Goal: Feedback & Contribution: Contribute content

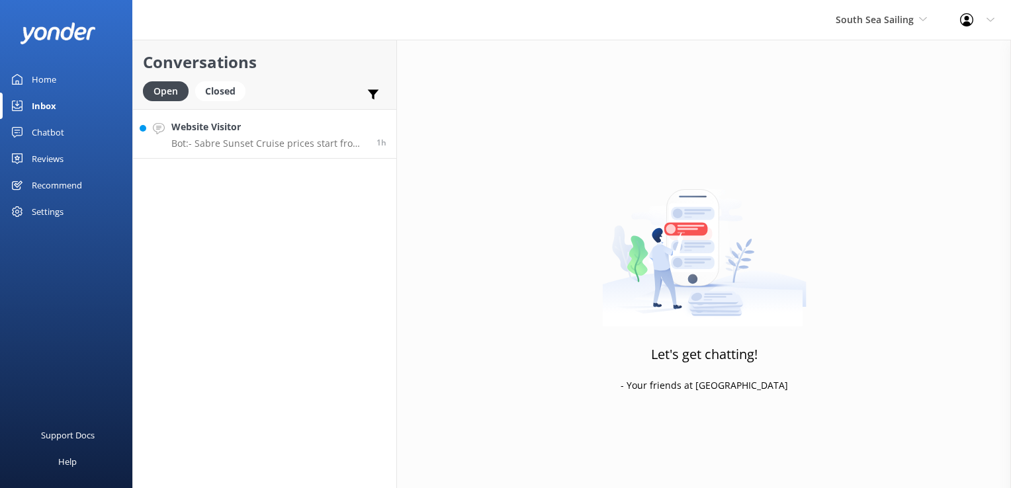
click at [328, 125] on h4 "Website Visitor" at bounding box center [268, 127] width 195 height 15
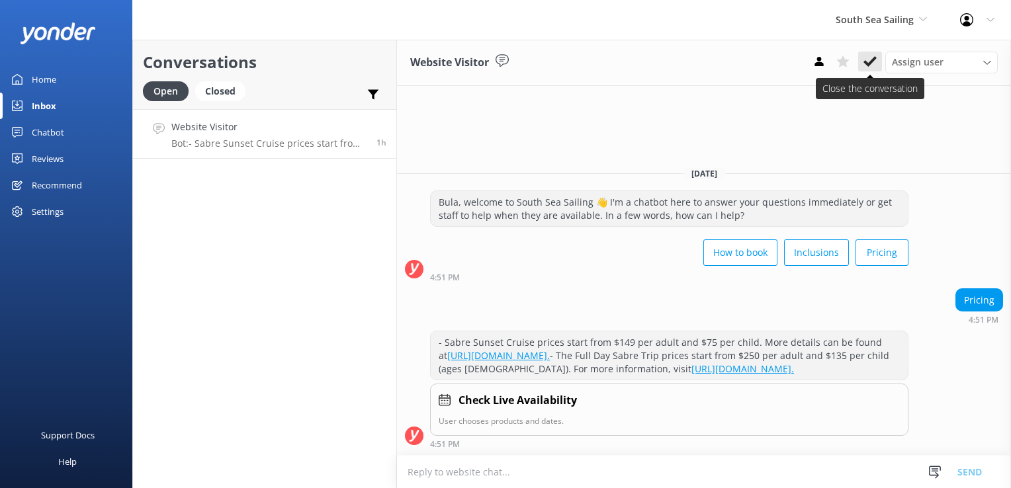
click at [873, 65] on icon at bounding box center [869, 61] width 13 height 13
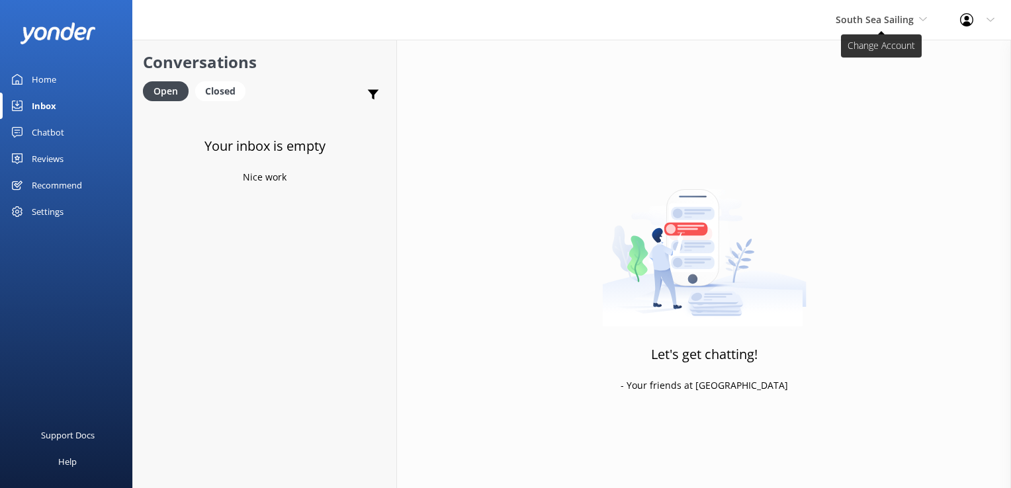
click at [896, 17] on span "South Sea Sailing" at bounding box center [874, 19] width 78 height 13
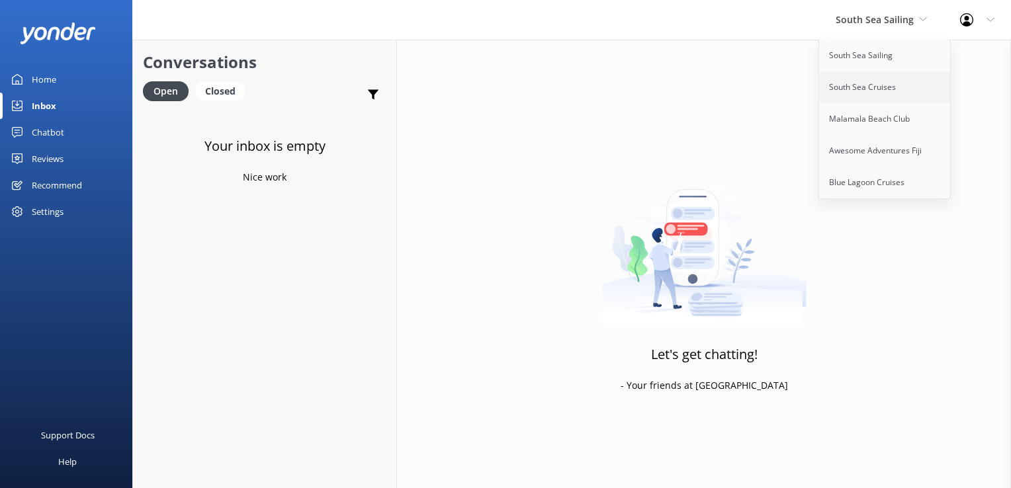
click at [872, 83] on link "South Sea Cruises" at bounding box center [885, 87] width 132 height 32
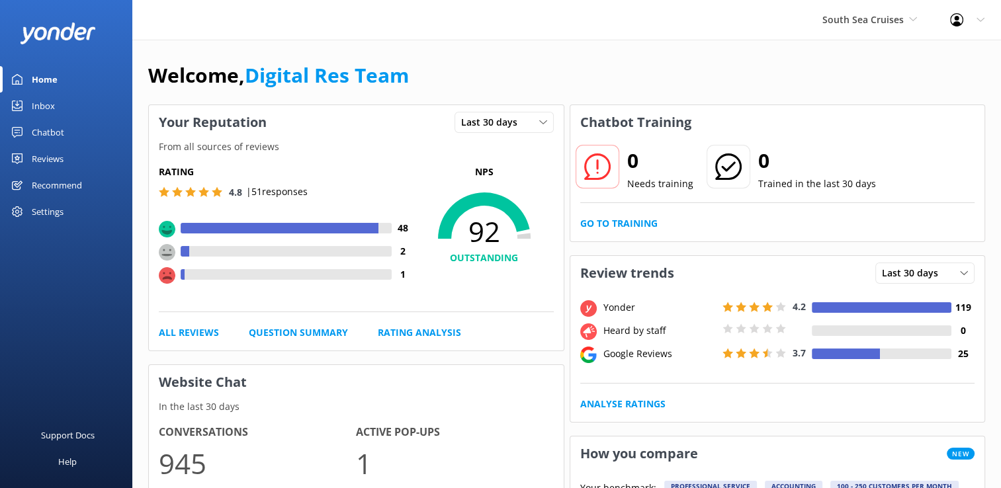
drag, startPoint x: 27, startPoint y: 105, endPoint x: 42, endPoint y: 109, distance: 15.7
click at [28, 105] on link "Inbox" at bounding box center [66, 106] width 132 height 26
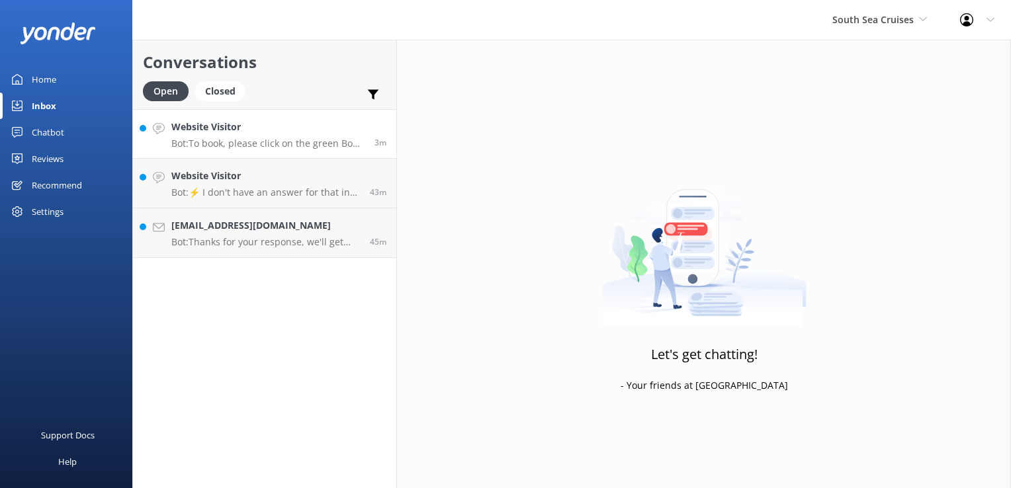
click at [290, 138] on p "Bot: To book, please click on the green Book Now button on our website and foll…" at bounding box center [267, 144] width 193 height 12
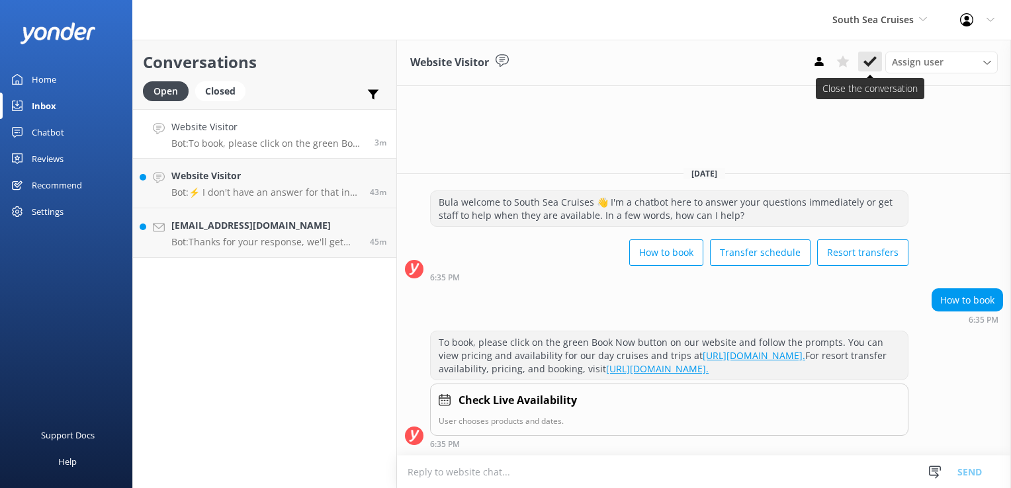
click at [873, 58] on icon at bounding box center [869, 61] width 13 height 13
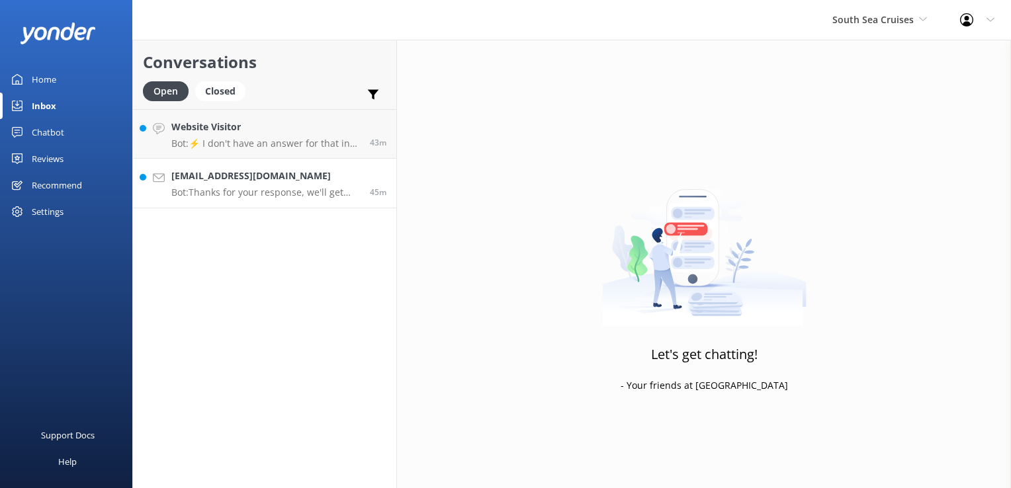
click at [360, 165] on link "michelletouchet@yahoo.com Bot: Thanks for your response, we'll get back to you …" at bounding box center [264, 184] width 263 height 50
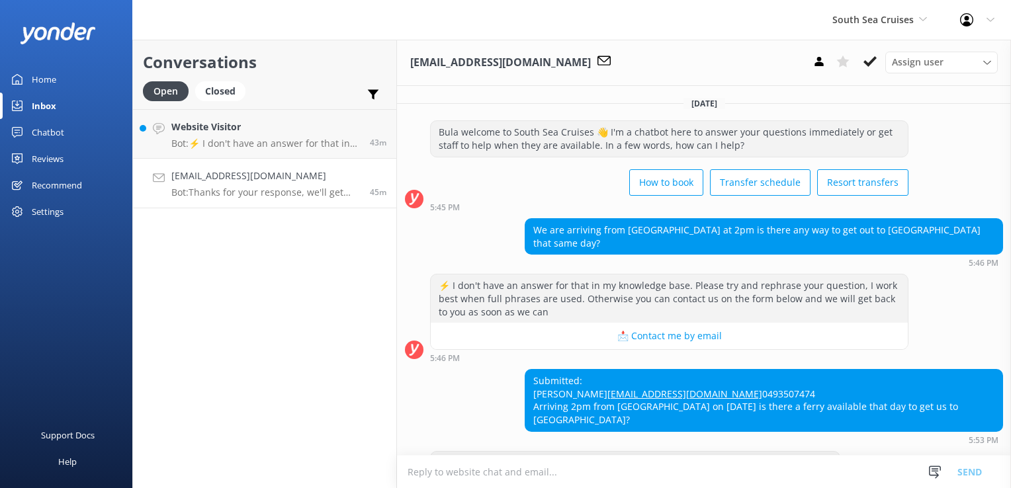
scroll to position [62, 0]
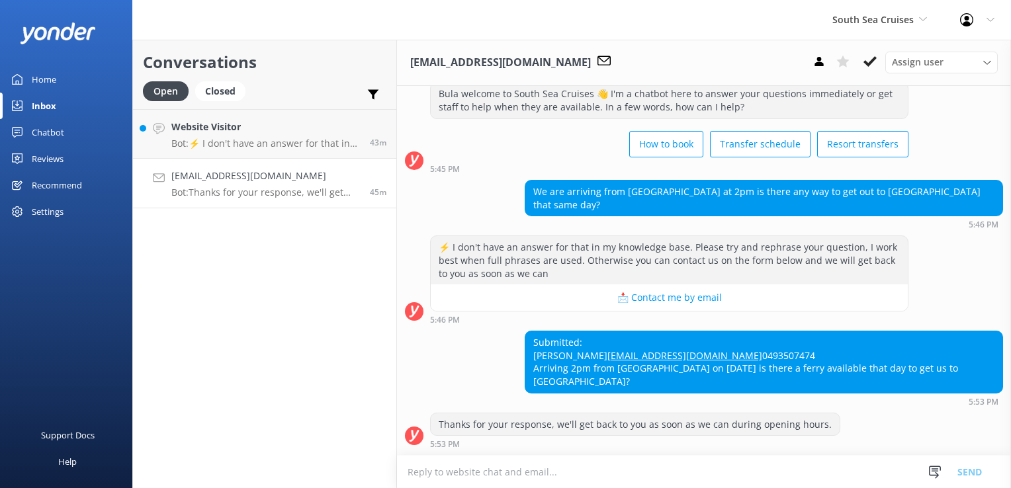
click at [487, 474] on textarea at bounding box center [704, 472] width 614 height 32
click at [607, 476] on textarea "Bula Michelle, please be advised that" at bounding box center [704, 471] width 614 height 33
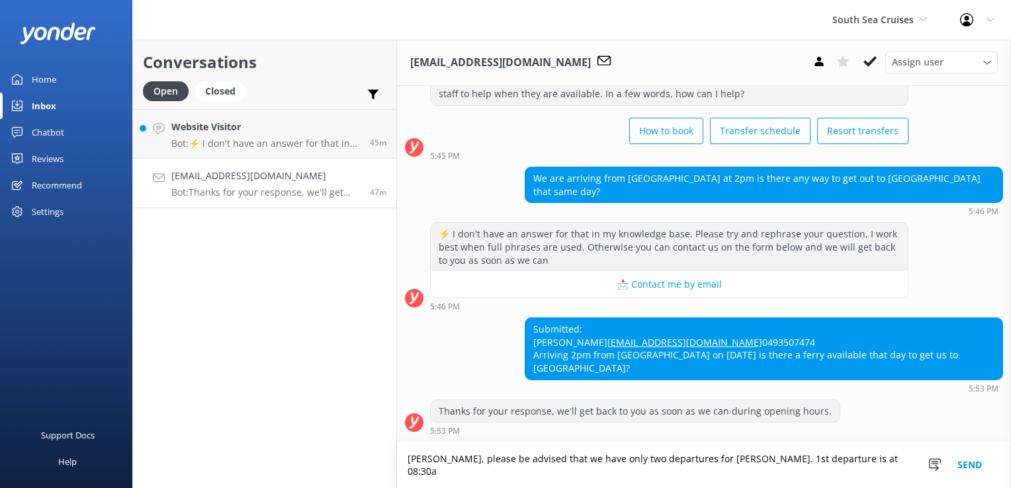
scroll to position [75, 0]
drag, startPoint x: 660, startPoint y: 473, endPoint x: 616, endPoint y: 473, distance: 44.3
click at [616, 473] on textarea "Bula Michelle, please be advised that we have only two departures for Sheraton …" at bounding box center [704, 465] width 614 height 46
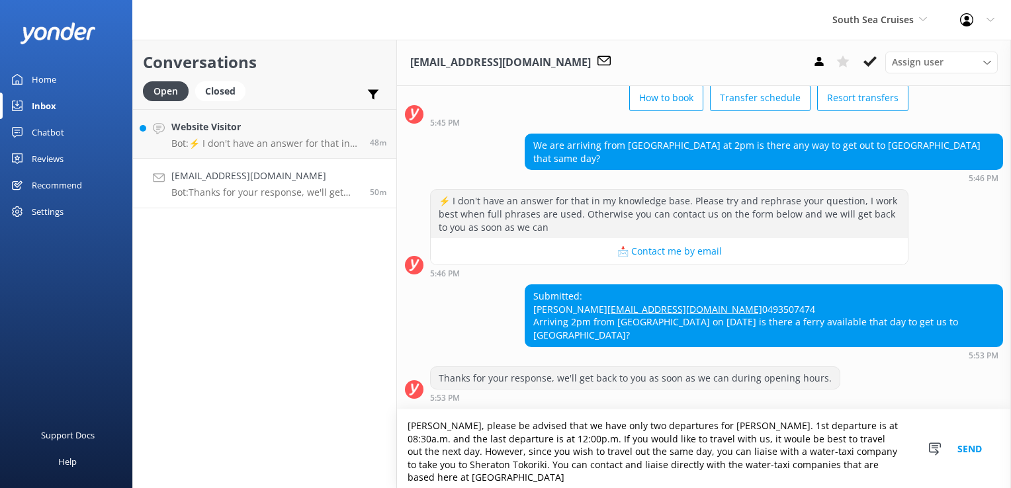
scroll to position [108, 0]
drag, startPoint x: 637, startPoint y: 478, endPoint x: 358, endPoint y: 403, distance: 288.8
click at [358, 403] on div "Conversations Open Closed Important Assigned to me Unassigned Website Visitor B…" at bounding box center [571, 264] width 878 height 448
click at [846, 485] on textarea "Bula Michelle, please be advised that we have only two departures for Sheraton …" at bounding box center [704, 448] width 614 height 79
type textarea "Bula Michelle, please be advised that we have only two departures for Sheraton …"
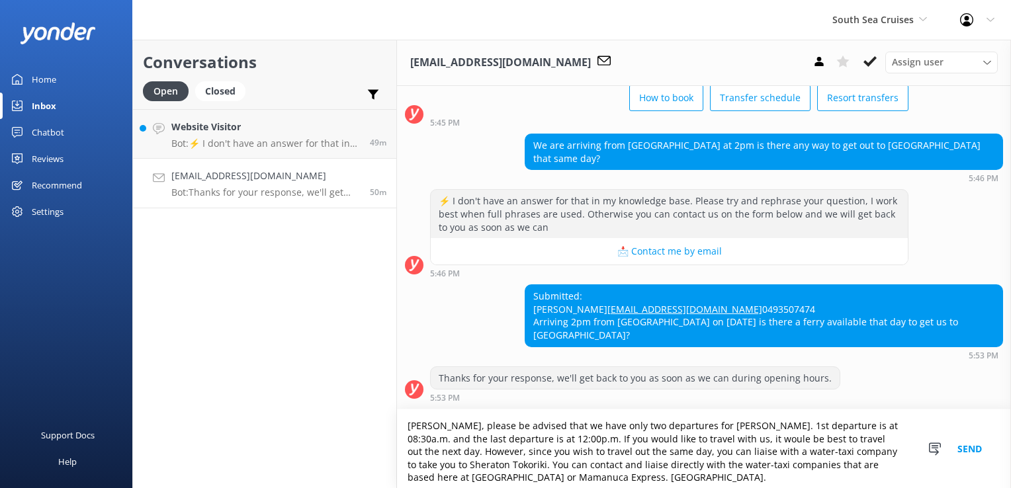
click at [913, 372] on div "Thanks for your response, we'll get back to you as soon as we can during openin…" at bounding box center [704, 384] width 614 height 36
click at [971, 453] on button "Send" at bounding box center [969, 448] width 50 height 79
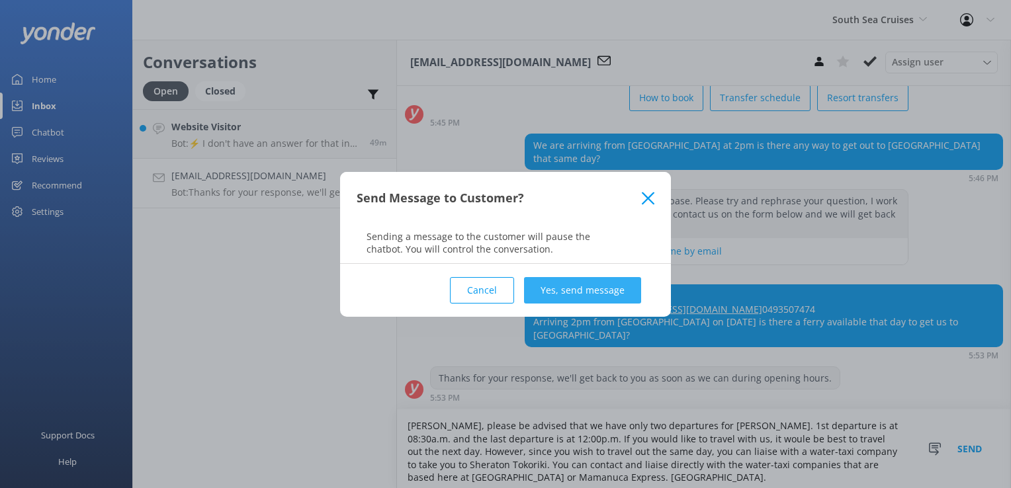
click at [601, 290] on button "Yes, send message" at bounding box center [582, 290] width 117 height 26
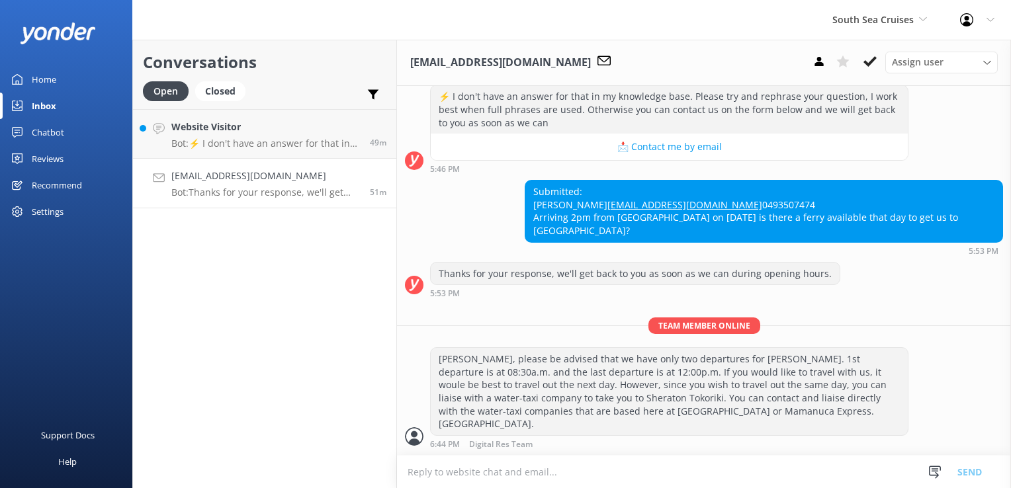
scroll to position [200, 0]
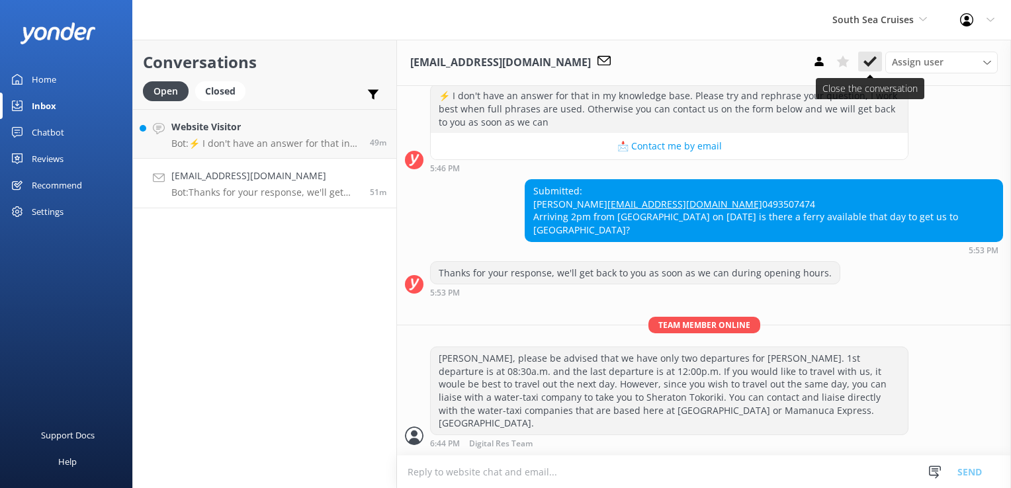
click at [872, 65] on icon at bounding box center [869, 61] width 13 height 13
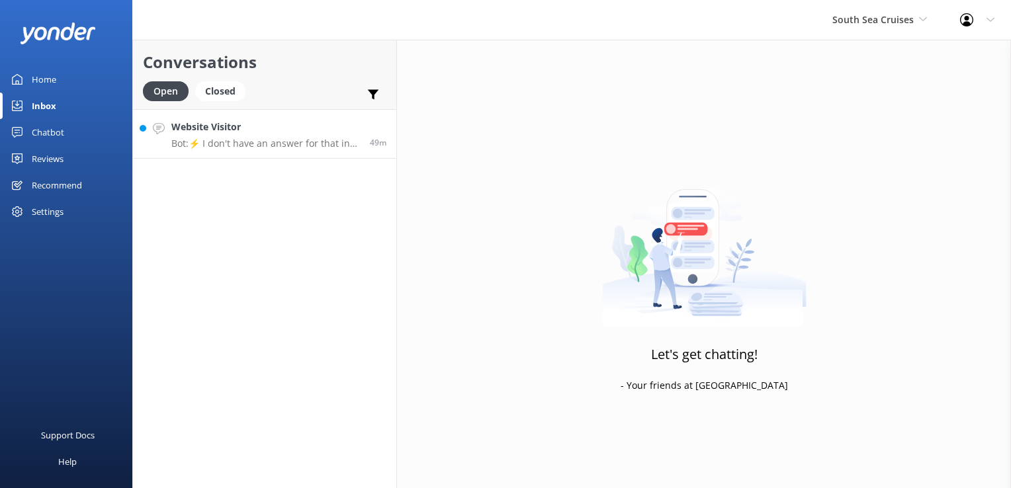
click at [329, 135] on div "Website Visitor Bot: ⚡ I don't have an answer for that in my knowledge base. Pl…" at bounding box center [265, 134] width 188 height 28
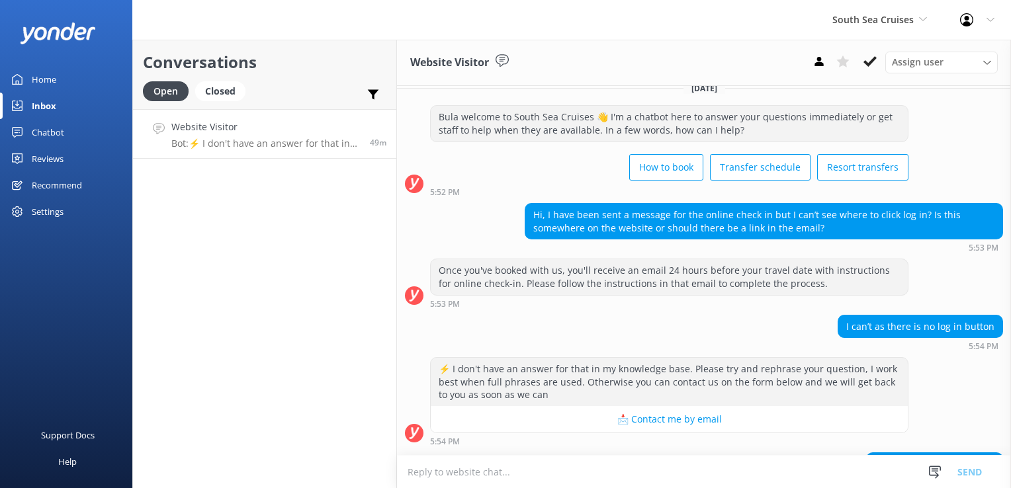
scroll to position [147, 0]
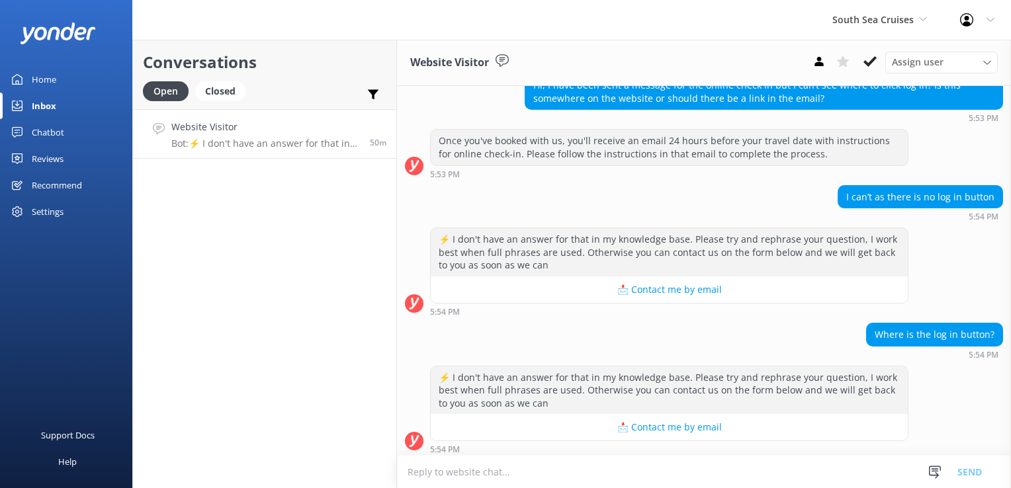
scroll to position [147, 0]
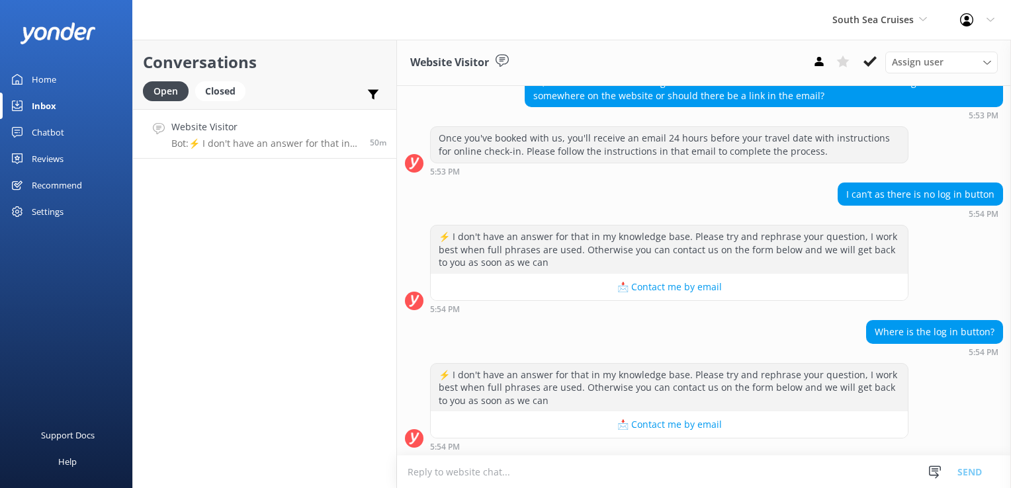
click at [516, 479] on textarea at bounding box center [704, 472] width 614 height 32
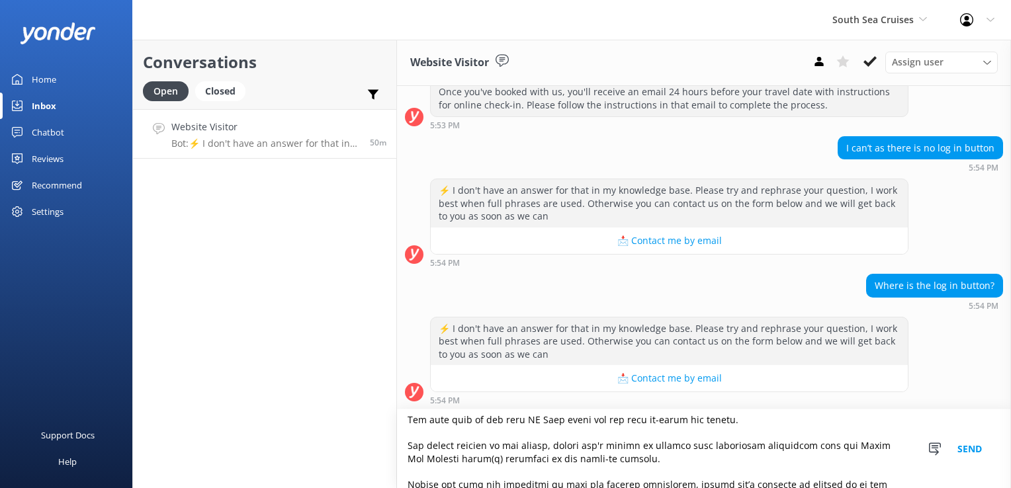
scroll to position [198, 0]
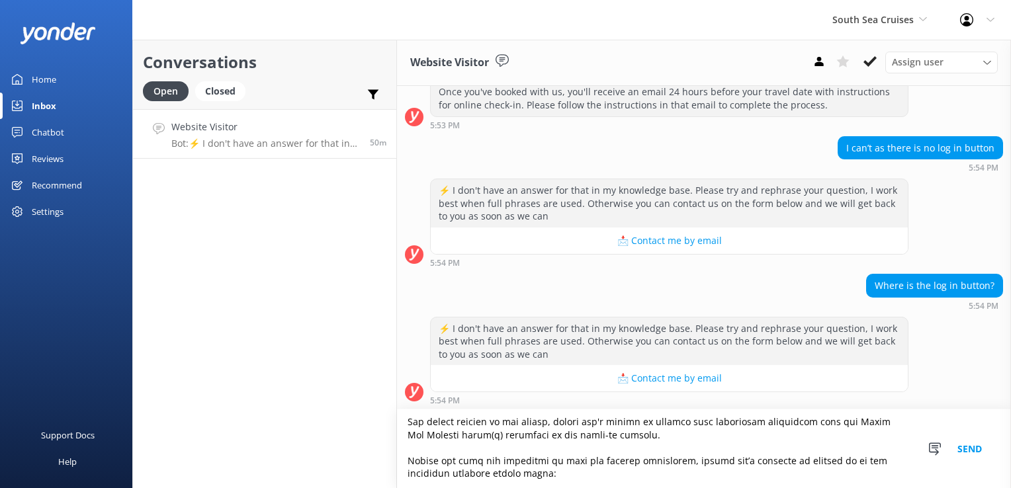
click at [407, 422] on textarea at bounding box center [704, 448] width 614 height 79
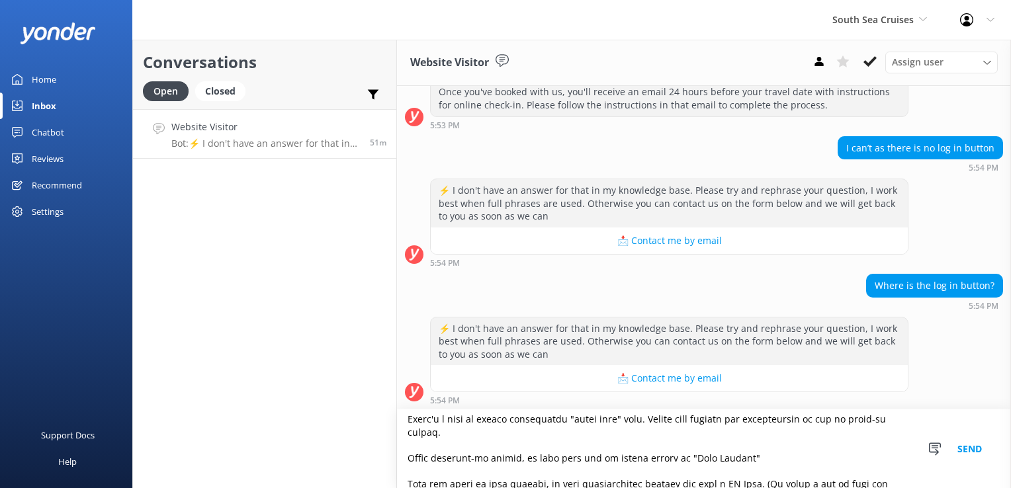
scroll to position [0, 0]
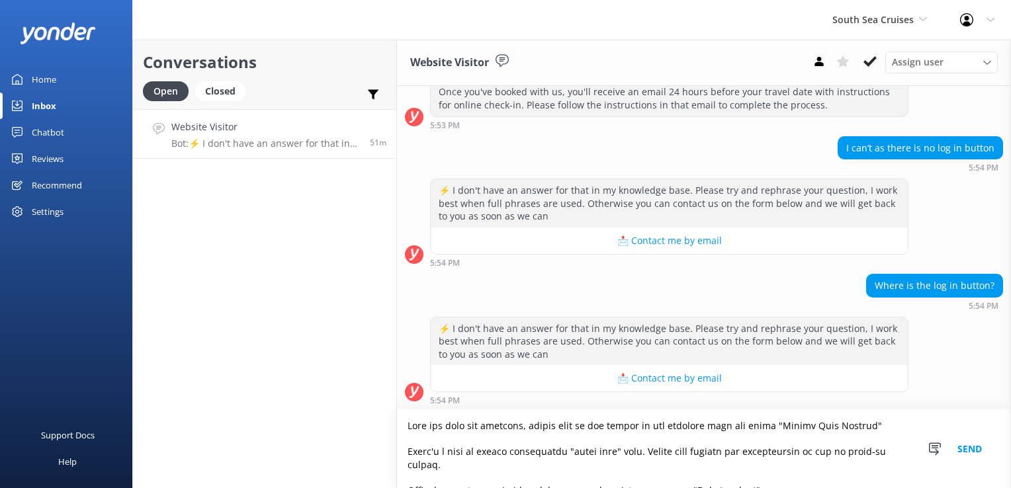
drag, startPoint x: 562, startPoint y: 422, endPoint x: 450, endPoint y: 425, distance: 111.2
click at [448, 414] on textarea at bounding box center [704, 448] width 614 height 79
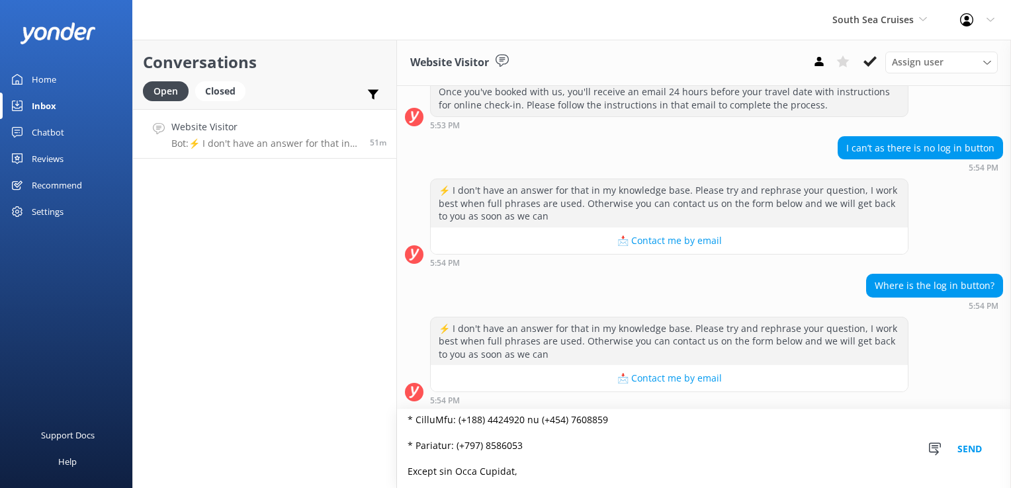
scroll to position [172, 0]
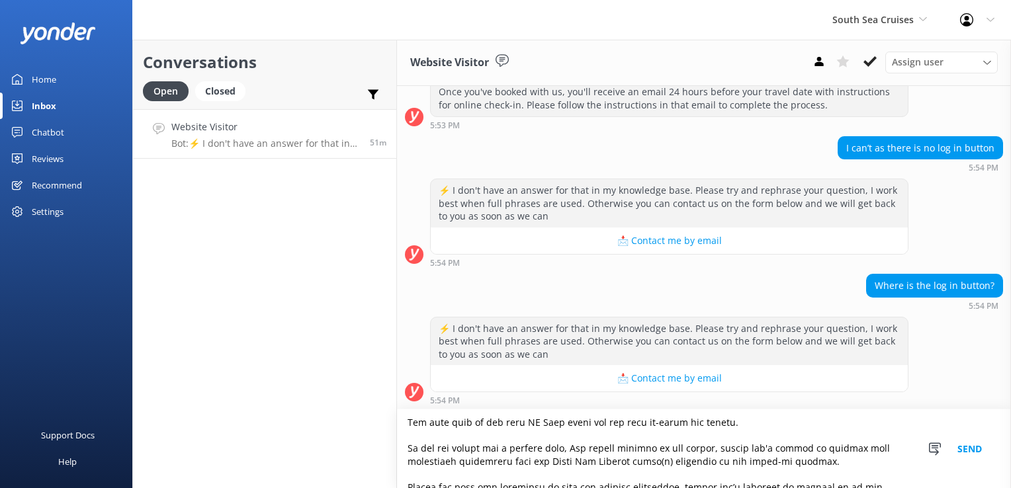
drag, startPoint x: 552, startPoint y: 445, endPoint x: 569, endPoint y: 446, distance: 16.5
click at [553, 445] on textarea at bounding box center [704, 448] width 614 height 79
click at [568, 448] on textarea at bounding box center [704, 448] width 614 height 79
drag, startPoint x: 564, startPoint y: 448, endPoint x: 408, endPoint y: 446, distance: 156.1
click at [408, 446] on textarea at bounding box center [704, 448] width 614 height 79
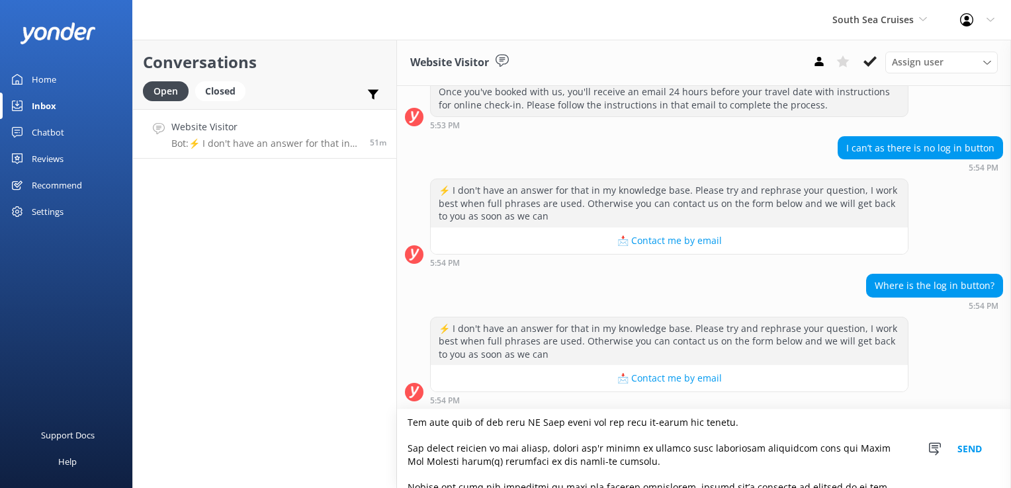
click at [632, 466] on textarea at bounding box center [704, 448] width 614 height 79
click at [644, 462] on textarea at bounding box center [704, 448] width 614 height 79
drag, startPoint x: 798, startPoint y: 462, endPoint x: 792, endPoint y: 456, distance: 8.4
click at [796, 460] on textarea at bounding box center [704, 448] width 614 height 79
click at [622, 462] on textarea at bounding box center [704, 448] width 614 height 79
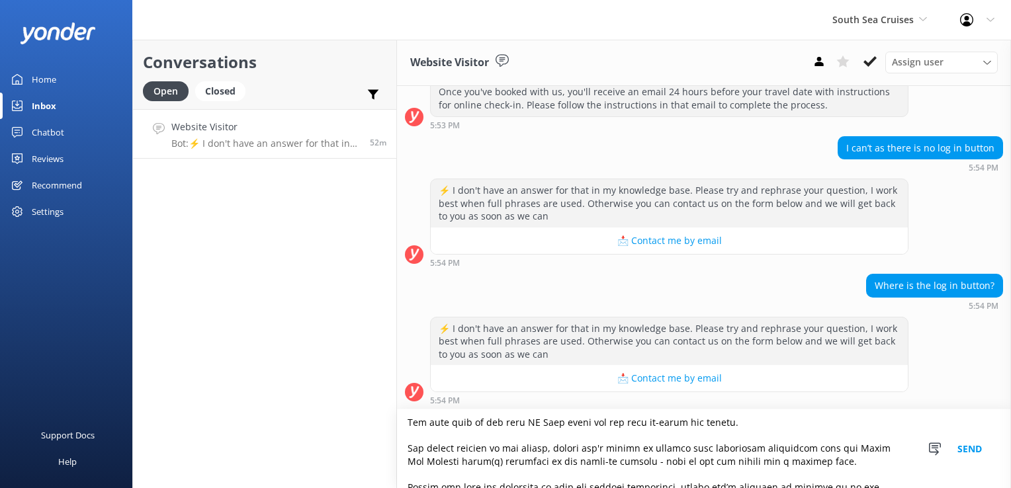
click at [804, 464] on textarea at bounding box center [704, 448] width 614 height 79
drag, startPoint x: 773, startPoint y: 466, endPoint x: 802, endPoint y: 463, distance: 28.6
click at [802, 464] on textarea at bounding box center [704, 448] width 614 height 79
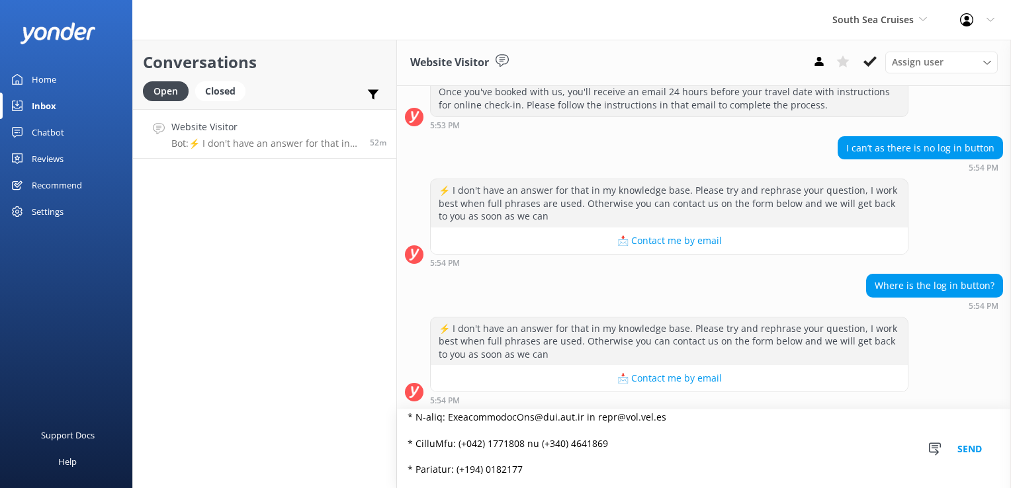
scroll to position [304, 0]
drag, startPoint x: 439, startPoint y: 471, endPoint x: 554, endPoint y: 470, distance: 114.4
click at [554, 470] on textarea at bounding box center [704, 448] width 614 height 79
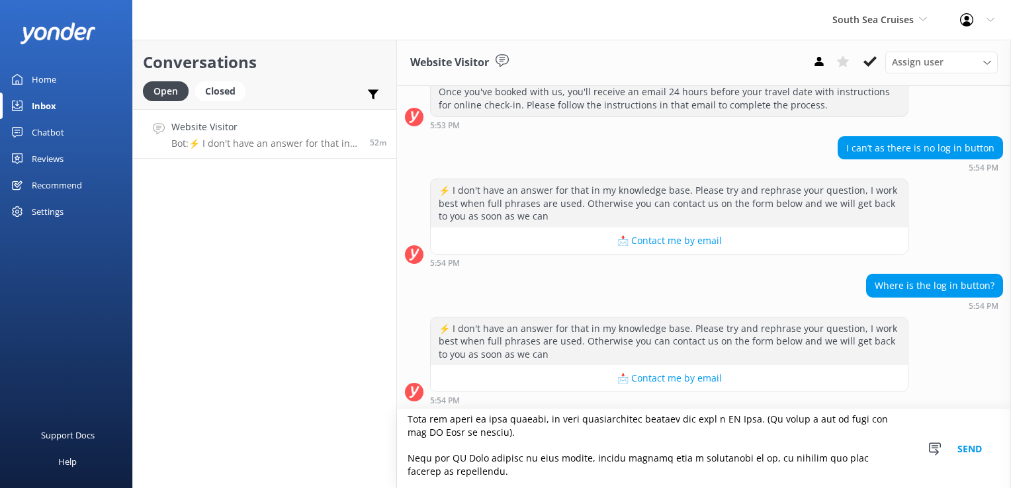
scroll to position [0, 0]
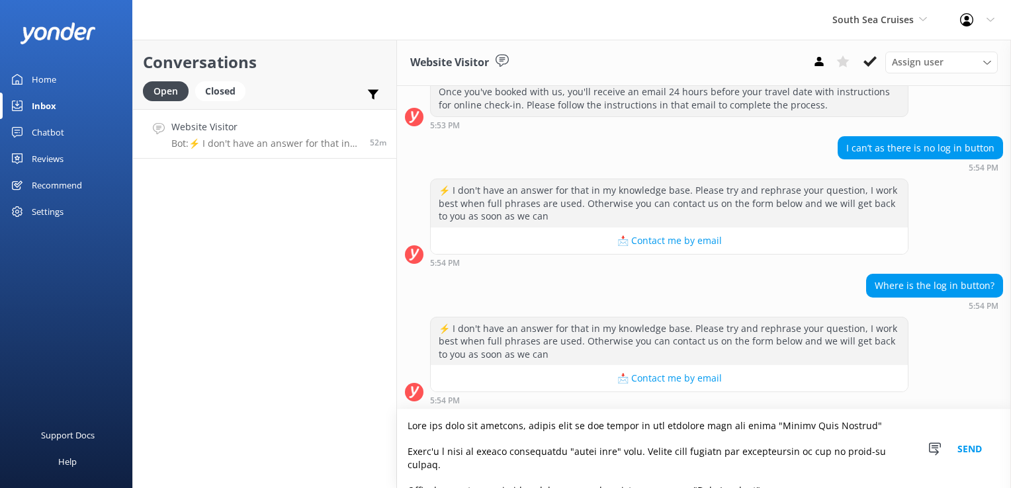
drag, startPoint x: 444, startPoint y: 479, endPoint x: 373, endPoint y: 407, distance: 100.6
click at [373, 407] on div "Conversations Open Closed Important Assigned to me Unassigned Website Visitor B…" at bounding box center [571, 264] width 878 height 448
click at [506, 454] on textarea at bounding box center [704, 448] width 614 height 79
click at [589, 470] on textarea at bounding box center [704, 448] width 614 height 79
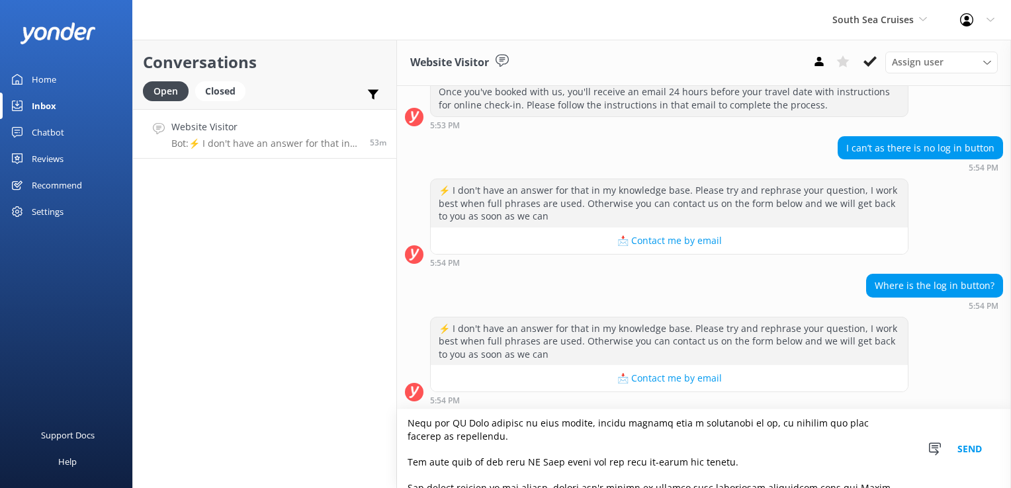
scroll to position [198, 0]
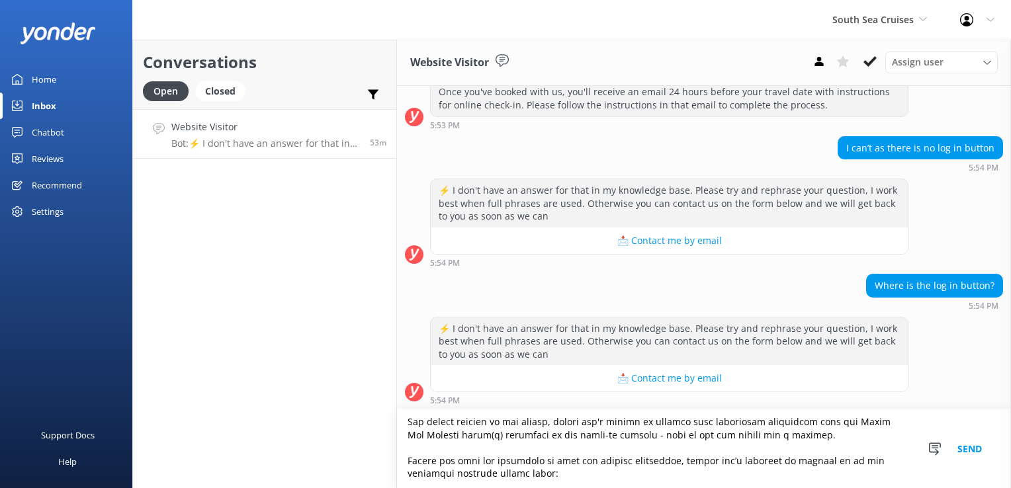
click at [426, 421] on textarea at bounding box center [704, 448] width 614 height 79
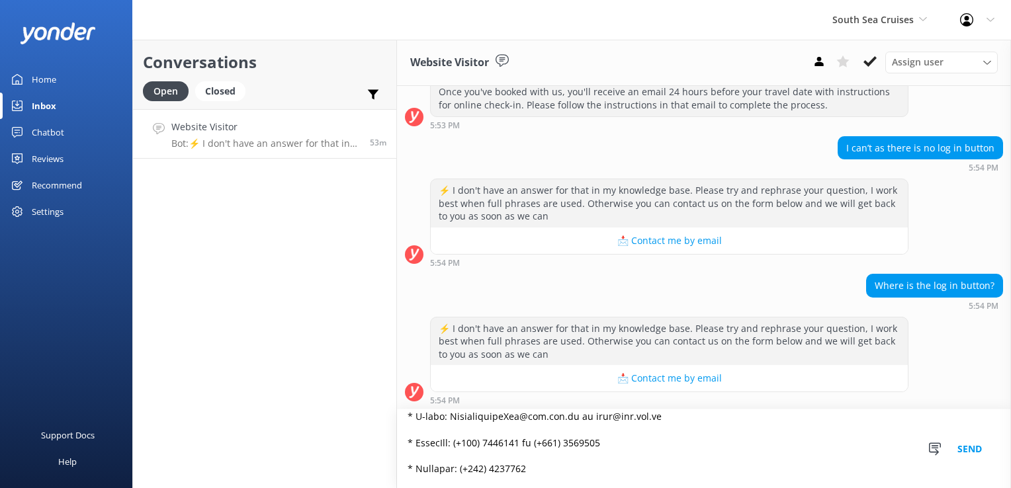
scroll to position [304, 0]
type textarea "Once you open the document, scroll down to the bottom of the document till you …"
click at [973, 451] on button "Send" at bounding box center [969, 448] width 50 height 79
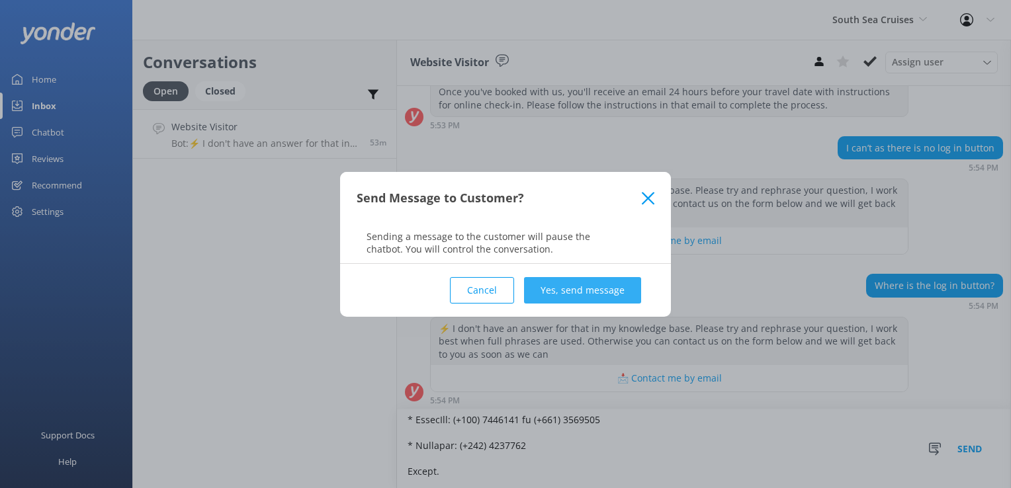
click at [571, 287] on button "Yes, send message" at bounding box center [582, 290] width 117 height 26
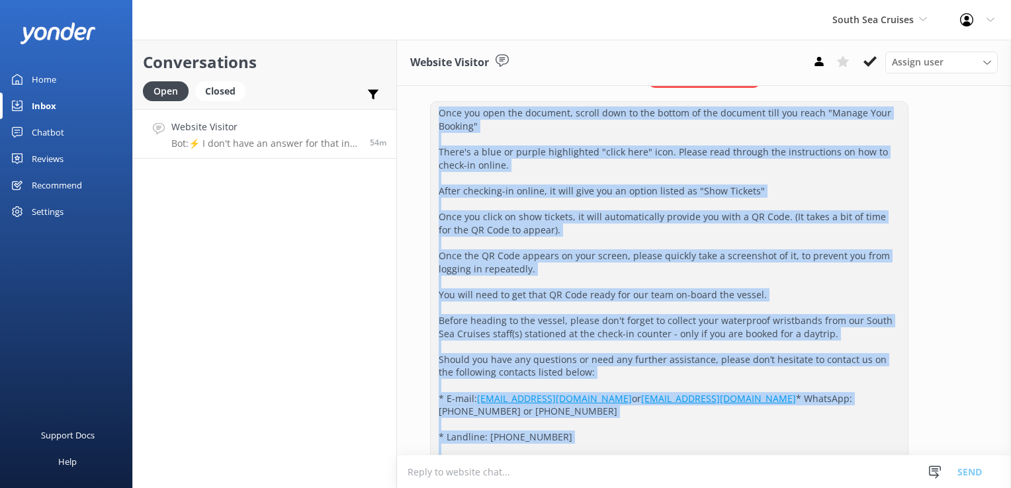
scroll to position [597, 0]
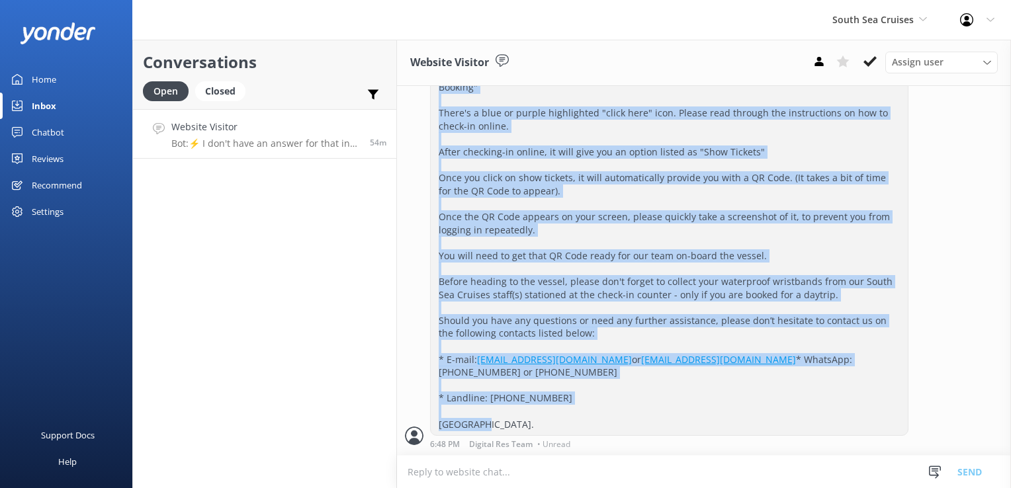
drag, startPoint x: 440, startPoint y: 194, endPoint x: 548, endPoint y: 422, distance: 251.8
click at [548, 422] on div "Once you open the document, scroll down to the bottom of the document till you …" at bounding box center [669, 249] width 477 height 372
copy div "Once you open the document, scroll down to the bottom of the document till you …"
click at [641, 425] on div "Once you open the document, scroll down to the bottom of the document till you …" at bounding box center [669, 249] width 477 height 372
click at [706, 429] on div "Once you open the document, scroll down to the bottom of the document till you …" at bounding box center [669, 249] width 477 height 372
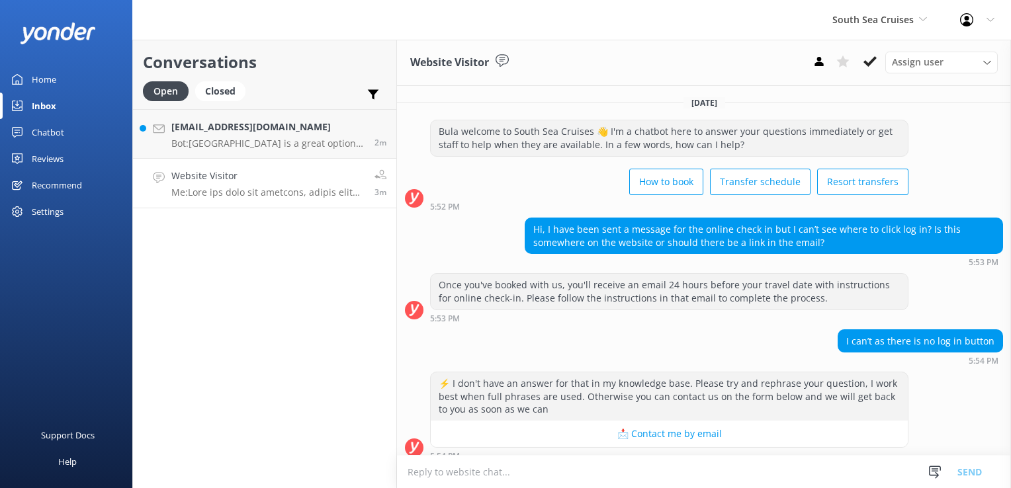
scroll to position [0, 0]
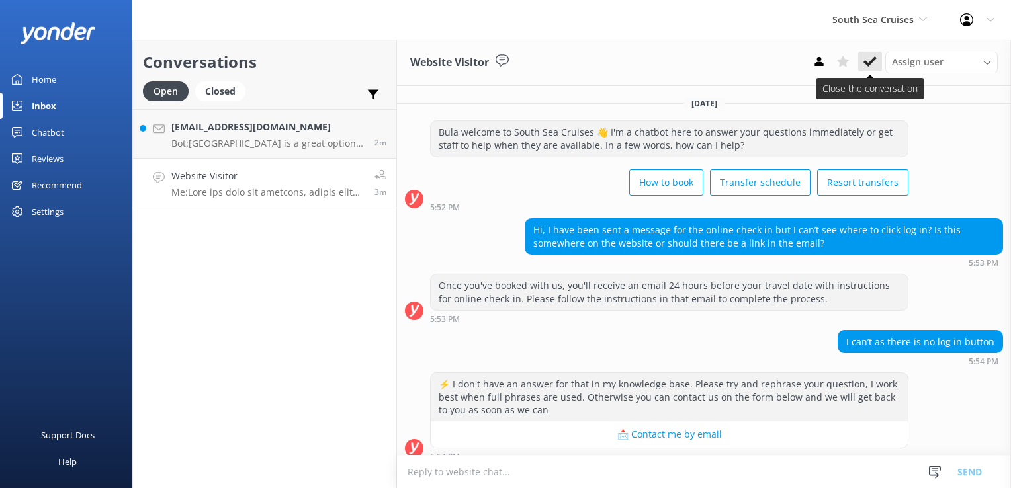
click at [865, 64] on use at bounding box center [869, 61] width 13 height 11
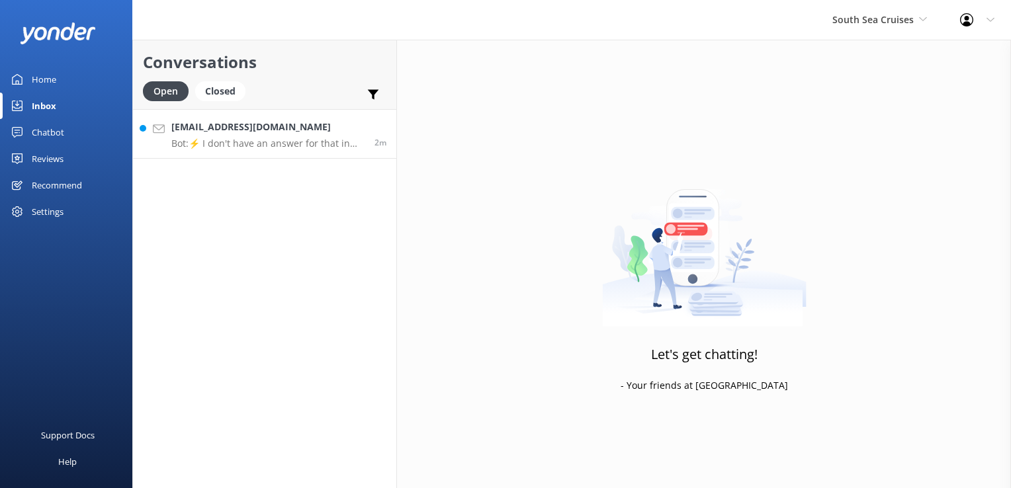
click at [353, 127] on h4 "anouskaf1979@gmail.com" at bounding box center [267, 127] width 193 height 15
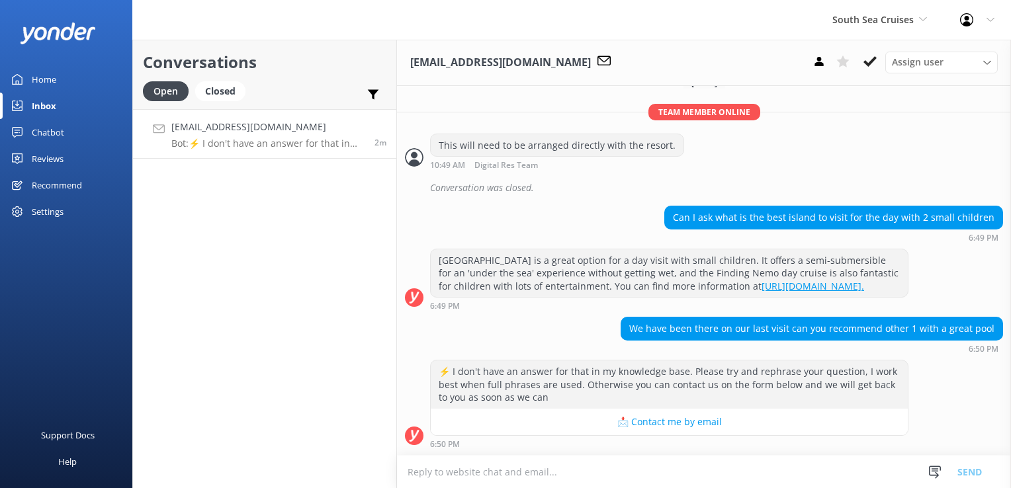
scroll to position [534, 0]
click at [494, 468] on textarea at bounding box center [704, 472] width 614 height 32
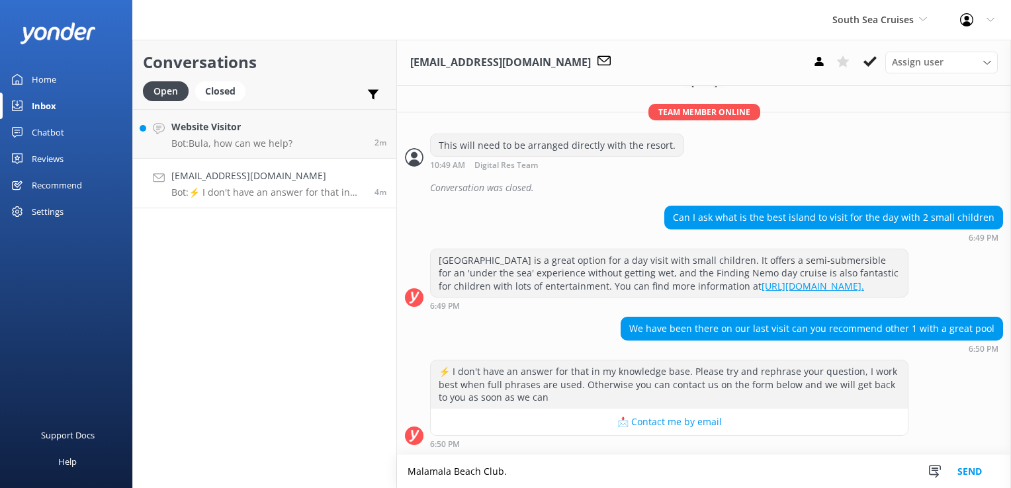
paste textarea "yes we do allow children of all ages at the beach club but we don't have a kids…"
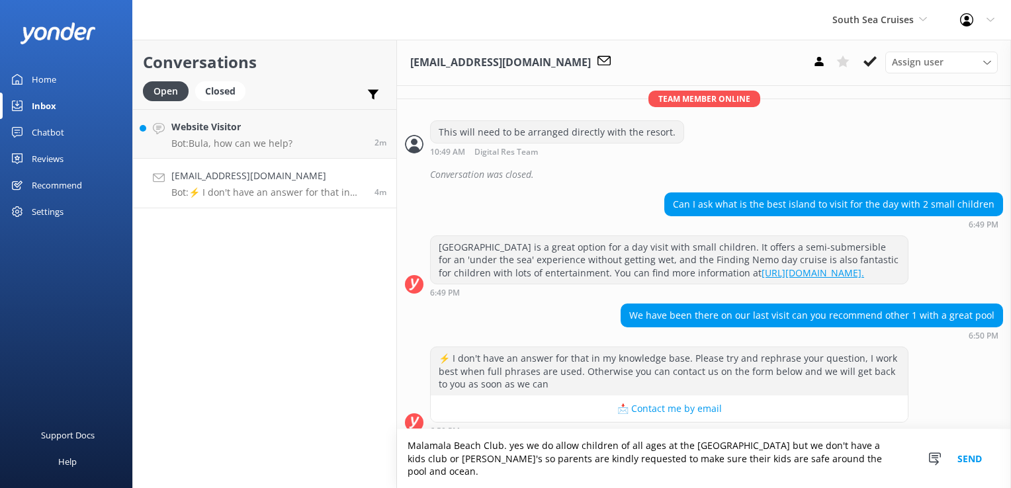
scroll to position [0, 0]
drag, startPoint x: 503, startPoint y: 452, endPoint x: 521, endPoint y: 460, distance: 19.3
click at [519, 461] on textarea "Malamala Beach Club. yes we do allow children of all ages at the beach club but…" at bounding box center [704, 458] width 614 height 59
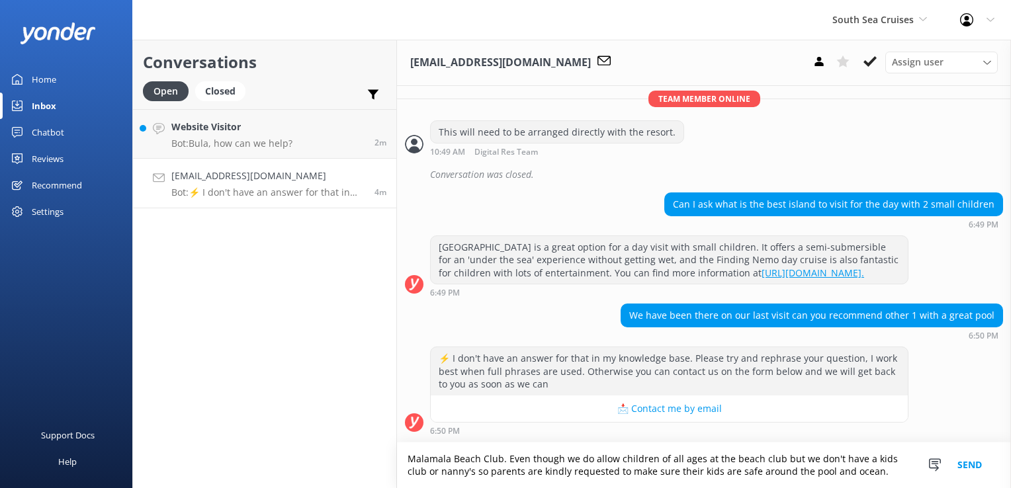
click at [775, 457] on textarea "Malamala Beach Club. Even though we do allow children of all ages at the beach …" at bounding box center [704, 465] width 614 height 46
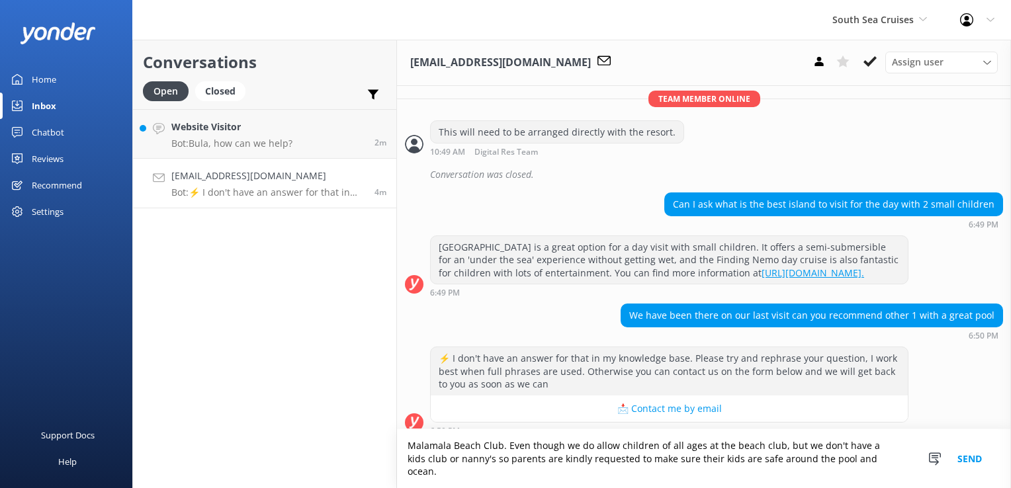
click at [786, 459] on textarea "Malamala Beach Club. Even though we do allow children of all ages at the beach …" at bounding box center [704, 458] width 614 height 59
click at [786, 464] on textarea "Malamala Beach Club. Even though we do allow children of all ages at the beach …" at bounding box center [704, 458] width 614 height 59
drag, startPoint x: 777, startPoint y: 458, endPoint x: 790, endPoint y: 458, distance: 13.2
click at [790, 458] on textarea "Malamala Beach Club. Even though we do allow children of all ages at the beach …" at bounding box center [704, 458] width 614 height 59
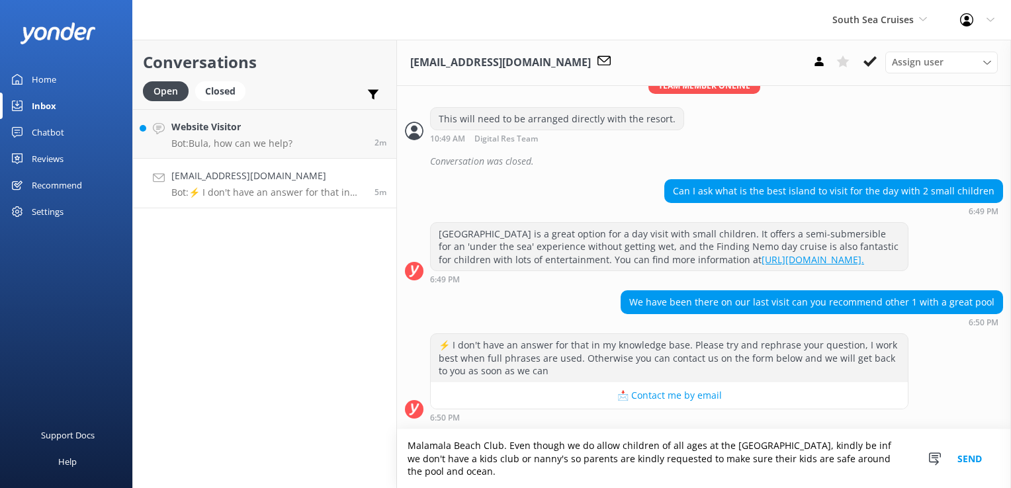
scroll to position [561, 0]
click at [552, 459] on textarea "Malamala Beach Club. Even though we do allow children of all ages at the beach …" at bounding box center [704, 458] width 614 height 59
click at [610, 460] on textarea "Malamala Beach Club. Even though we do allow children of all ages at the beach …" at bounding box center [704, 458] width 614 height 59
drag, startPoint x: 513, startPoint y: 478, endPoint x: 396, endPoint y: 438, distance: 123.8
click at [396, 438] on div "Conversations Open Closed Important Assigned to me Unassigned Website Visitor B…" at bounding box center [571, 264] width 878 height 448
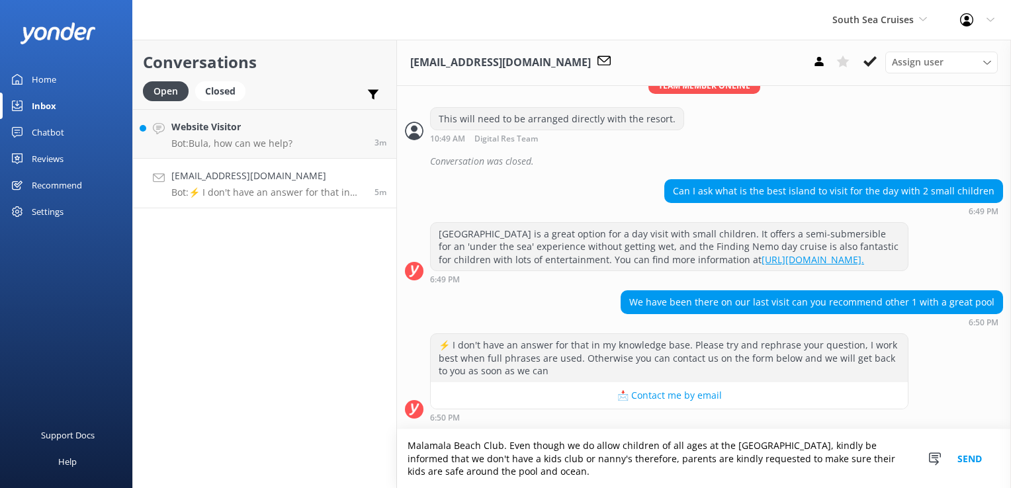
click at [566, 475] on textarea "Malamala Beach Club. Even though we do allow children of all ages at the beach …" at bounding box center [704, 458] width 614 height 59
drag, startPoint x: 508, startPoint y: 472, endPoint x: 372, endPoint y: 428, distance: 142.6
click at [372, 428] on div "Conversations Open Closed Important Assigned to me Unassigned Website Visitor B…" at bounding box center [571, 264] width 878 height 448
click at [566, 483] on textarea "Malamala Beach Club. Even though we do allow children of all ages at the beach …" at bounding box center [704, 458] width 614 height 59
type textarea "Malamala Beach Club. Even though we do allow children of all ages at the beach …"
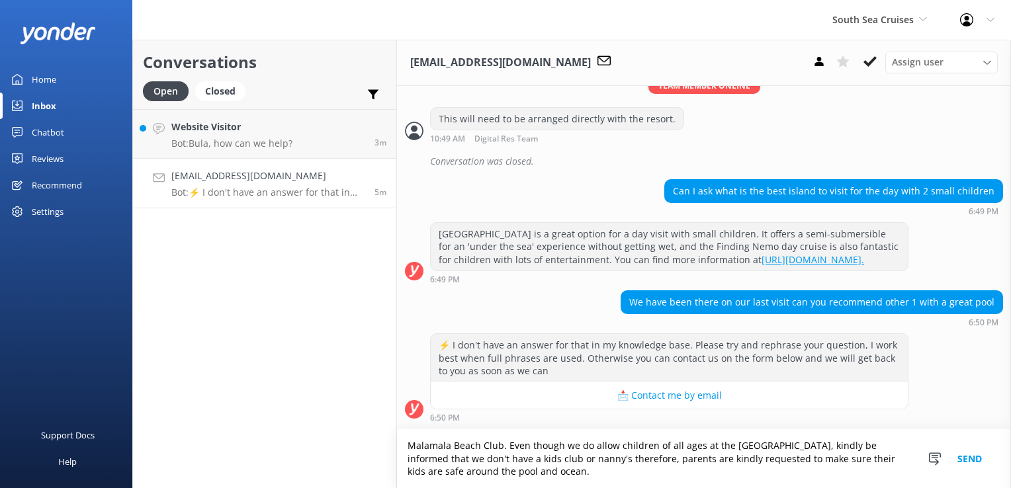
click at [974, 460] on button "Send" at bounding box center [969, 458] width 50 height 59
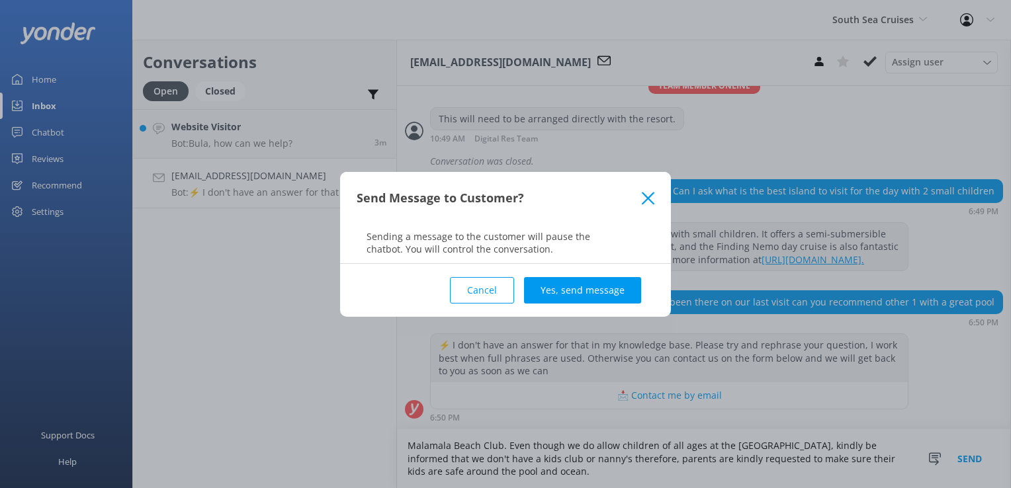
drag, startPoint x: 582, startPoint y: 290, endPoint x: 678, endPoint y: 359, distance: 118.4
click at [582, 290] on button "Yes, send message" at bounding box center [582, 290] width 117 height 26
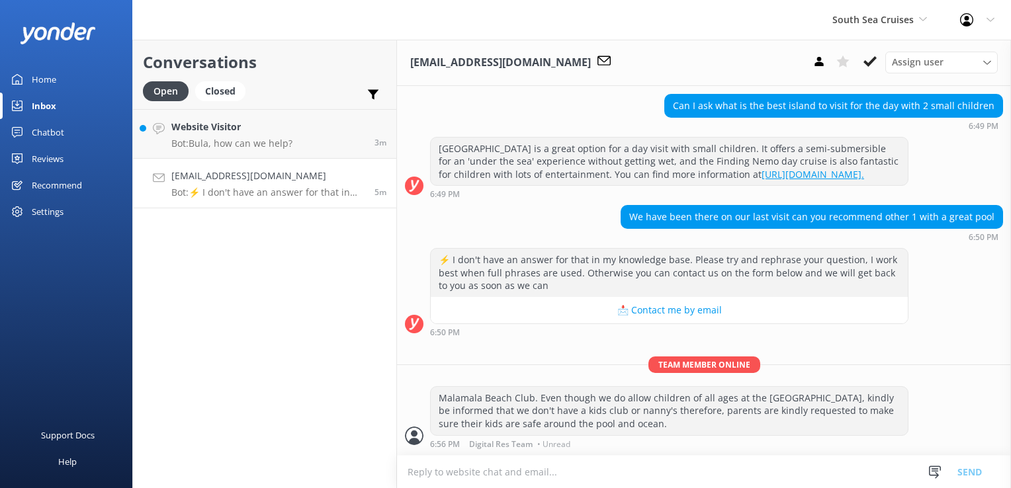
scroll to position [646, 0]
drag, startPoint x: 453, startPoint y: 476, endPoint x: 446, endPoint y: 479, distance: 7.1
click at [448, 475] on textarea at bounding box center [704, 472] width 614 height 32
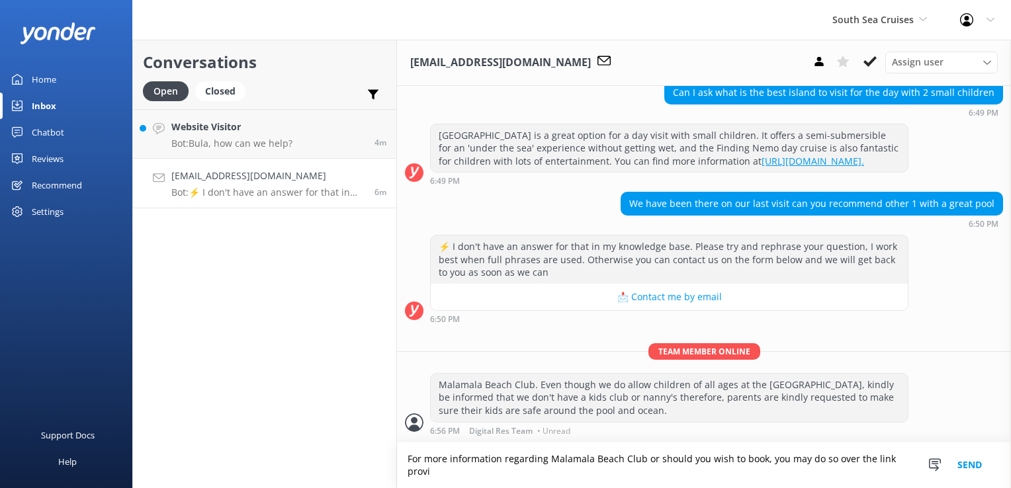
scroll to position [659, 0]
paste textarea "https://southseacruisesfiji.com/day-trips/malamala-beach-club/"
type textarea "For more information regarding Malamala Beach Club or should you wish to book, …"
click at [973, 467] on button "Send" at bounding box center [969, 465] width 50 height 46
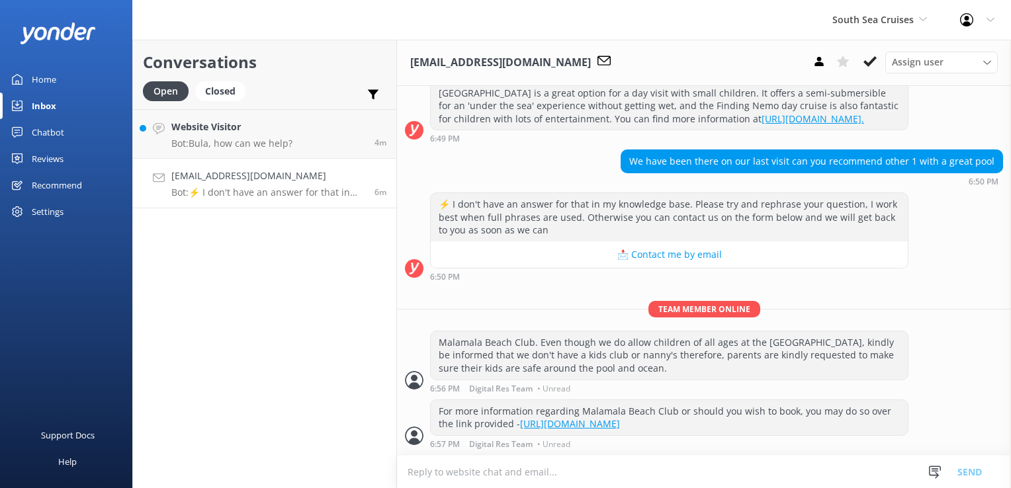
scroll to position [702, 0]
click at [872, 58] on button at bounding box center [870, 62] width 24 height 20
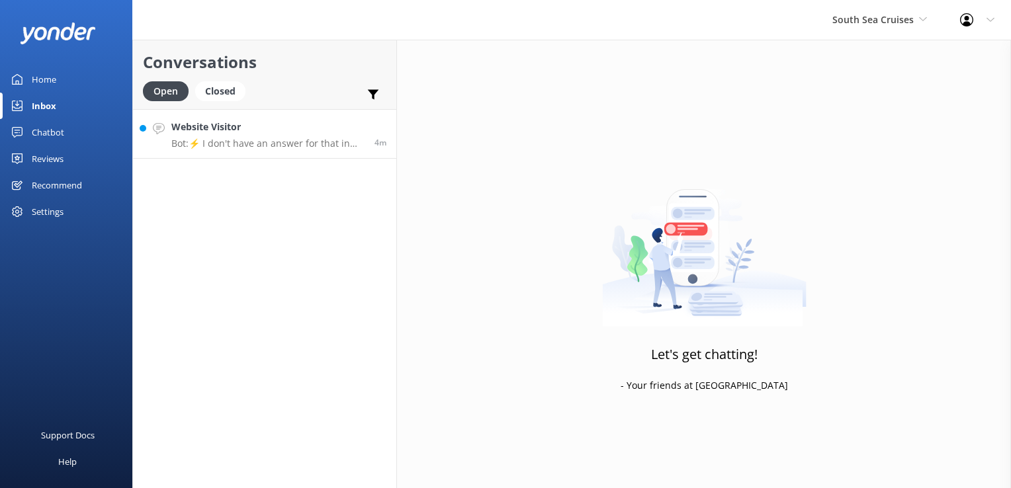
click at [352, 128] on h4 "Website Visitor" at bounding box center [267, 127] width 193 height 15
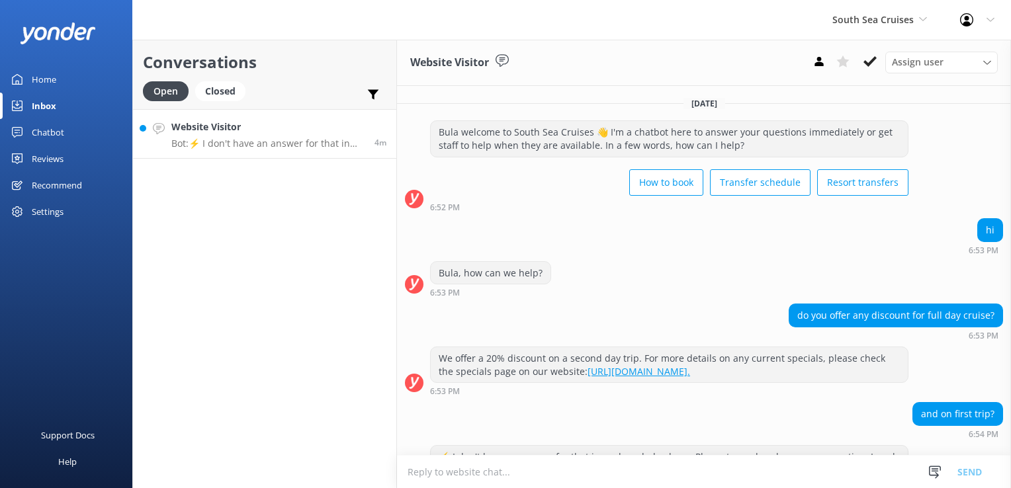
scroll to position [82, 0]
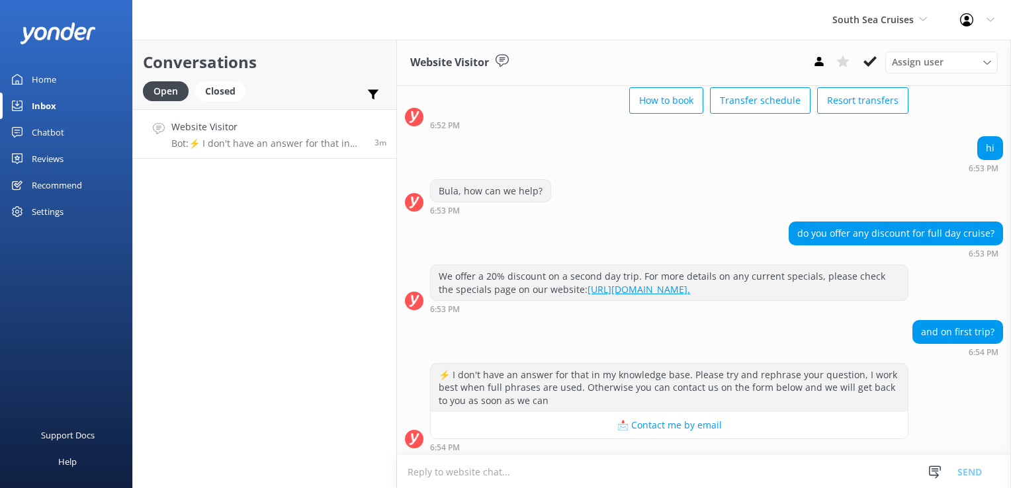
click at [634, 481] on textarea at bounding box center [704, 472] width 614 height 32
type textarea "P"
click at [876, 62] on icon at bounding box center [869, 61] width 13 height 13
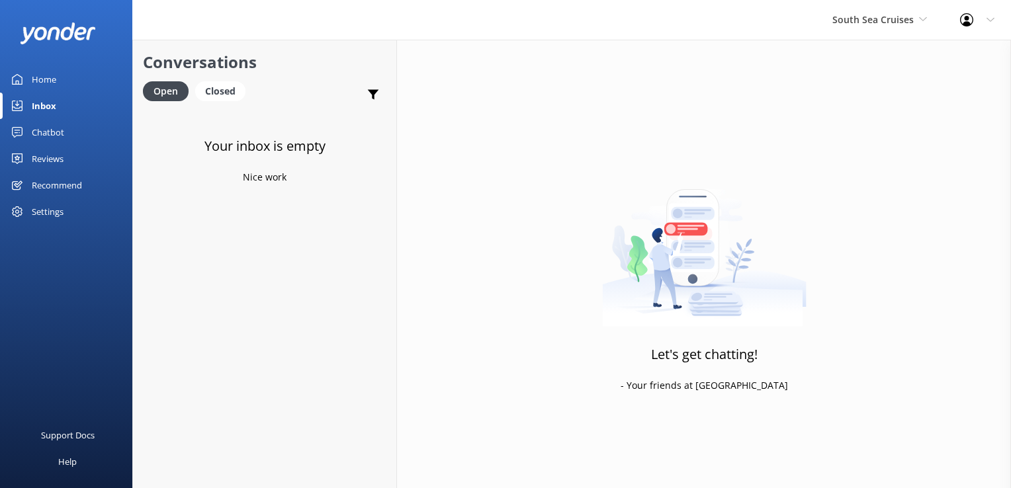
click at [50, 129] on div "Chatbot" at bounding box center [48, 132] width 32 height 26
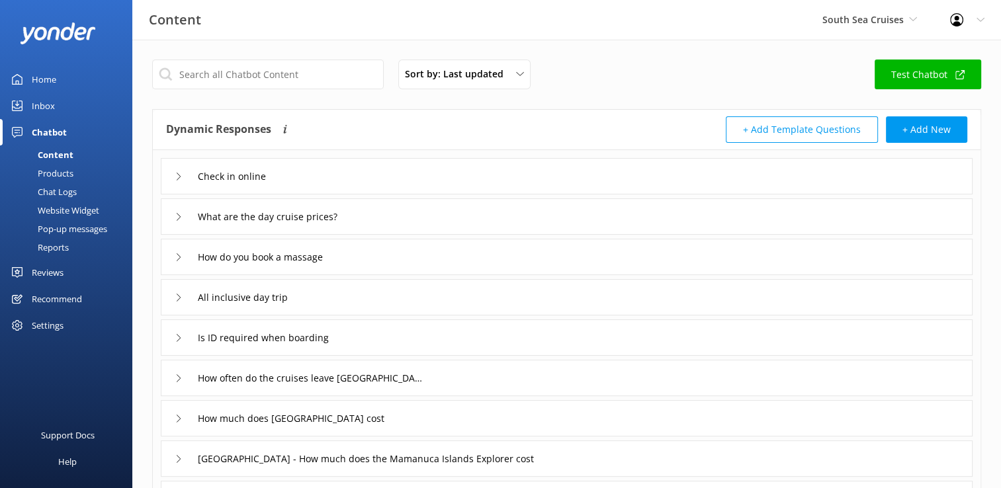
click at [69, 191] on div "Chat Logs" at bounding box center [42, 192] width 69 height 19
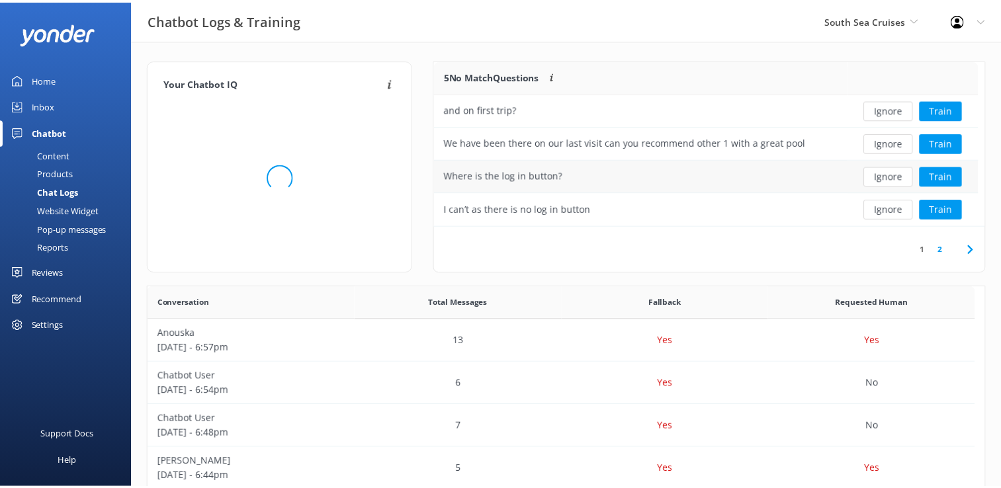
scroll to position [11, 11]
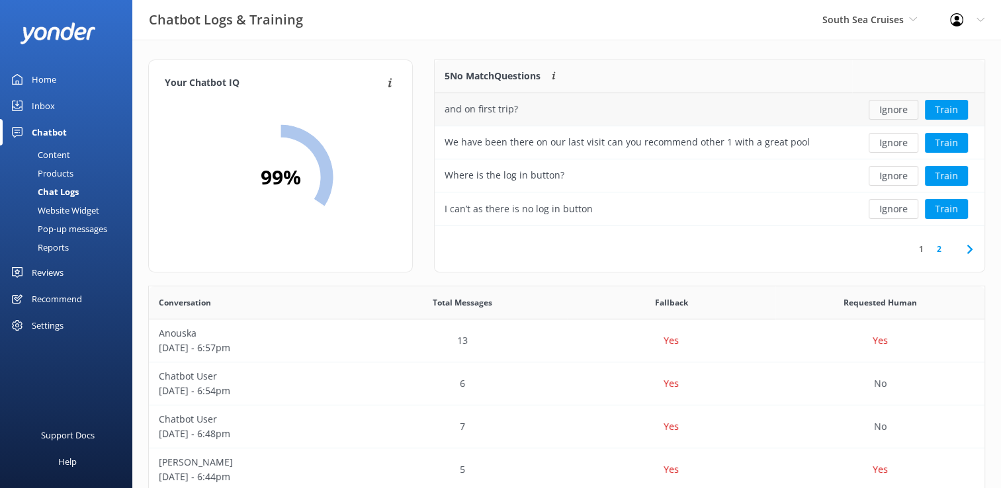
click at [893, 106] on button "Ignore" at bounding box center [893, 110] width 50 height 20
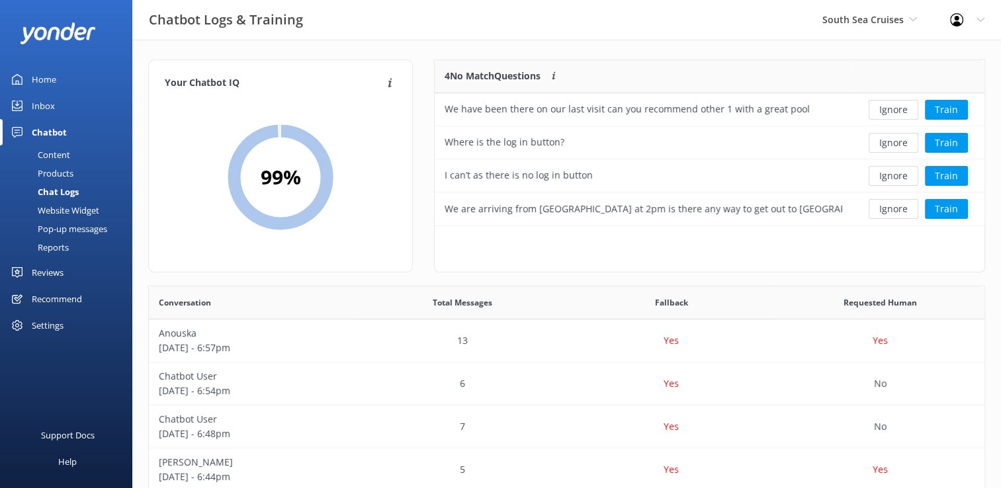
click at [893, 106] on button "Ignore" at bounding box center [893, 110] width 50 height 20
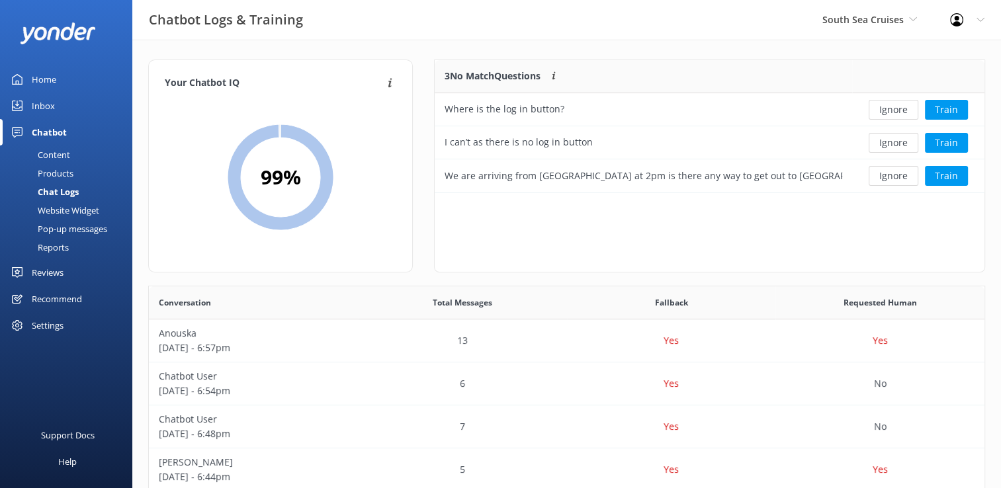
click at [48, 107] on div "Inbox" at bounding box center [43, 106] width 23 height 26
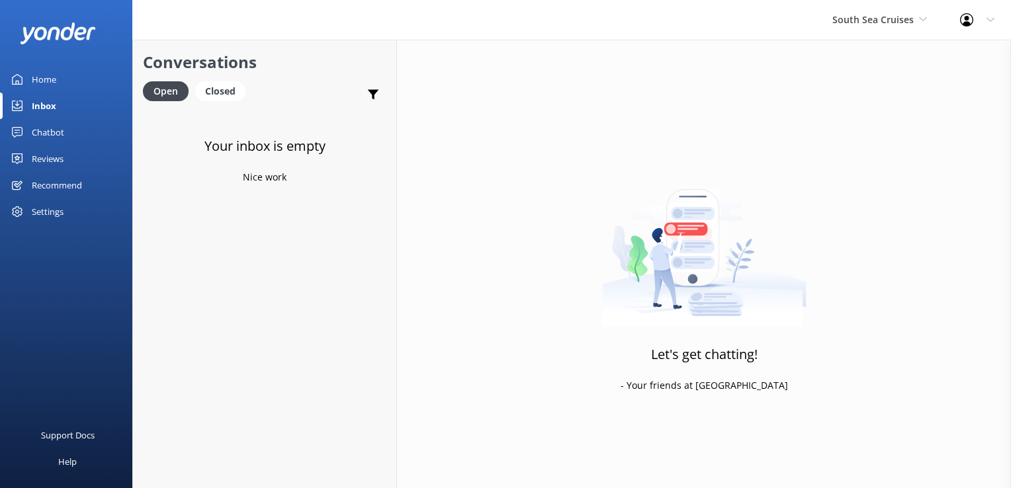
drag, startPoint x: 227, startPoint y: 87, endPoint x: 253, endPoint y: 128, distance: 47.9
click at [228, 89] on div "Closed" at bounding box center [220, 91] width 50 height 20
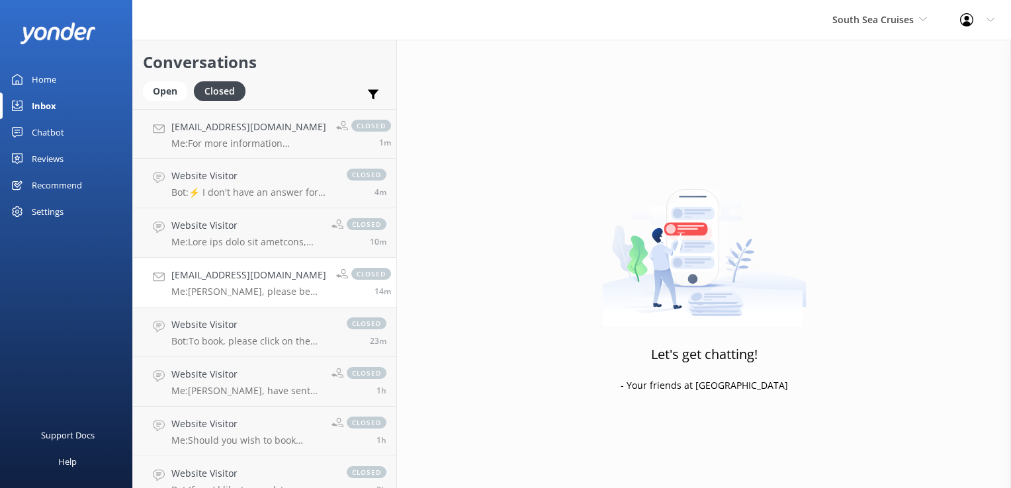
click at [233, 282] on h4 "michelletouchet@yahoo.com" at bounding box center [248, 275] width 155 height 15
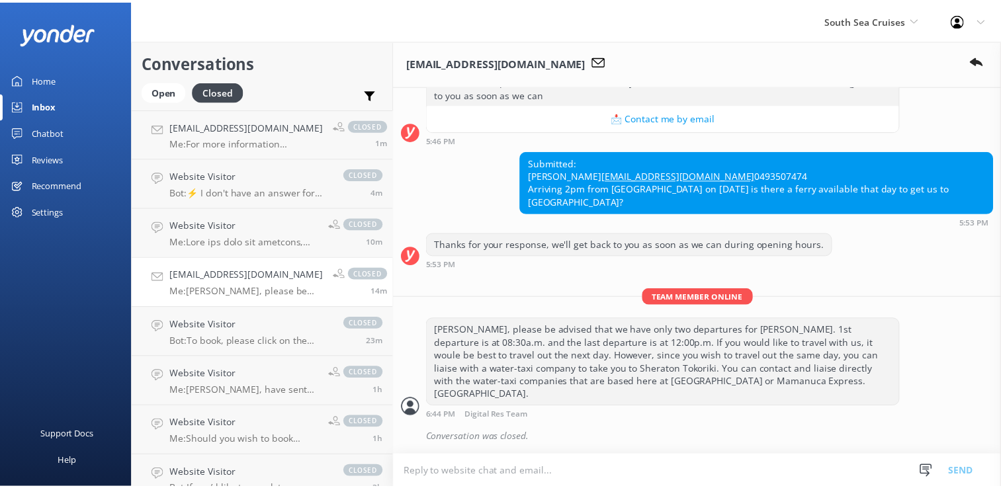
scroll to position [229, 0]
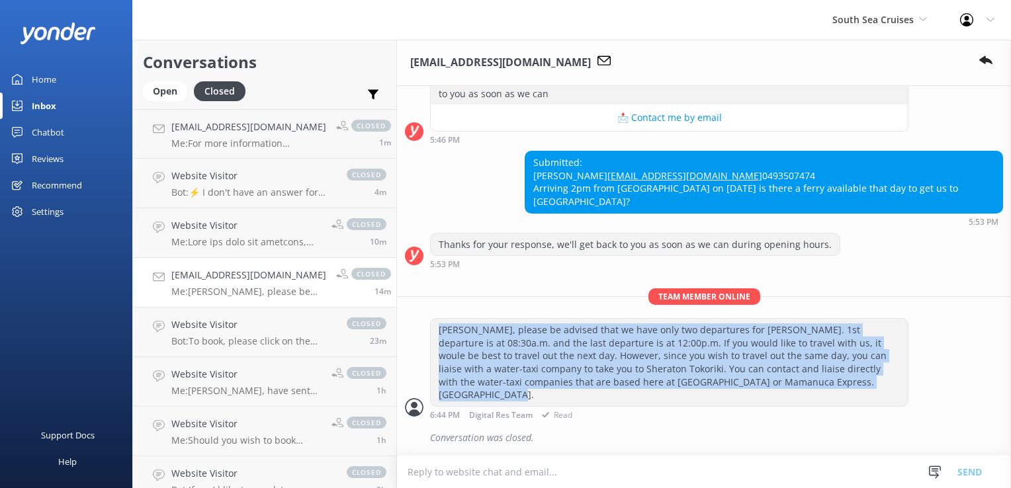
drag, startPoint x: 438, startPoint y: 345, endPoint x: 831, endPoint y: 391, distance: 395.5
click at [831, 391] on div "Bula Michelle, please be advised that we have only two departures for Sheraton …" at bounding box center [669, 362] width 477 height 87
copy div "Bula Michelle, please be advised that we have only two departures for Sheraton …"
click at [890, 393] on div "Bula Michelle, please be advised that we have only two departures for Sheraton …" at bounding box center [669, 362] width 477 height 87
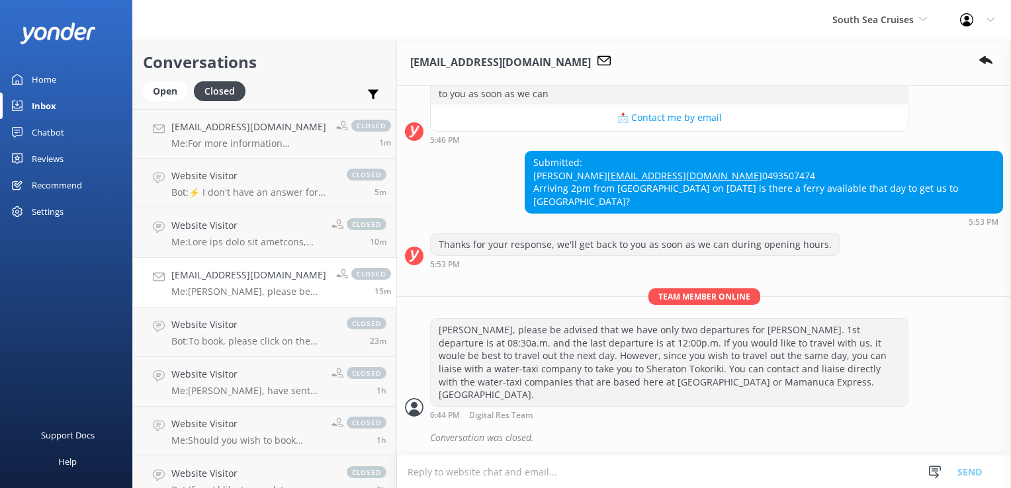
click at [964, 256] on div "Thanks for your response, we'll get back to you as soon as we can during openin…" at bounding box center [704, 251] width 614 height 36
click at [50, 131] on div "Chatbot" at bounding box center [48, 132] width 32 height 26
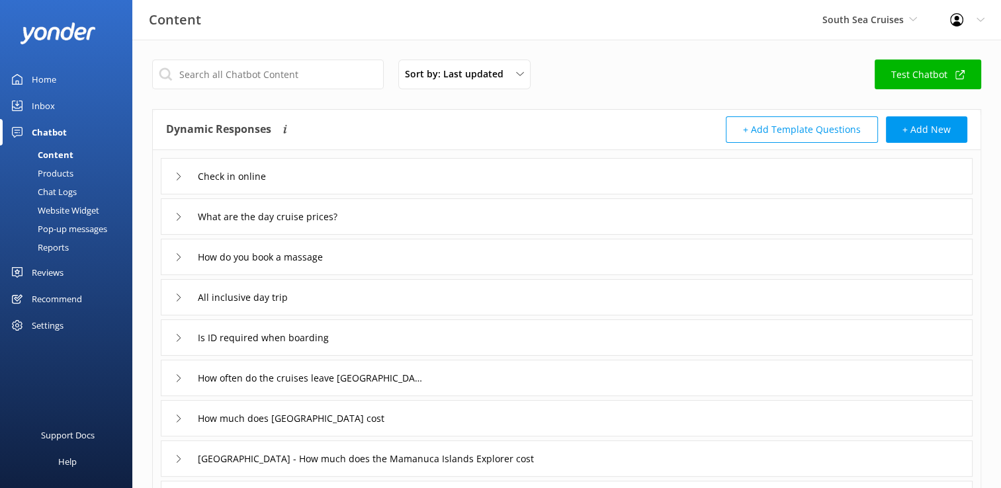
click at [61, 189] on div "Chat Logs" at bounding box center [42, 192] width 69 height 19
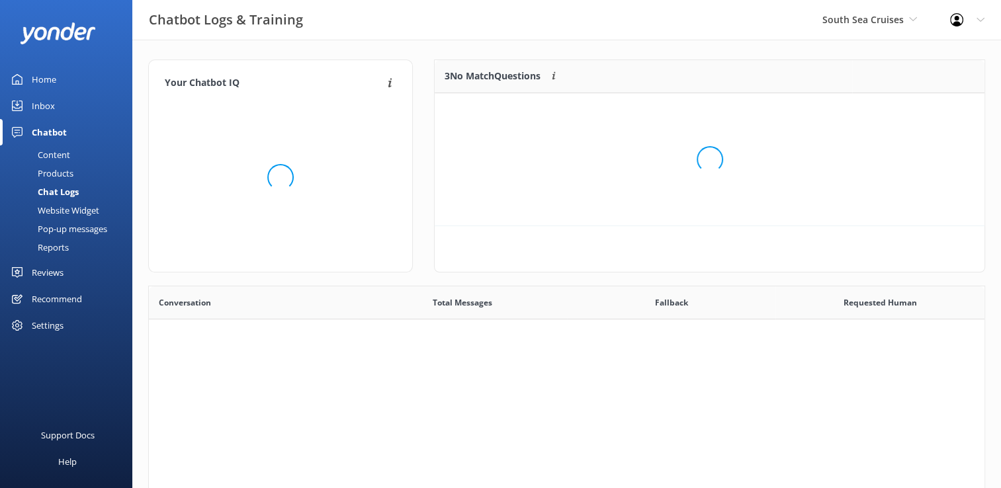
scroll to position [11, 11]
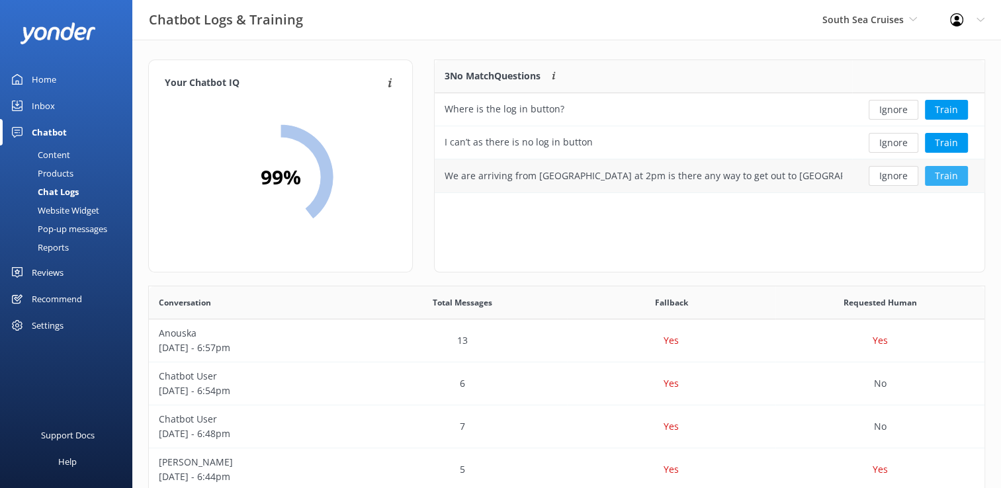
click at [947, 177] on button "Train" at bounding box center [946, 176] width 43 height 20
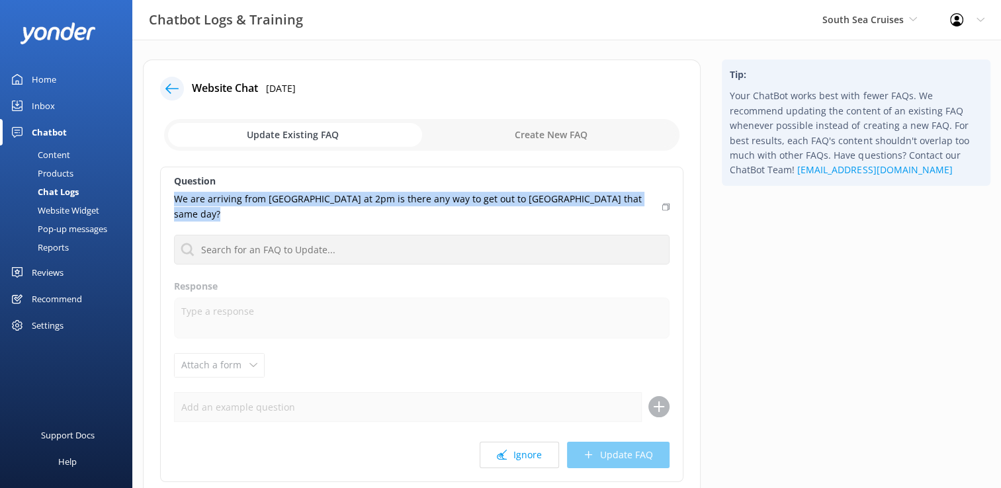
drag, startPoint x: 172, startPoint y: 198, endPoint x: 607, endPoint y: 210, distance: 435.4
click at [611, 210] on div "Question We are arriving from Australia at 2pm is there any way to get out to S…" at bounding box center [421, 324] width 523 height 315
copy div "We are arriving from Australia at 2pm is there any way to get out to Sheraton T…"
click at [63, 160] on div "Content" at bounding box center [39, 155] width 62 height 19
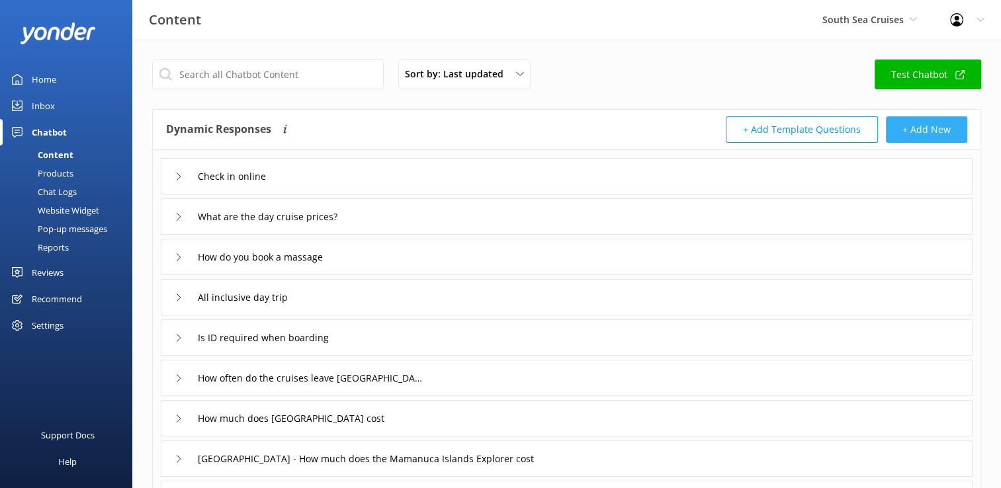
click at [936, 126] on button "+ Add New" at bounding box center [926, 129] width 81 height 26
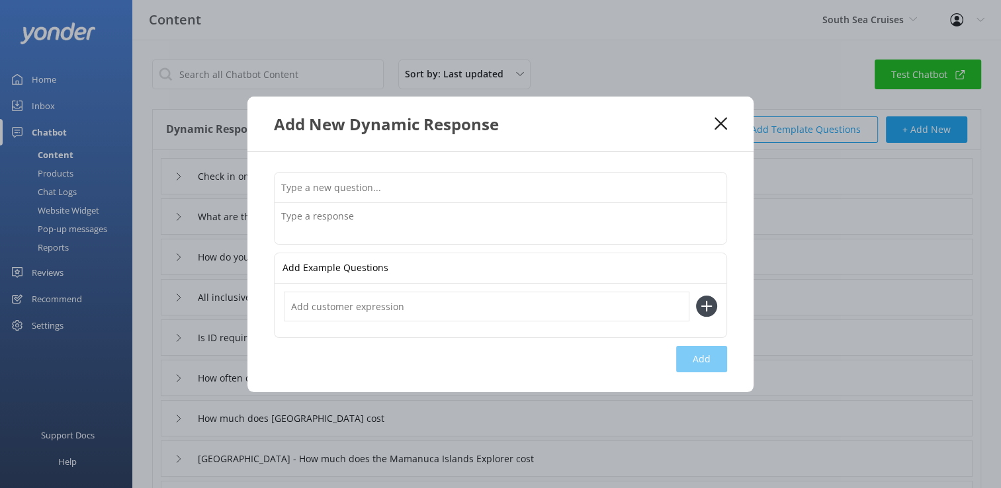
click at [315, 192] on input "text" at bounding box center [500, 188] width 452 height 30
paste input "We are arriving from Australia at 2pm is there any way to get out to Sheraton T…"
type input "We are arriving from Australia at 2pm is there any way to get out to Sheraton T…"
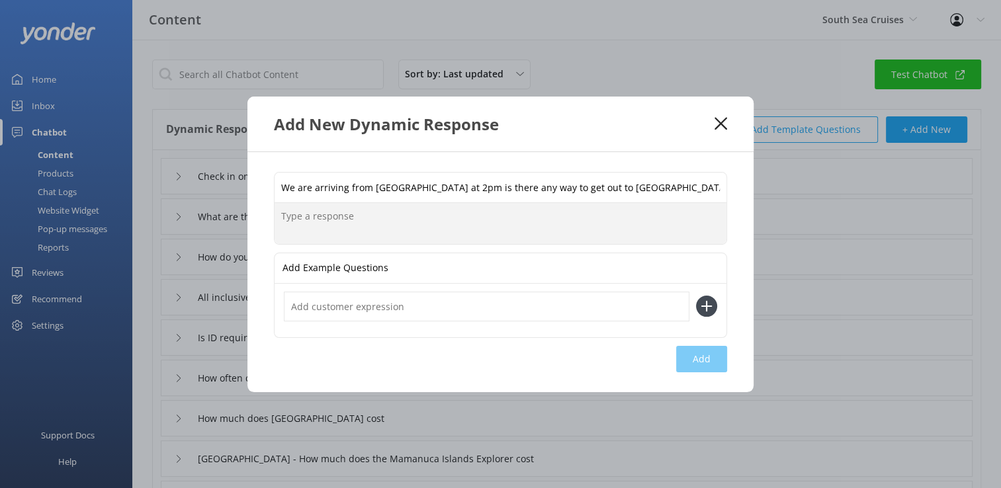
click at [320, 221] on textarea at bounding box center [500, 223] width 452 height 41
paste textarea "Bula, please be advised that we have only two departures for Sheraton Tokoriki.…"
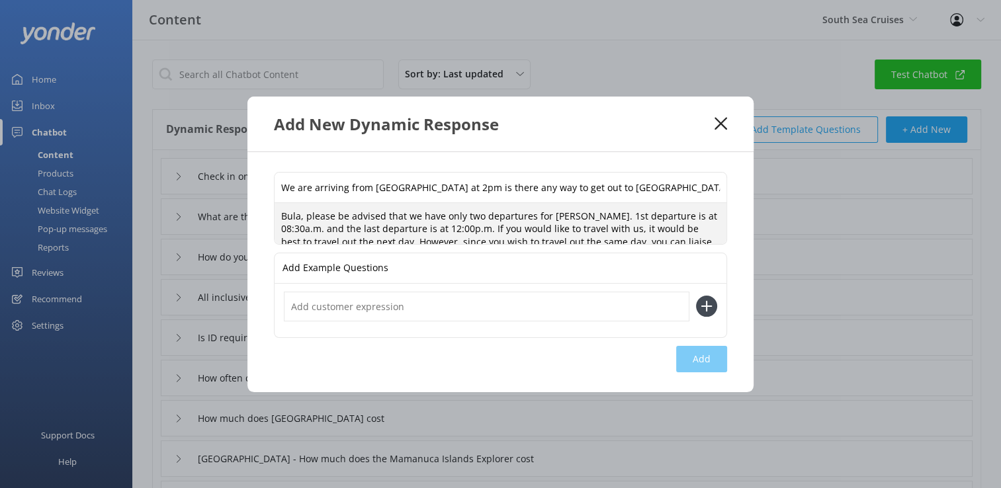
scroll to position [3, 0]
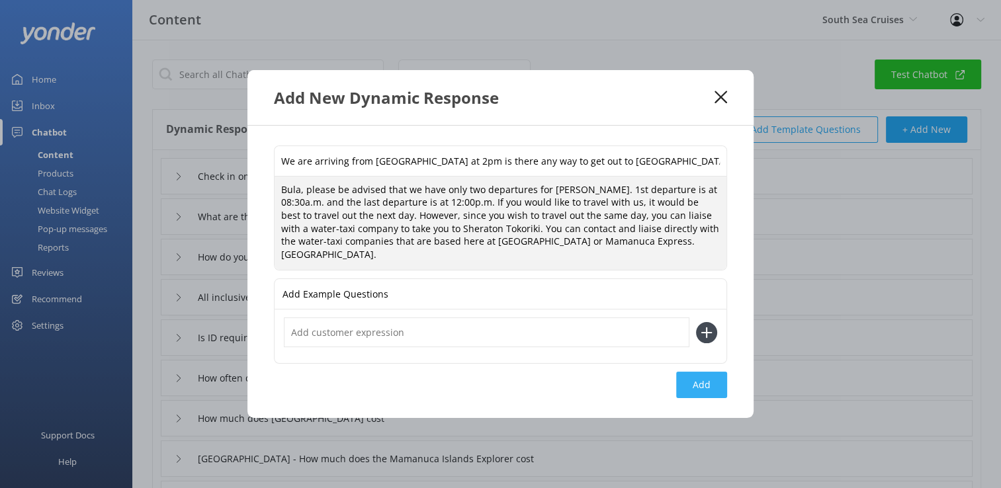
type textarea "Bula, please be advised that we have only two departures for Sheraton Tokoriki.…"
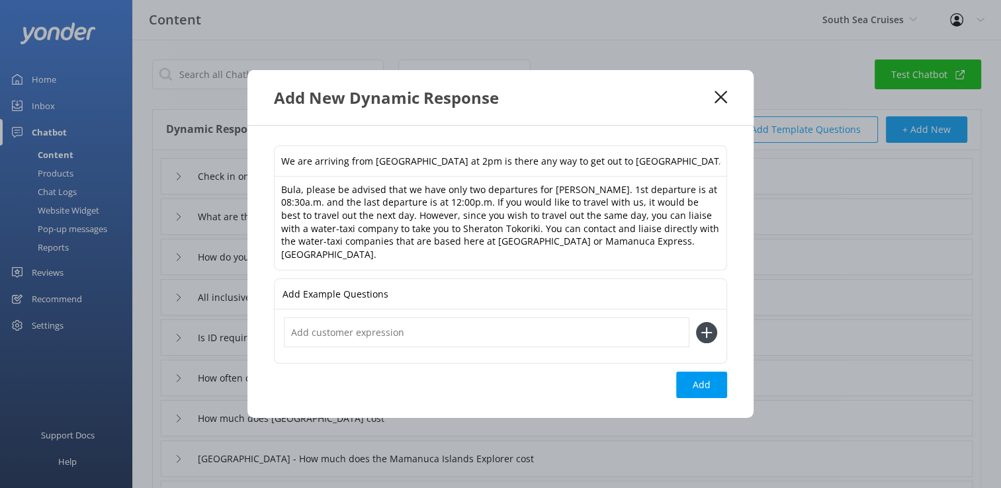
click at [696, 380] on button "Add" at bounding box center [701, 385] width 51 height 26
type input "We are arriving from Australia at 2pm is there any way to get out to Sheraton T…"
type input "Check in online"
type input "What are the day cruise prices?"
type input "How do you book a massage"
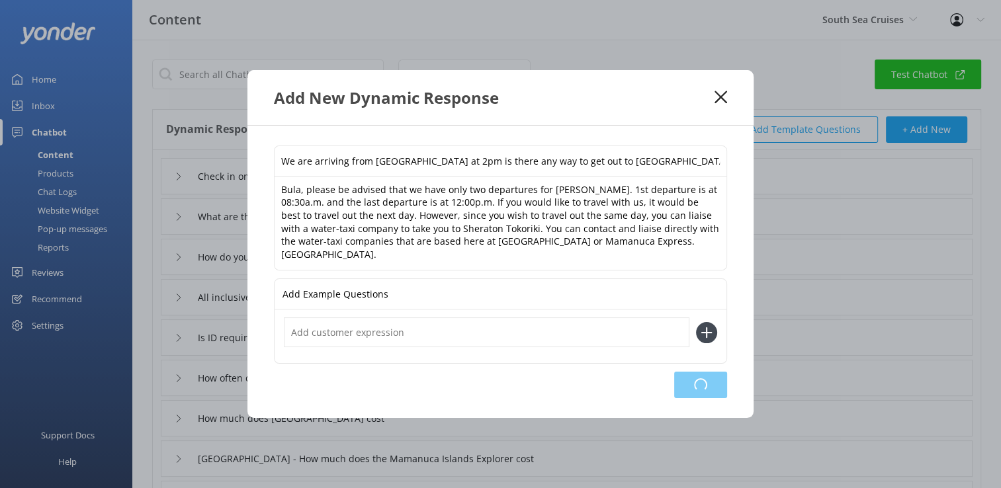
type input "All inclusive day trip"
type input "Is ID required when boarding"
type input "How often do the cruises leave port denerau"
type input "How much does Castaway Island Resort cost"
type input "South Sea Island - How much does the Mamanuca Islands Explorer cost"
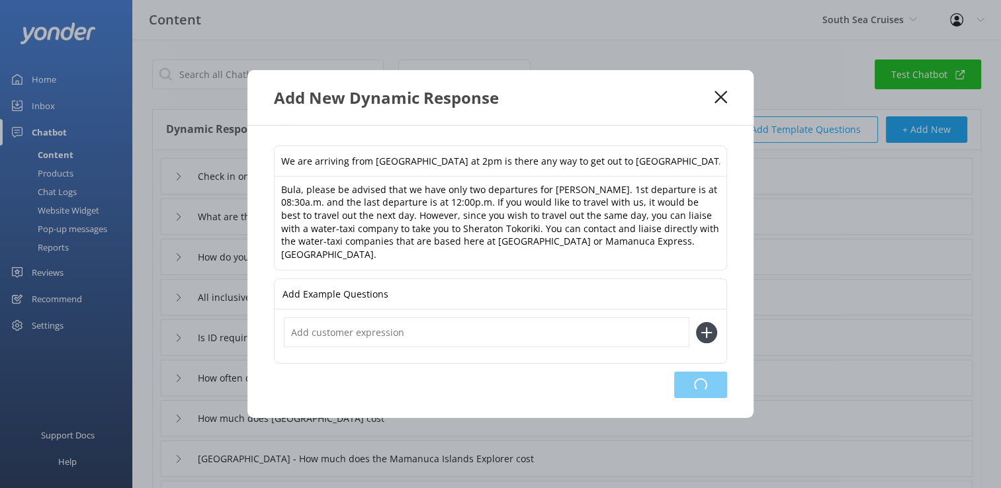
type input "How much does the Yasawa Islands Explorer cost"
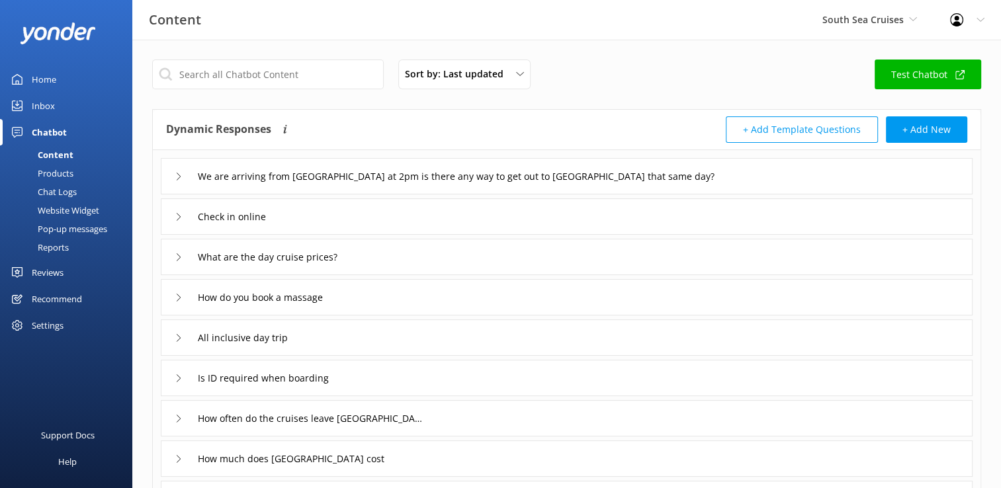
click at [170, 180] on div "We are arriving from Australia at 2pm is there any way to get out to Sheraton T…" at bounding box center [567, 176] width 812 height 36
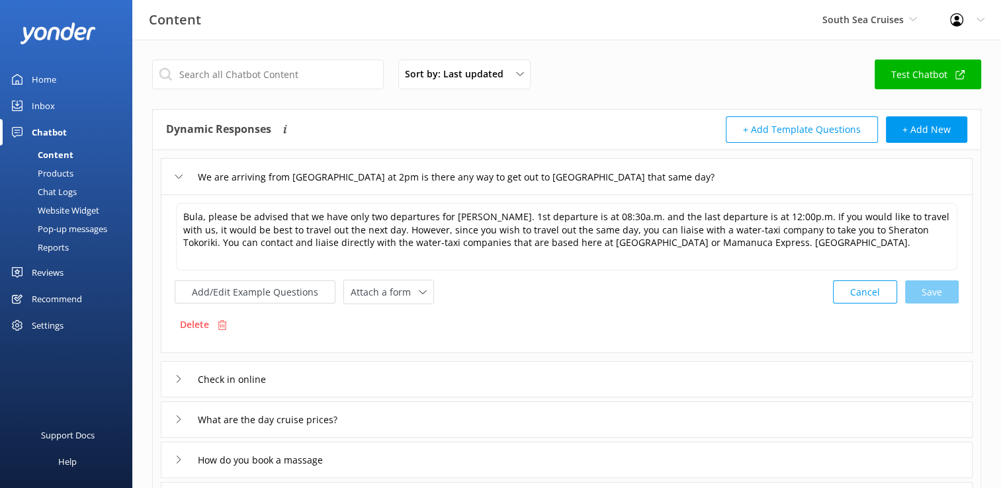
click at [180, 176] on use at bounding box center [178, 177] width 7 height 4
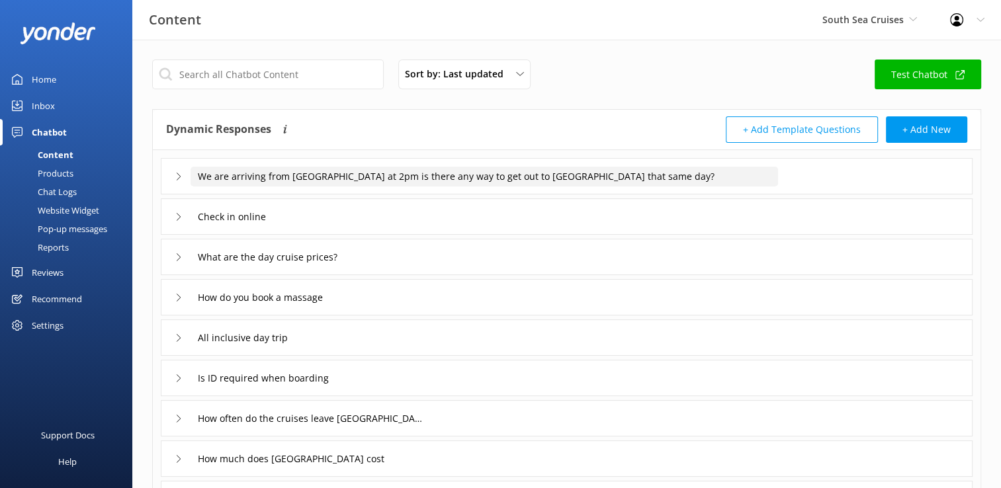
drag, startPoint x: 196, startPoint y: 174, endPoint x: 696, endPoint y: 181, distance: 499.4
click at [696, 181] on input "We are arriving from Australia at 2pm is there any way to get out to Sheraton T…" at bounding box center [483, 177] width 587 height 20
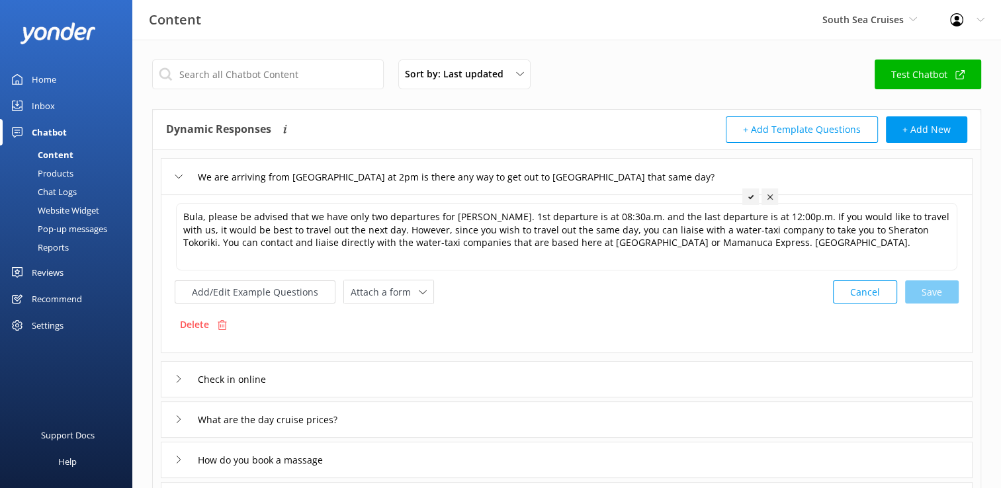
click at [806, 183] on div "We are arriving from Australia at 2pm is there any way to get out to Sheraton T…" at bounding box center [567, 176] width 812 height 36
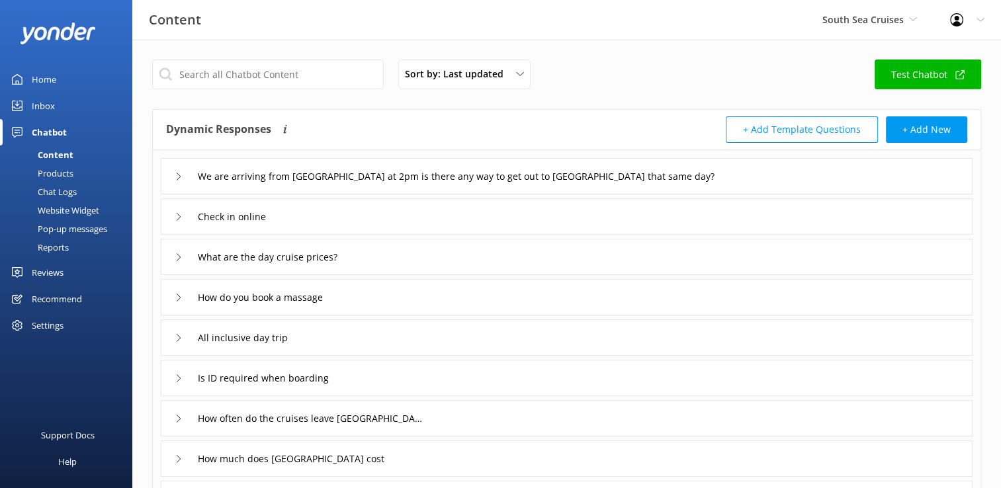
click at [931, 69] on link "Test Chatbot" at bounding box center [927, 75] width 106 height 30
click at [60, 184] on div "Chat Logs" at bounding box center [42, 192] width 69 height 19
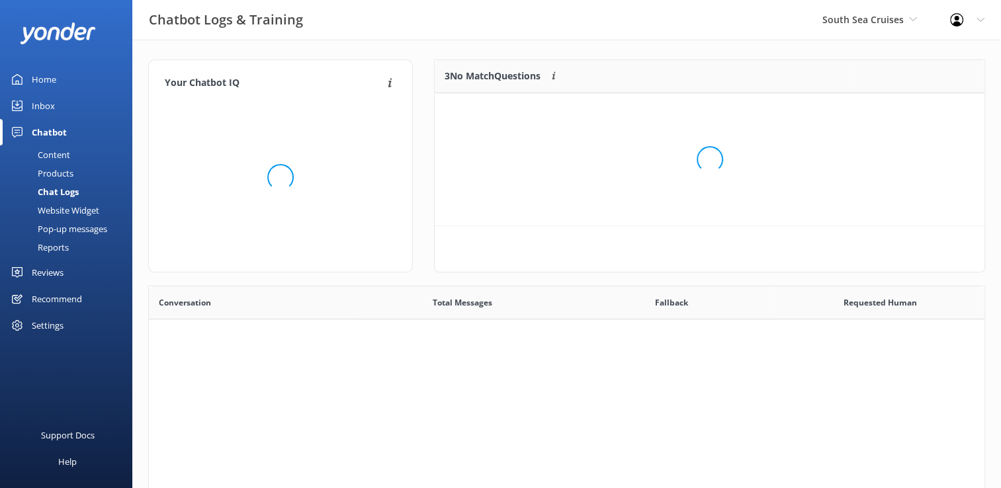
scroll to position [11, 11]
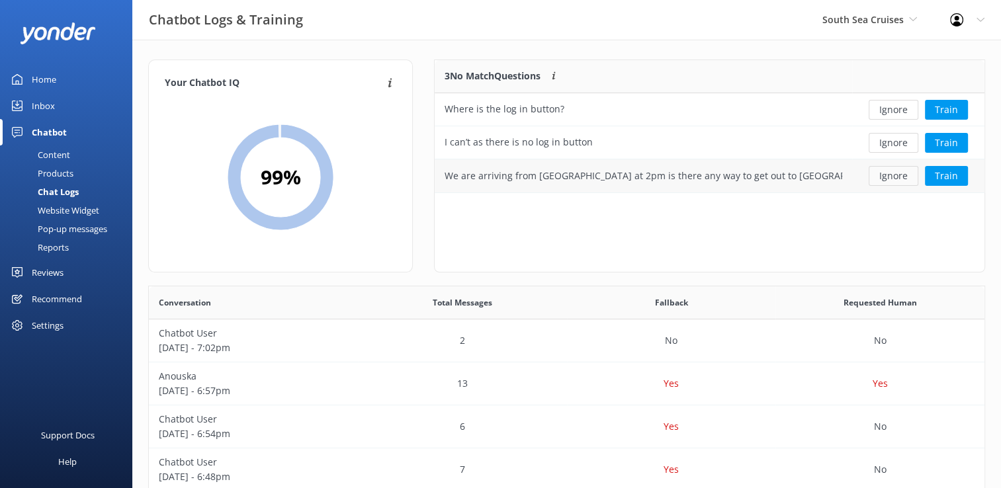
click at [906, 177] on button "Ignore" at bounding box center [893, 176] width 50 height 20
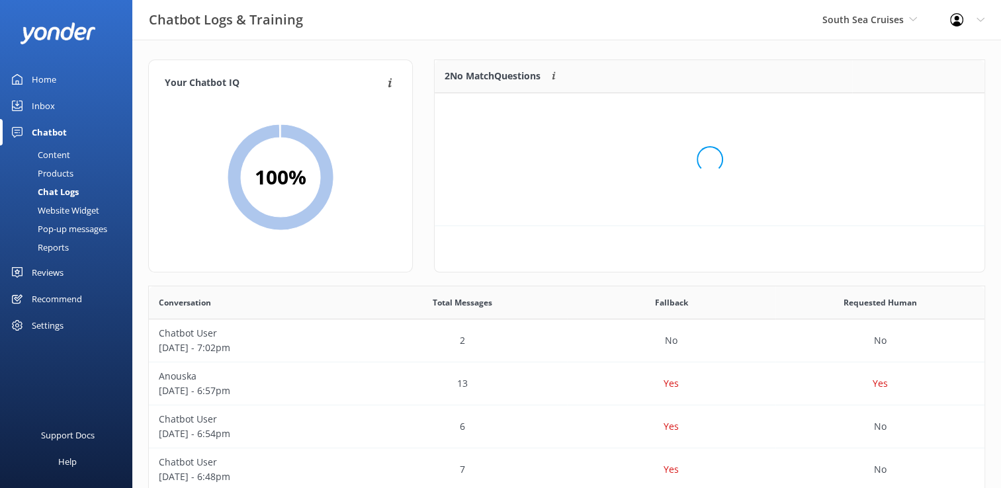
scroll to position [89, 539]
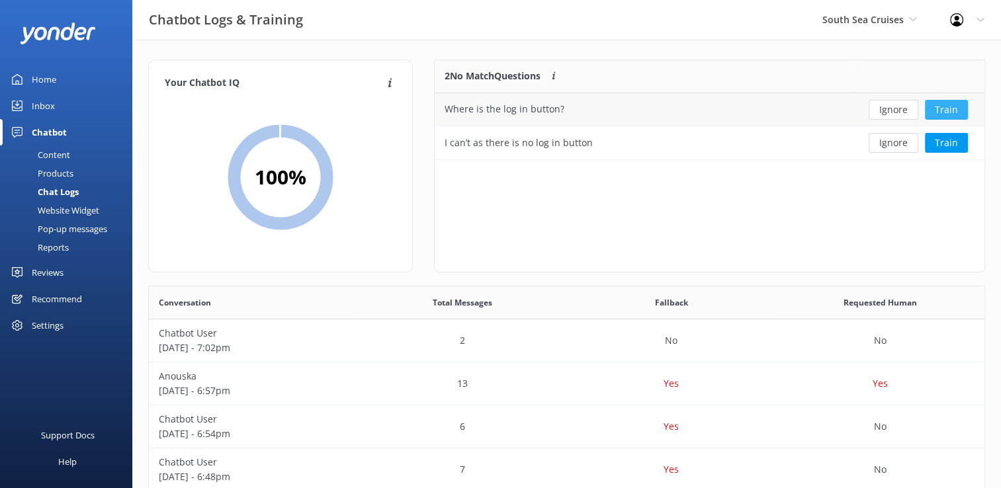
click at [941, 109] on button "Train" at bounding box center [946, 110] width 43 height 20
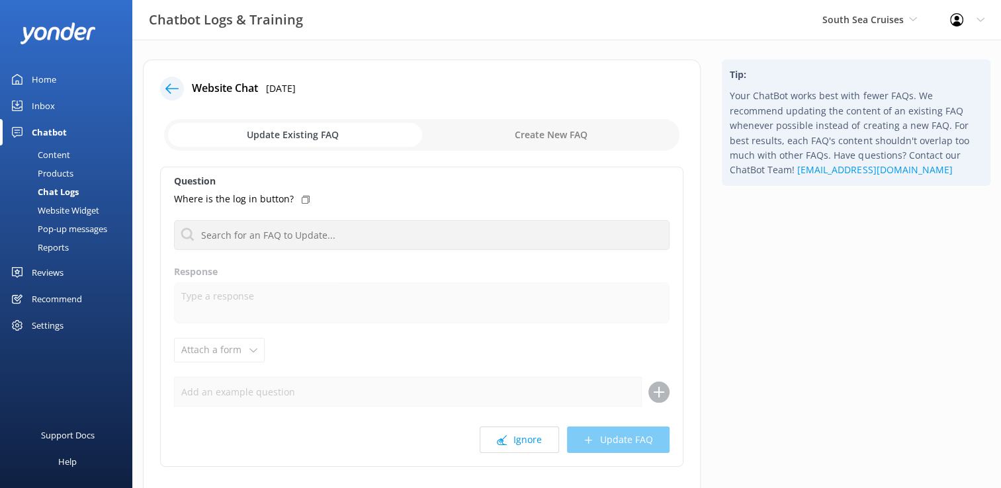
click at [61, 155] on div "Content" at bounding box center [39, 155] width 62 height 19
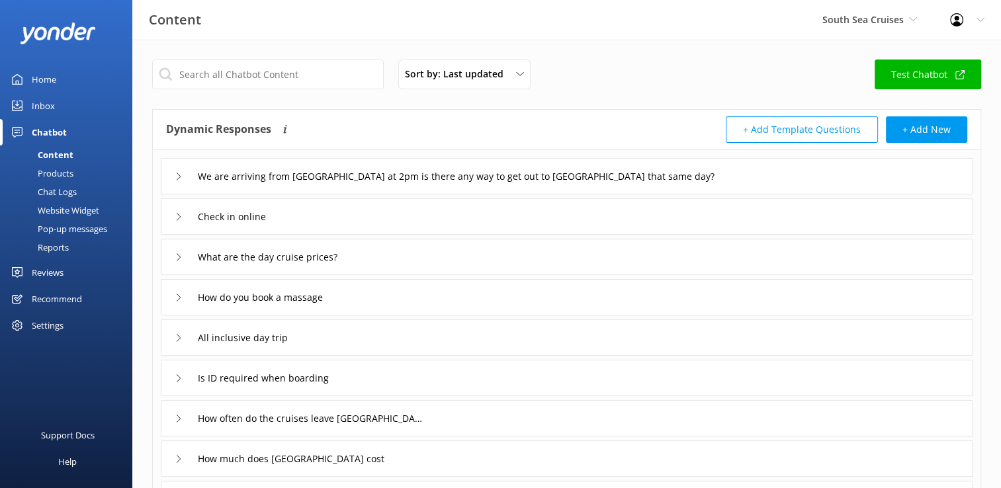
click at [69, 192] on div "Chat Logs" at bounding box center [42, 192] width 69 height 19
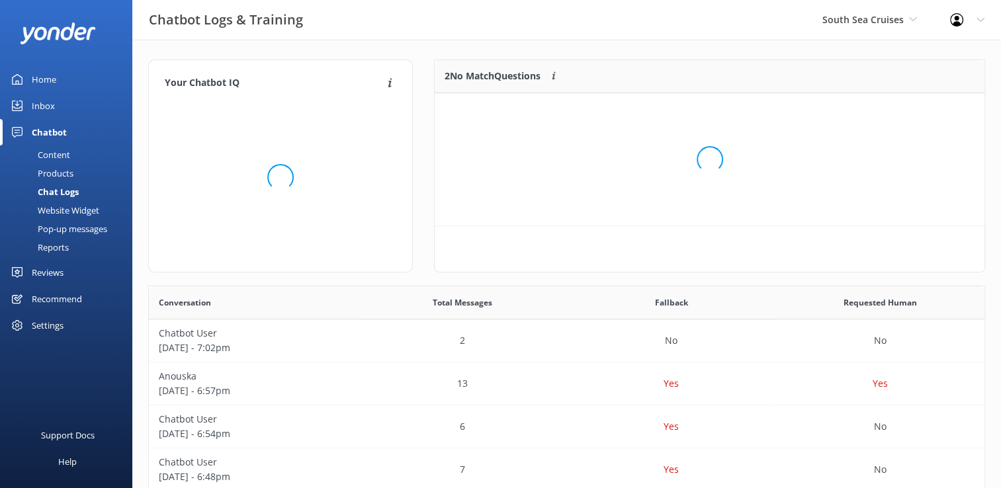
scroll to position [89, 539]
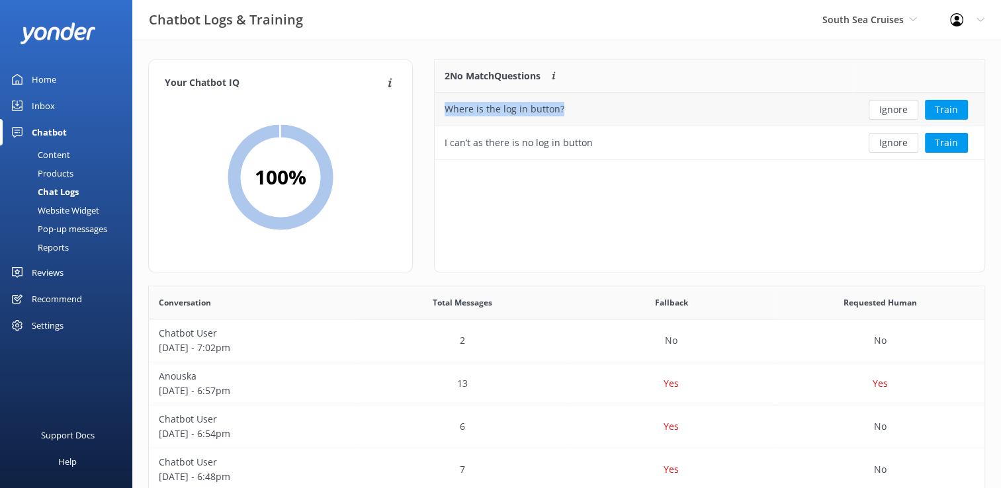
drag, startPoint x: 564, startPoint y: 111, endPoint x: 442, endPoint y: 110, distance: 121.7
click at [442, 110] on div "Where is the log in button?" at bounding box center [643, 109] width 417 height 33
copy div "Where is the log in button?"
click at [577, 192] on div "2 No Match Questions Customers sometimes ask questions that don't fully match a…" at bounding box center [709, 166] width 551 height 213
click at [894, 109] on button "Ignore" at bounding box center [893, 110] width 50 height 20
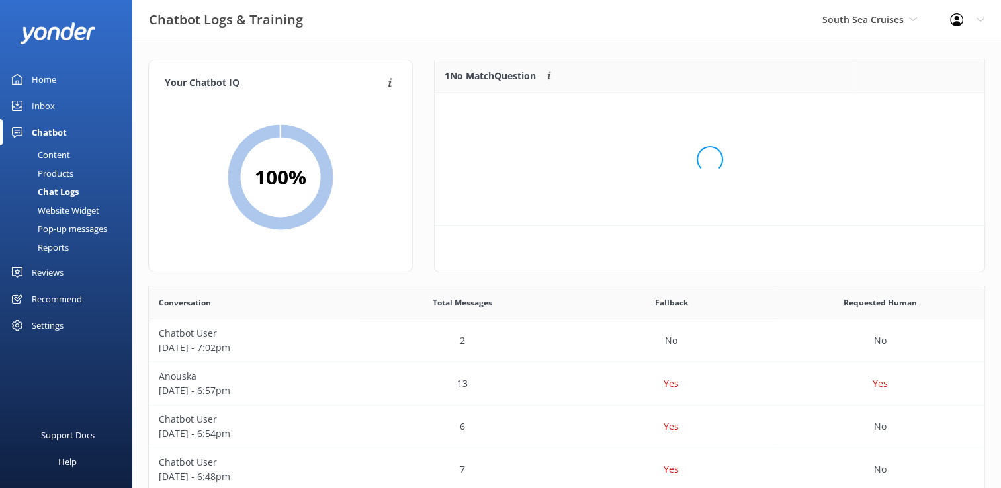
scroll to position [56, 539]
click at [894, 110] on button "Ignore" at bounding box center [893, 110] width 50 height 20
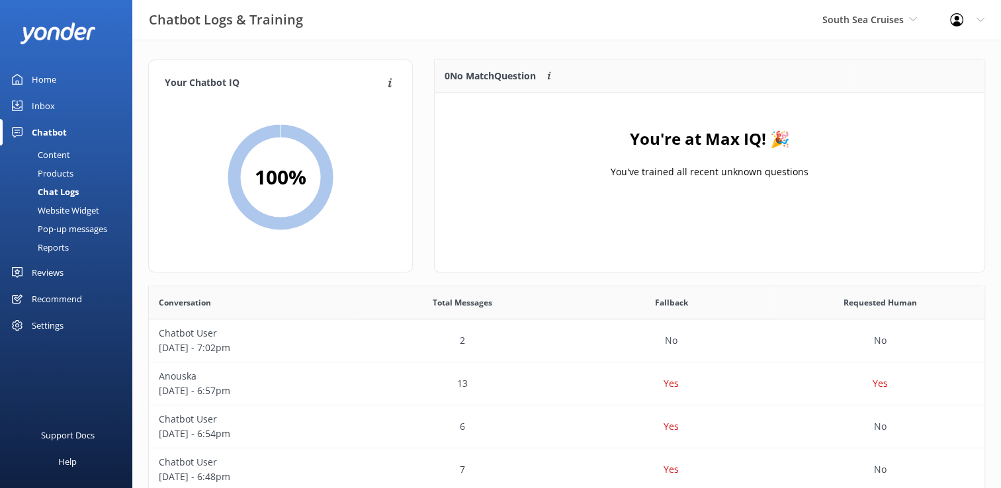
click at [58, 152] on div "Content" at bounding box center [39, 155] width 62 height 19
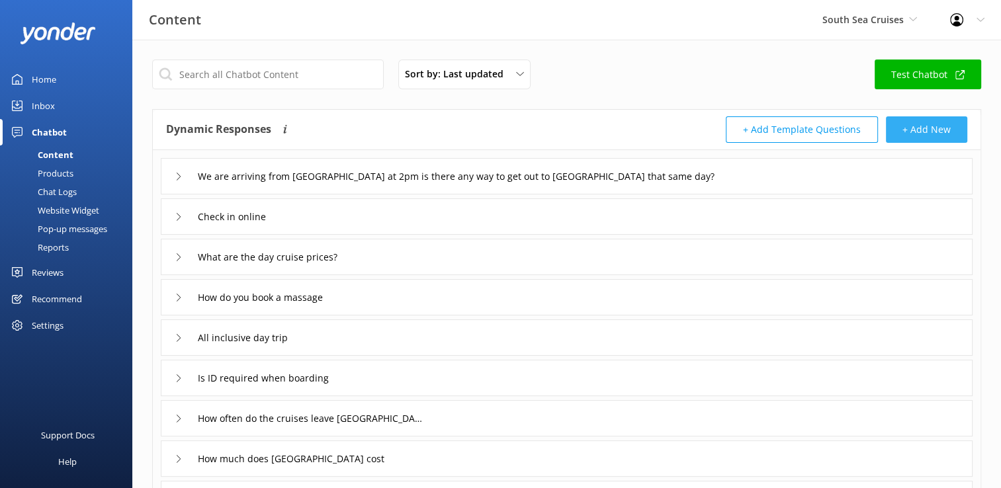
click at [912, 130] on button "+ Add New" at bounding box center [926, 129] width 81 height 26
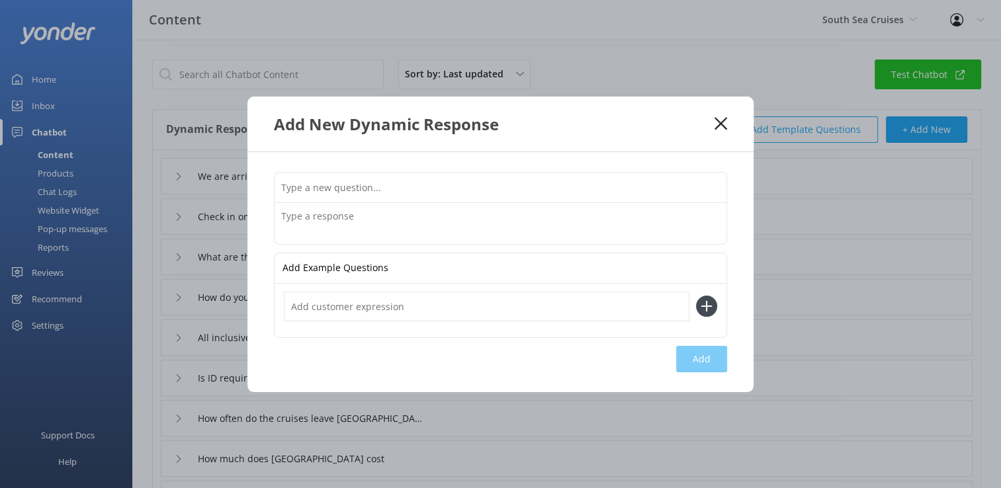
click at [319, 179] on input "text" at bounding box center [500, 188] width 452 height 30
paste input "Where is the log in button? or check-in online?"
type input "Where is the log in button? or check-in online?"
click at [331, 229] on textarea at bounding box center [500, 223] width 452 height 41
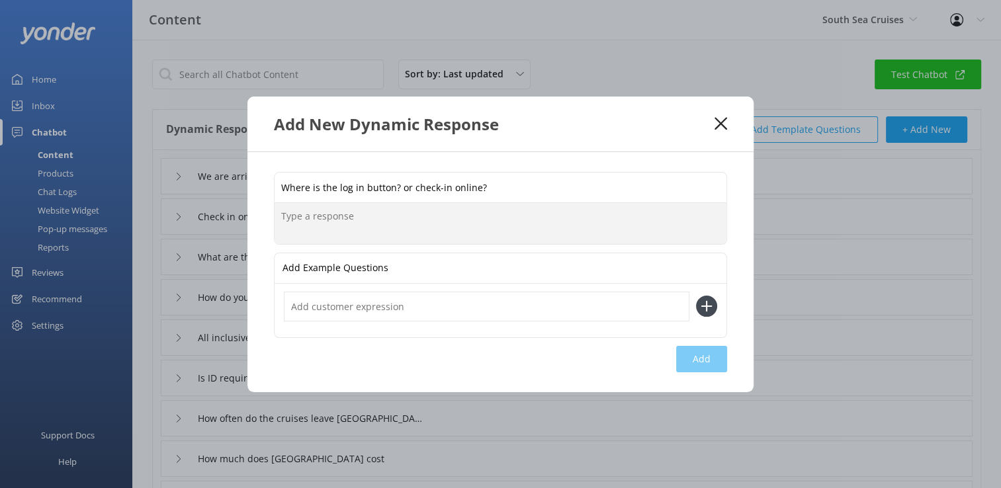
click at [322, 222] on textarea at bounding box center [500, 223] width 452 height 41
paste textarea "Once you open the document, scroll down to the bottom of the document till you …"
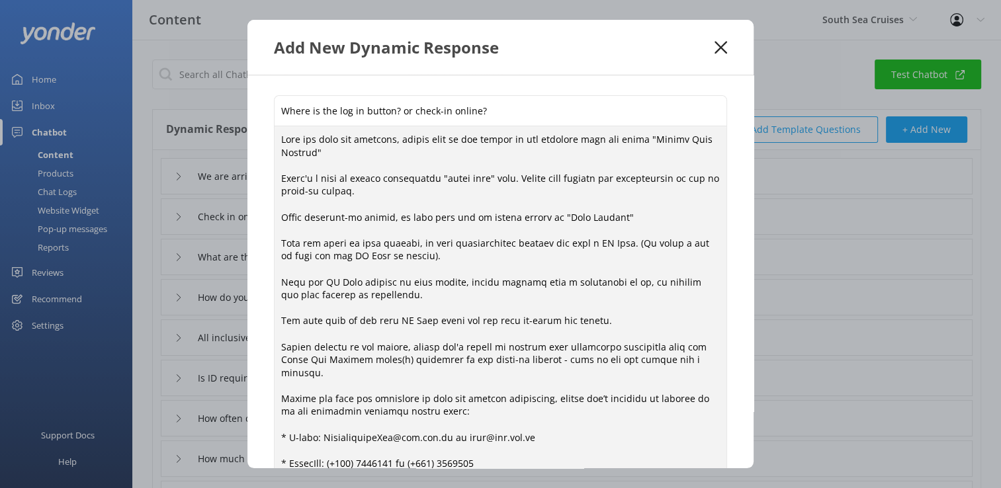
type textarea "Once you open the document, scroll down to the bottom of the document till you …"
click at [723, 44] on use at bounding box center [720, 47] width 13 height 13
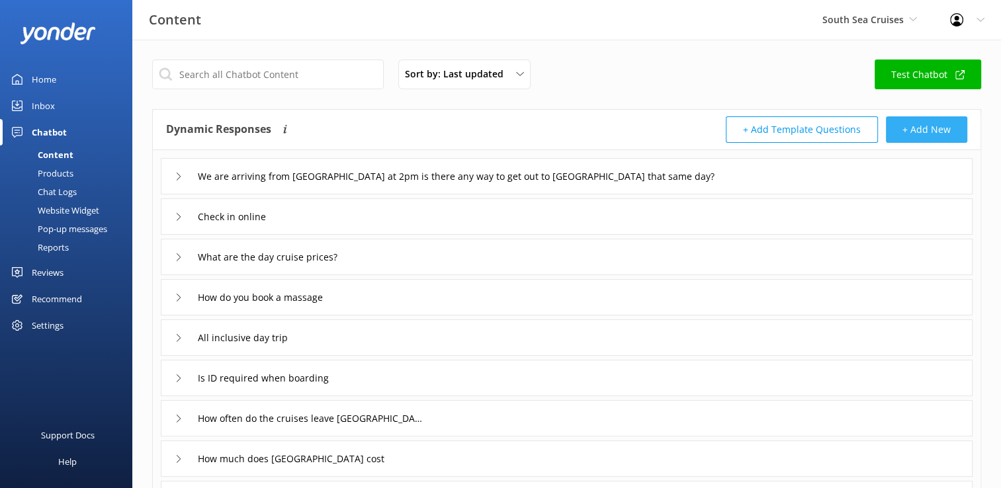
click at [915, 130] on button "+ Add New" at bounding box center [926, 129] width 81 height 26
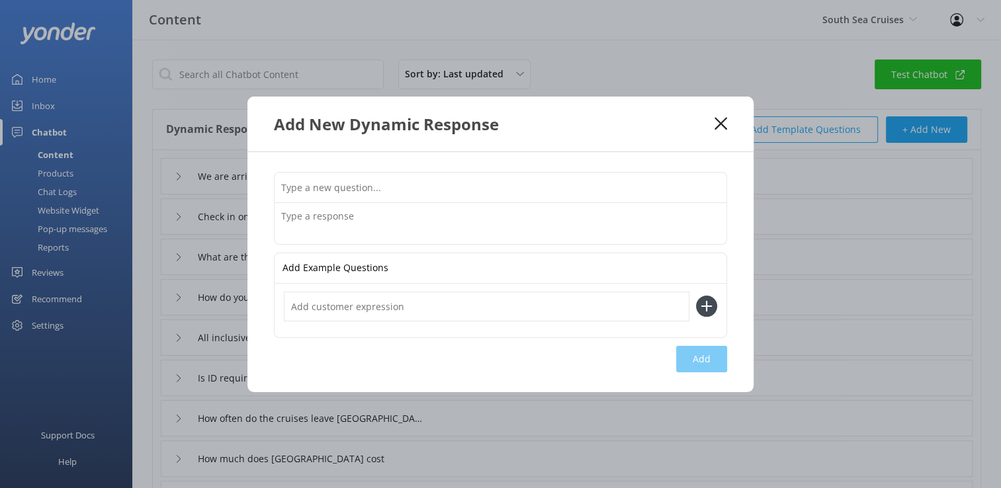
click at [324, 224] on textarea at bounding box center [500, 223] width 452 height 41
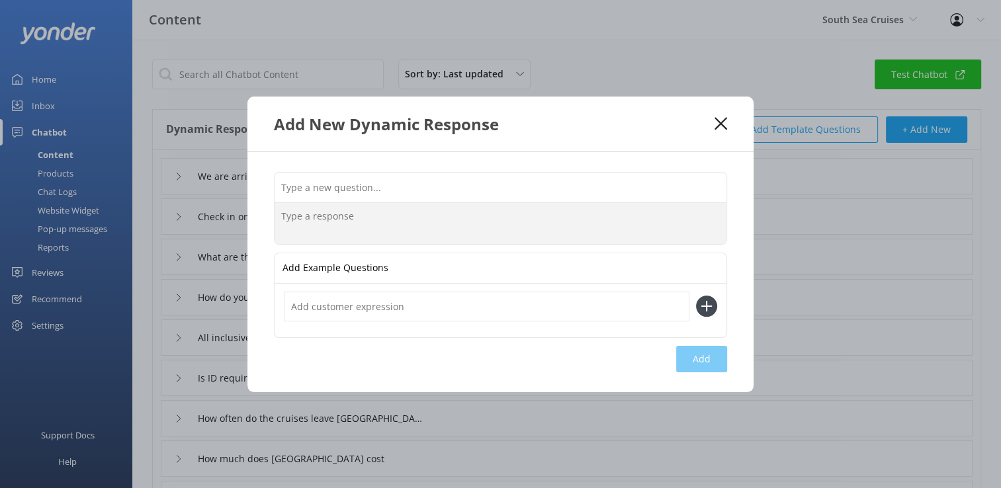
paste textarea "Once you open the document, scroll down to the bottom of the document till you …"
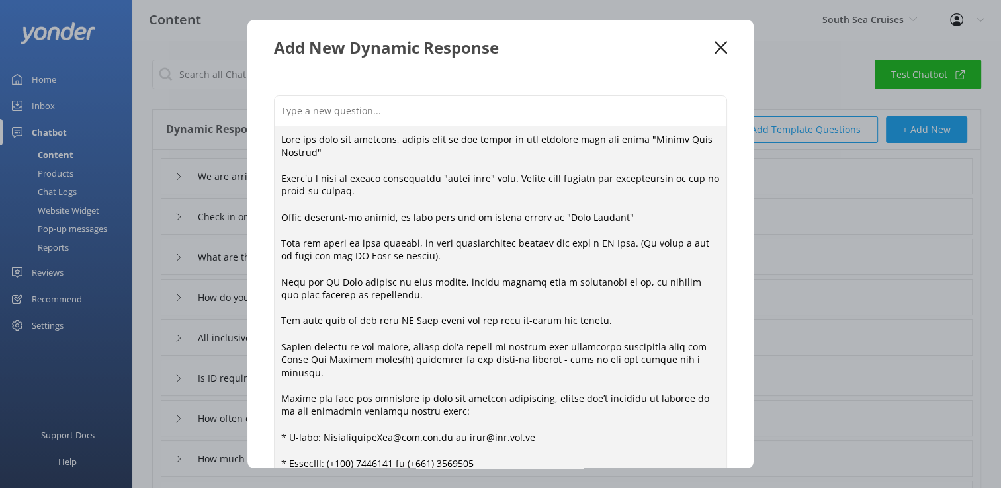
type textarea "Once you open the document, scroll down to the bottom of the document till you …"
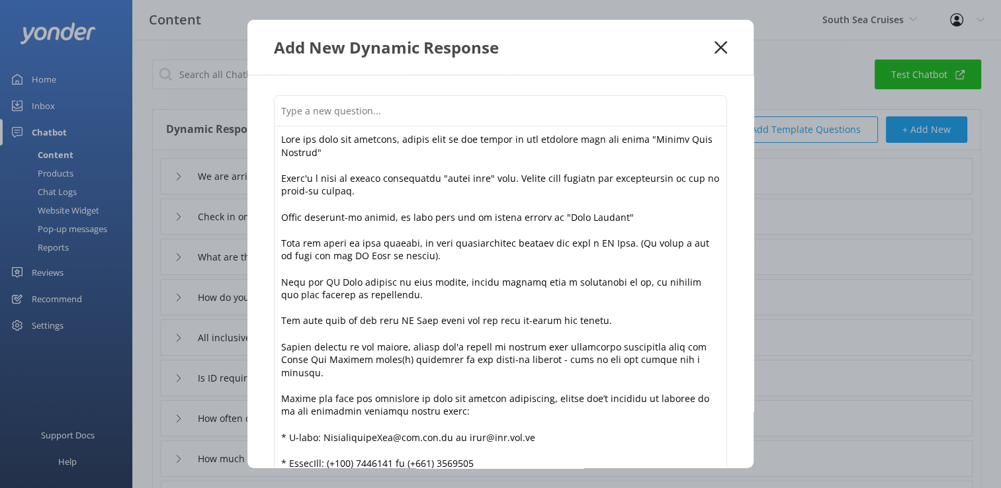
click at [328, 115] on input "text" at bounding box center [500, 111] width 452 height 30
type input "Where is the log in button? or check-in online?"
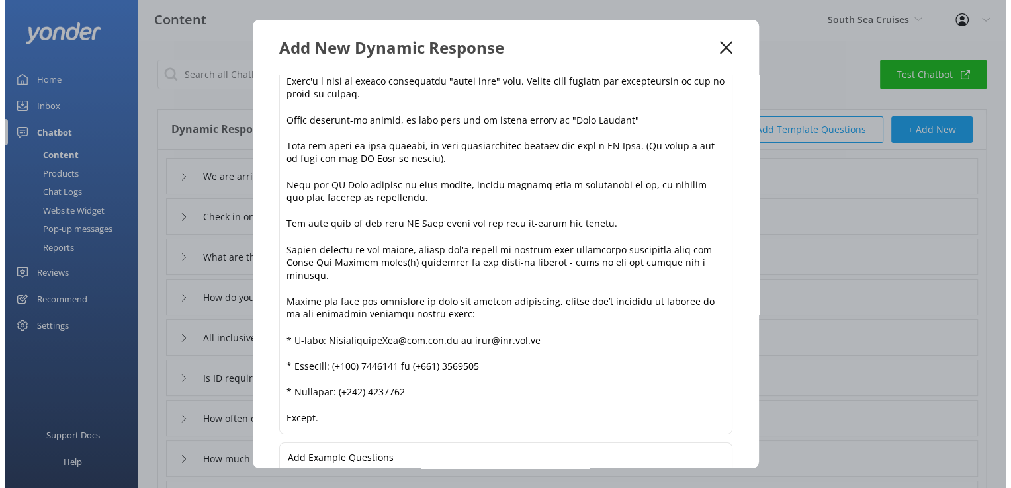
scroll to position [196, 0]
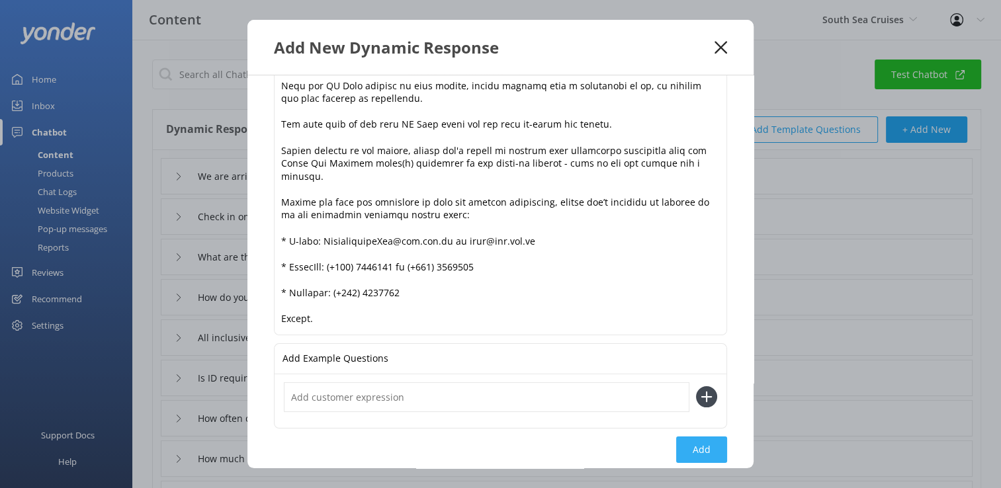
click at [701, 437] on button "Add" at bounding box center [701, 450] width 51 height 26
type input "Where is the log in button? or check-in online?"
type input "We are arriving from Australia at 2pm is there any way to get out to Sheraton T…"
type input "Check in online"
type input "What are the day cruise prices?"
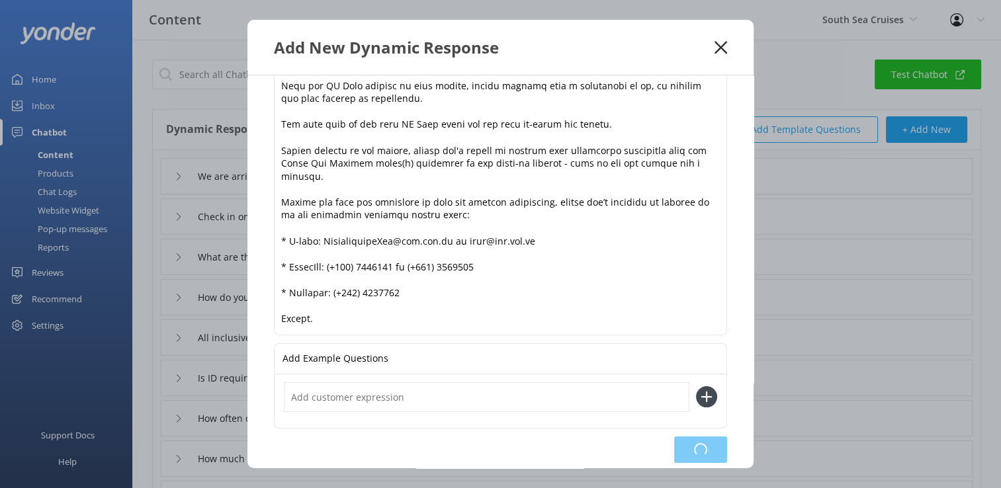
type input "How do you book a massage"
type input "All inclusive day trip"
type input "Is ID required when boarding"
type input "How often do the cruises leave port denerau"
type input "How much does Castaway Island Resort cost"
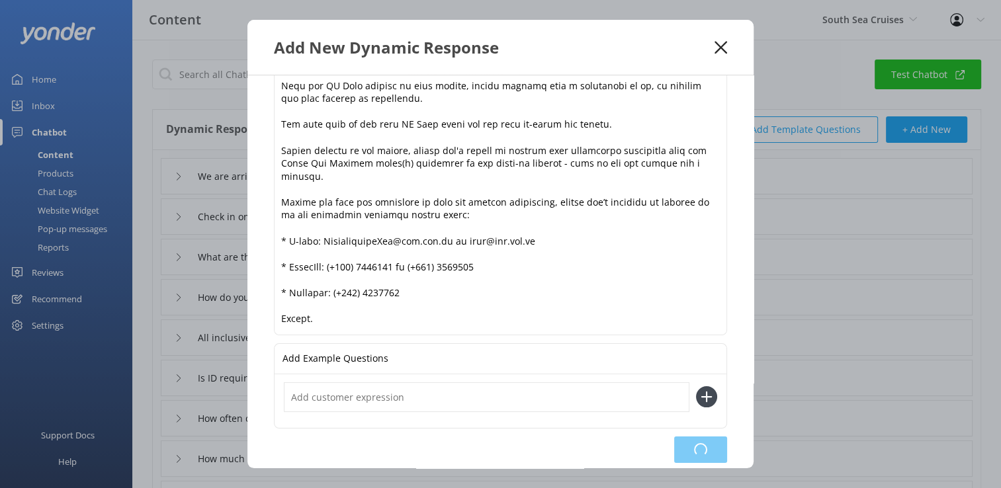
type input "South Sea Island - How much does the Mamanuca Islands Explorer cost"
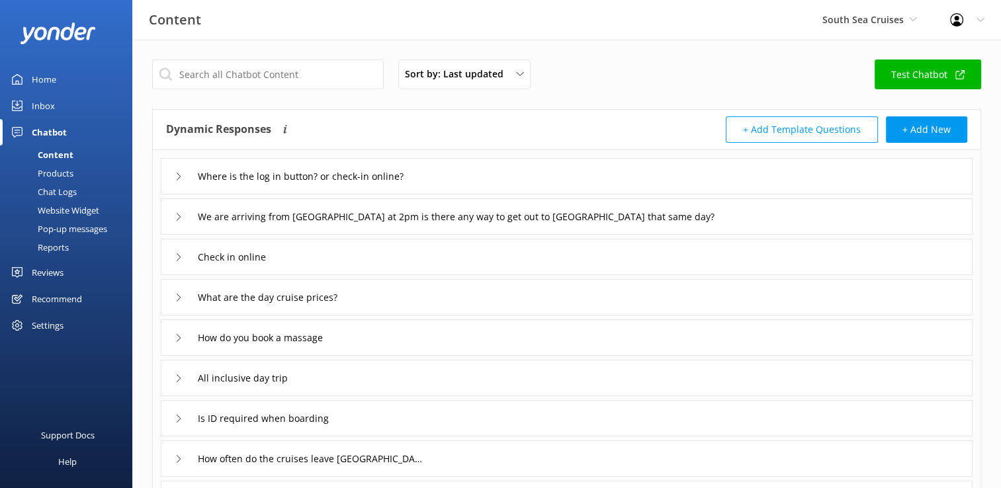
click at [176, 179] on icon at bounding box center [179, 177] width 8 height 8
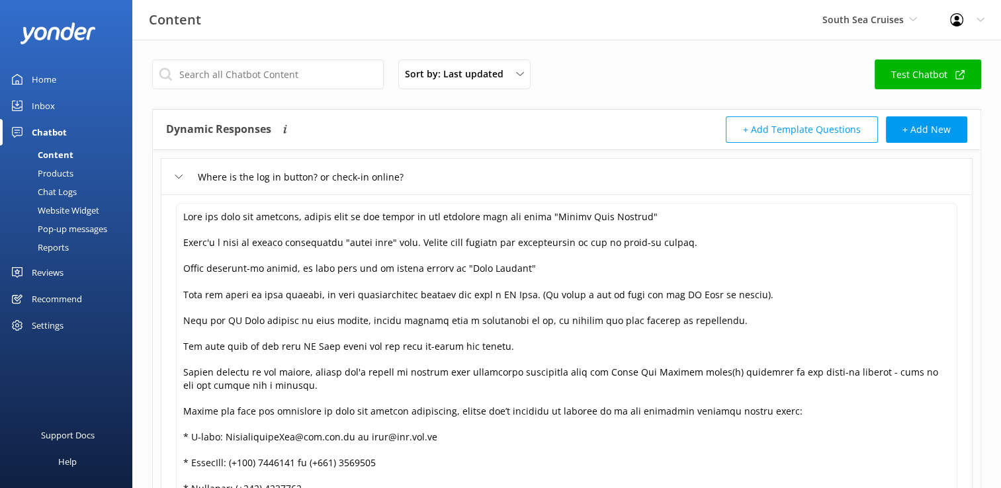
click at [176, 179] on icon at bounding box center [179, 177] width 8 height 8
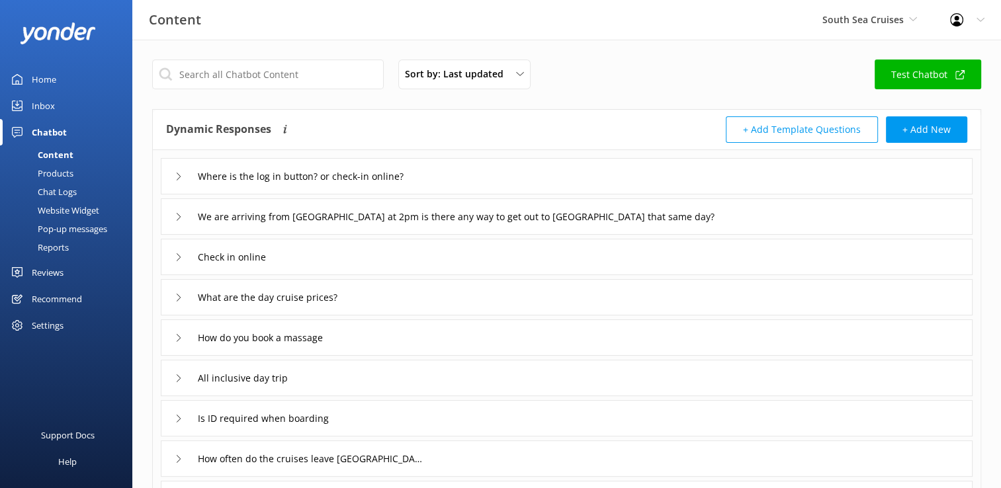
click at [952, 73] on link "Test Chatbot" at bounding box center [927, 75] width 106 height 30
click at [49, 106] on div "Inbox" at bounding box center [43, 106] width 23 height 26
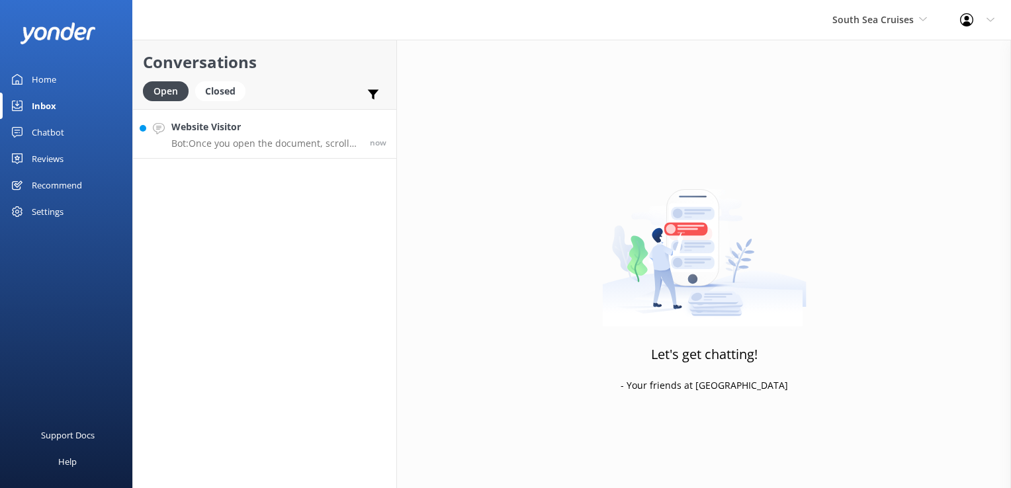
click at [315, 126] on h4 "Website Visitor" at bounding box center [265, 127] width 188 height 15
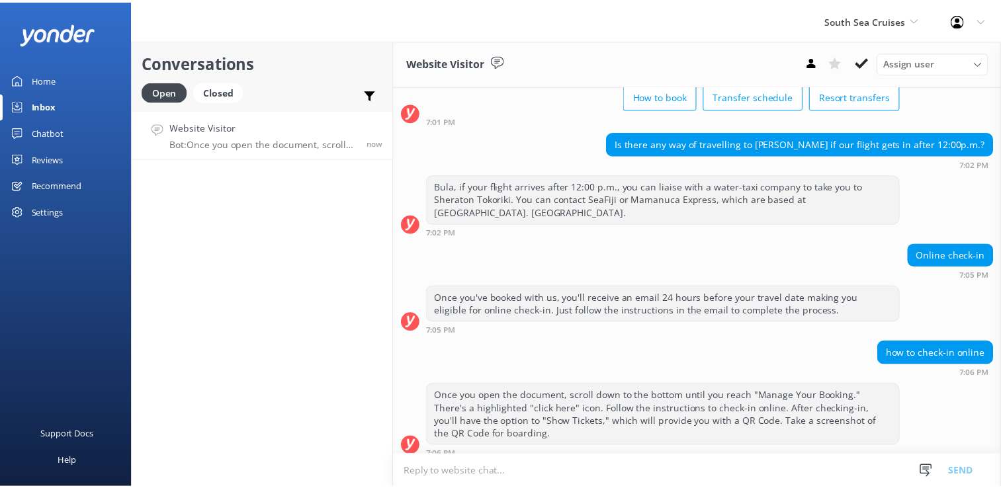
scroll to position [95, 0]
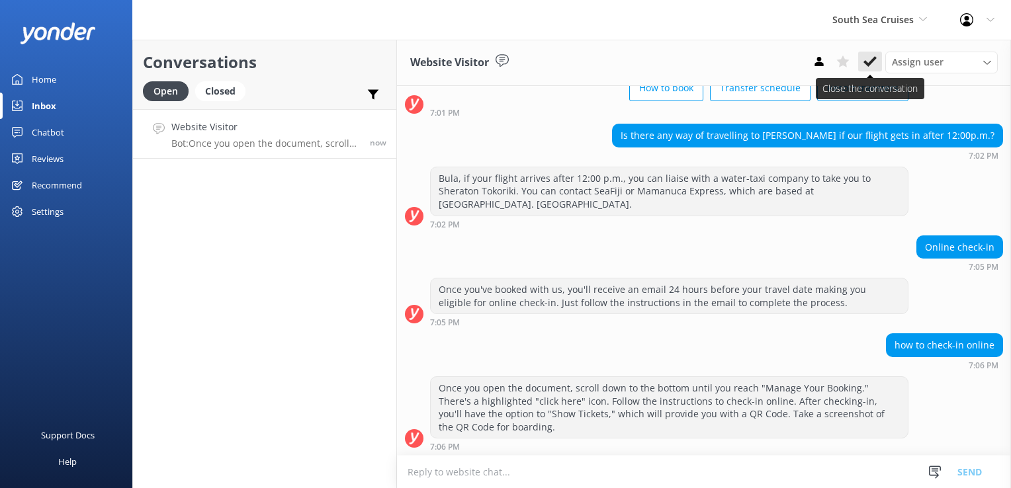
click at [870, 66] on icon at bounding box center [869, 61] width 13 height 13
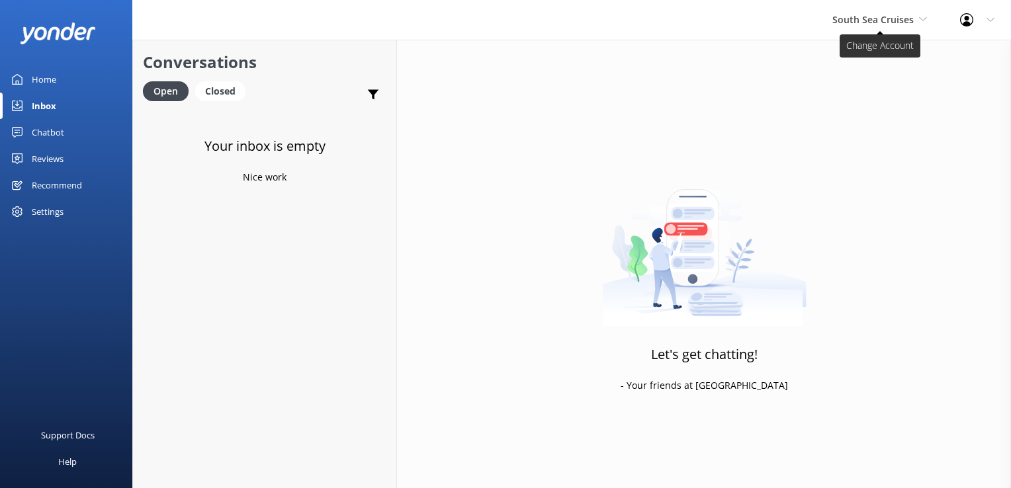
click at [894, 13] on span "South Sea Cruises" at bounding box center [879, 20] width 95 height 15
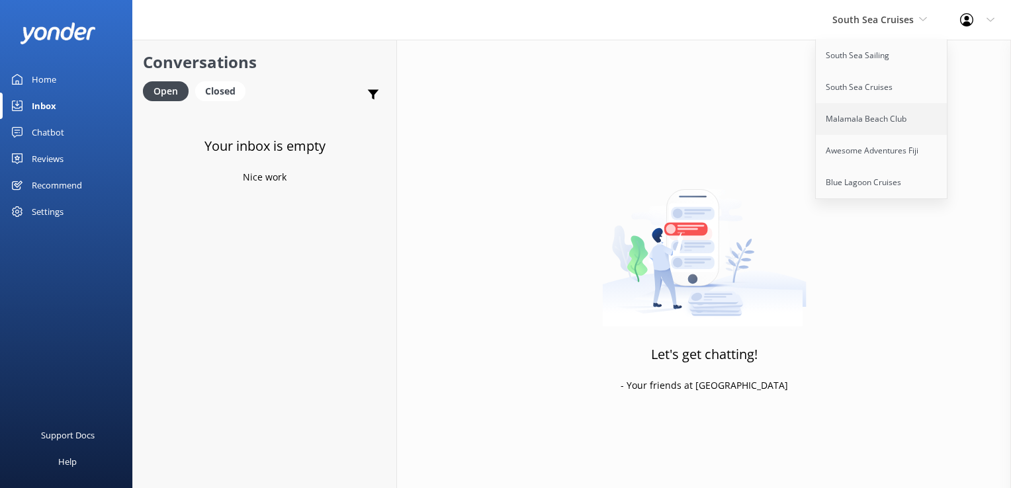
click at [876, 123] on link "Malamala Beach Club" at bounding box center [882, 119] width 132 height 32
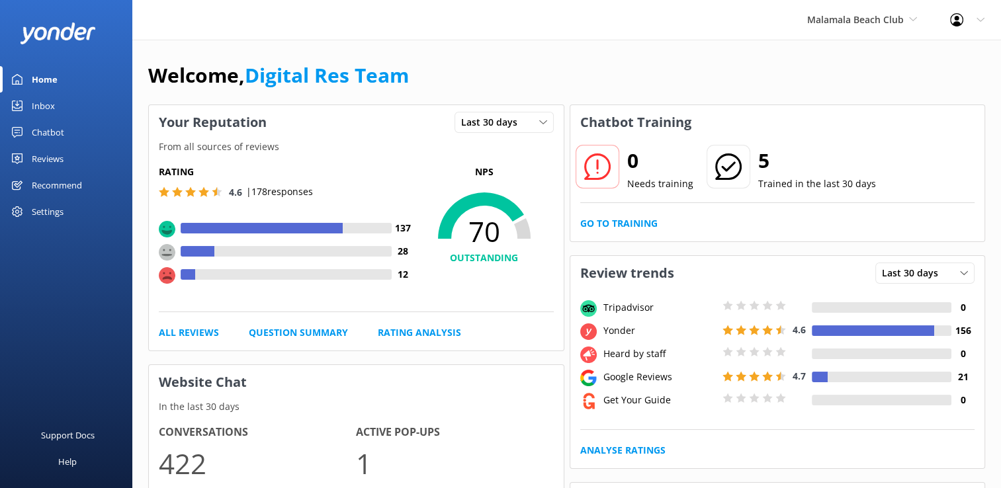
click at [52, 102] on div "Inbox" at bounding box center [43, 106] width 23 height 26
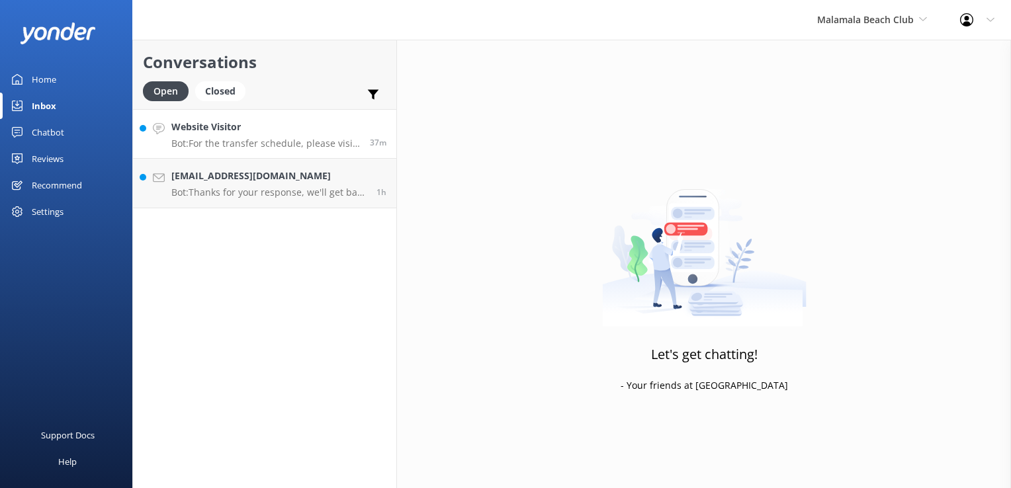
click at [282, 128] on h4 "Website Visitor" at bounding box center [265, 127] width 188 height 15
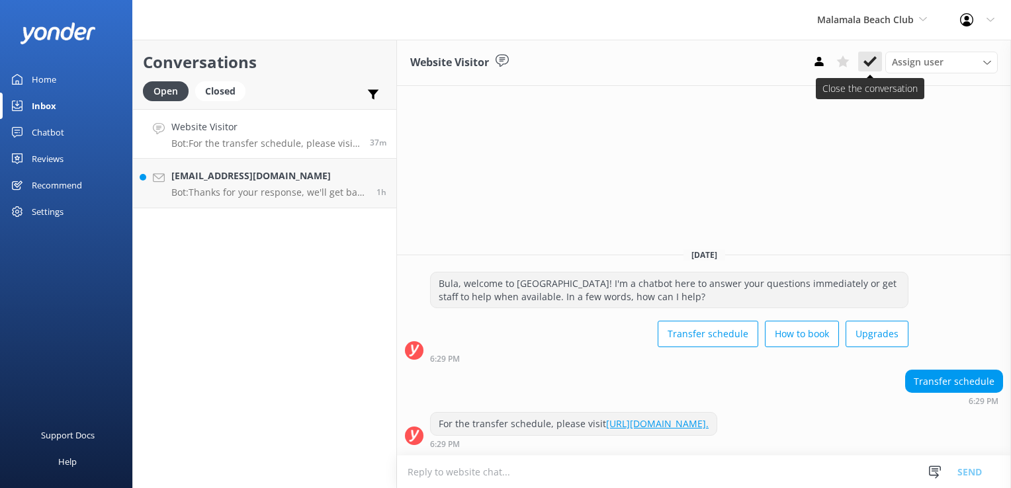
click at [869, 62] on icon at bounding box center [869, 61] width 13 height 13
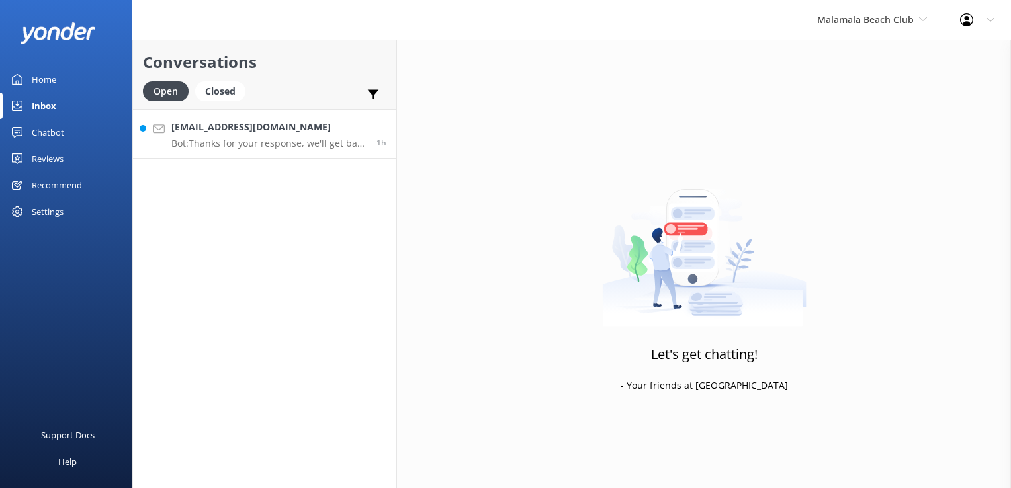
click at [290, 134] on h4 "jack@hlconstructions.com" at bounding box center [268, 127] width 195 height 15
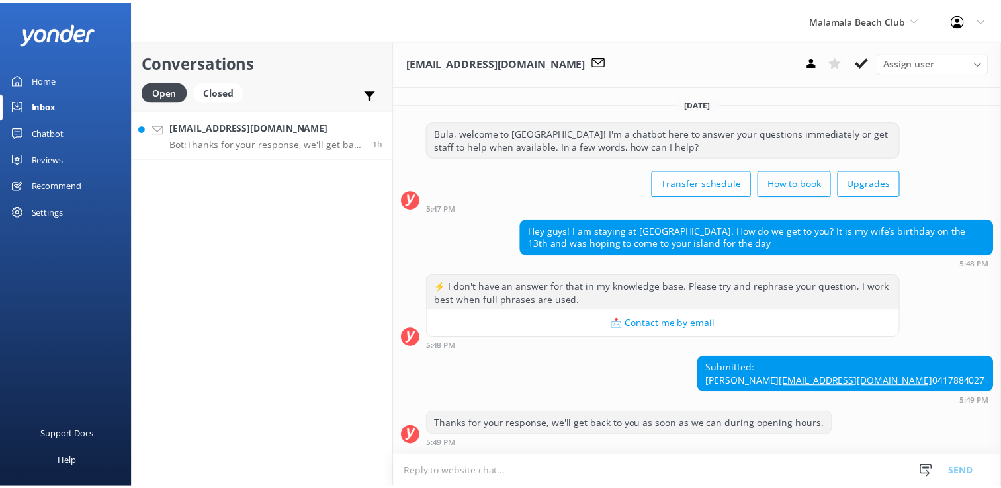
scroll to position [23, 0]
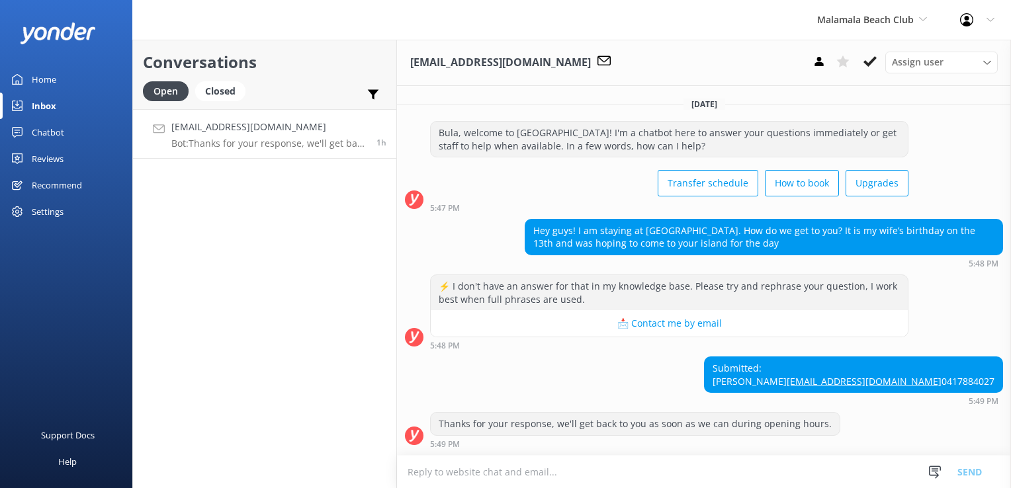
click at [57, 134] on div "Chatbot" at bounding box center [48, 132] width 32 height 26
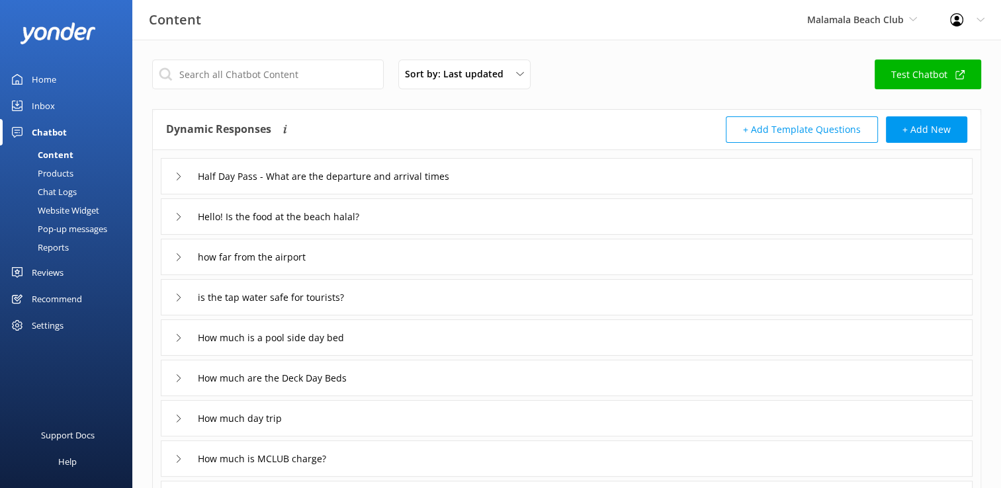
click at [52, 190] on div "Chat Logs" at bounding box center [42, 192] width 69 height 19
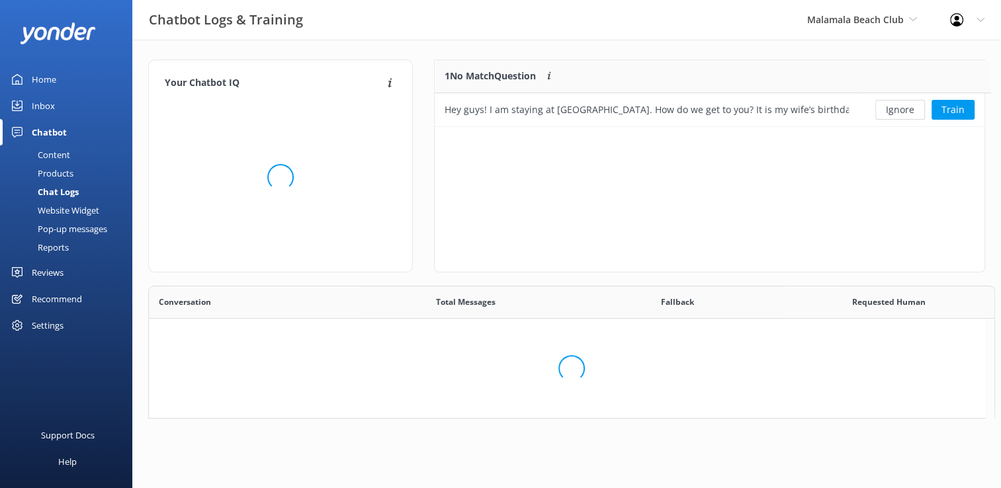
scroll to position [11, 11]
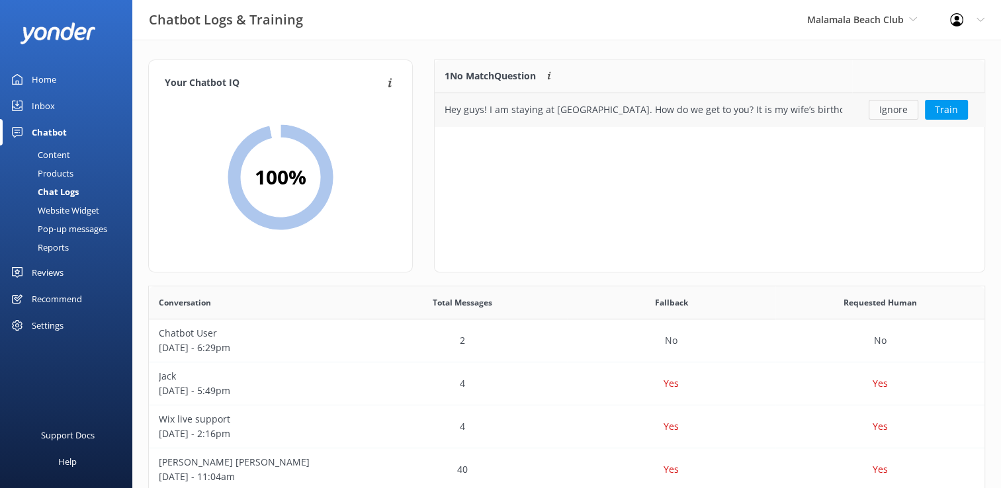
click at [886, 110] on button "Ignore" at bounding box center [893, 110] width 50 height 20
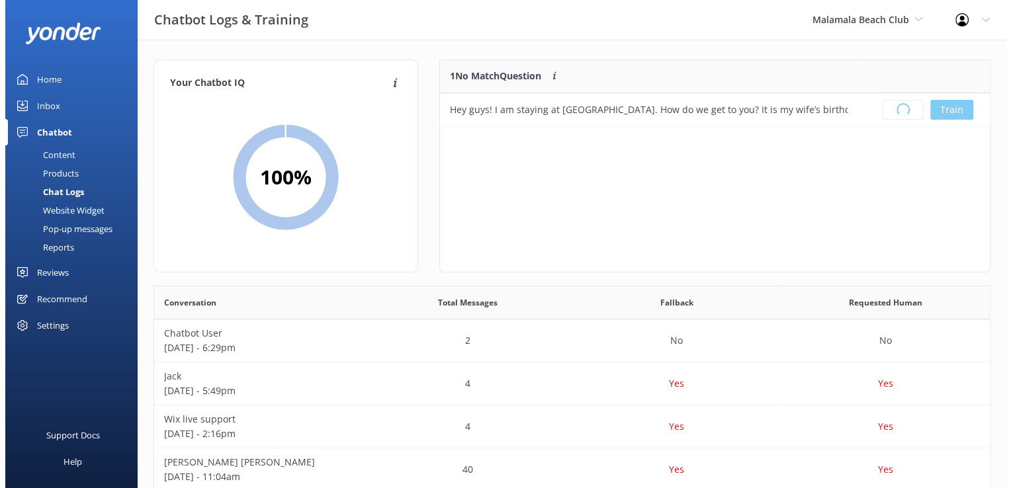
scroll to position [155, 539]
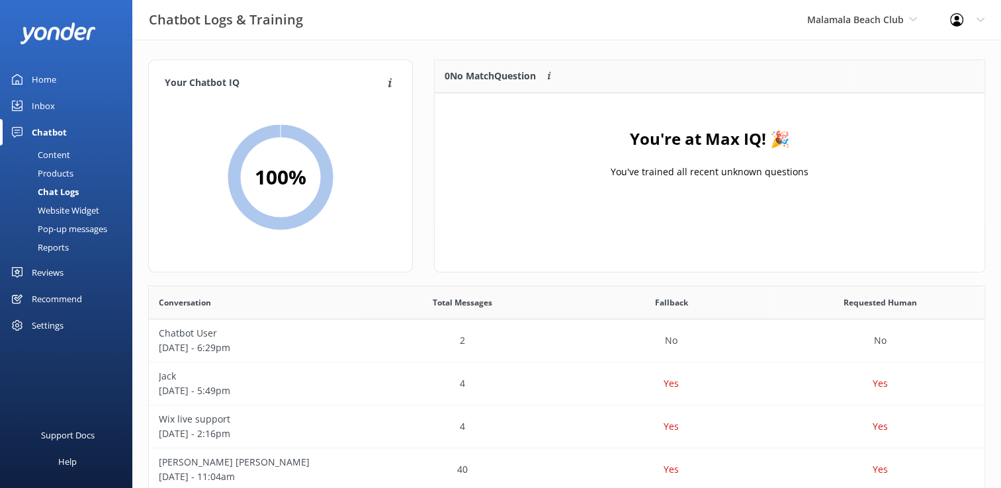
click at [61, 152] on div "Content" at bounding box center [39, 155] width 62 height 19
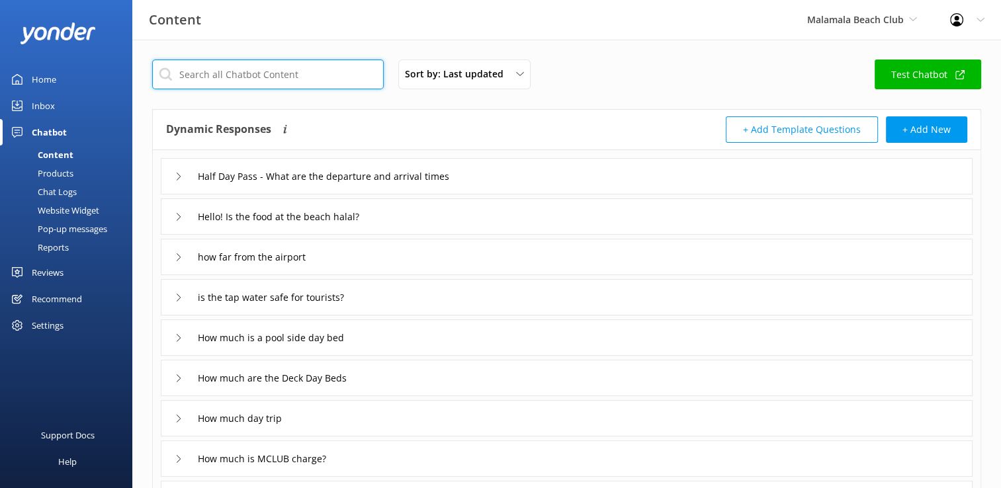
click at [236, 80] on input "text" at bounding box center [267, 75] width 231 height 30
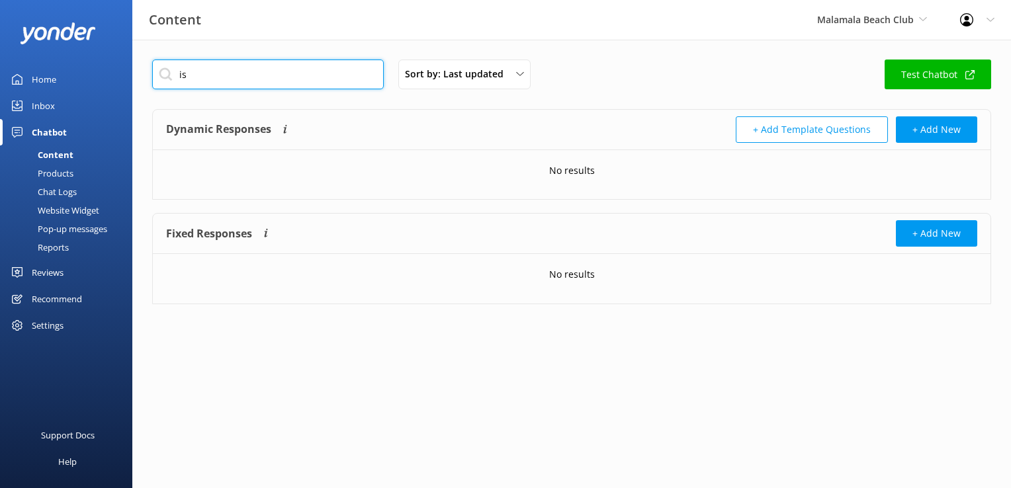
type input "i"
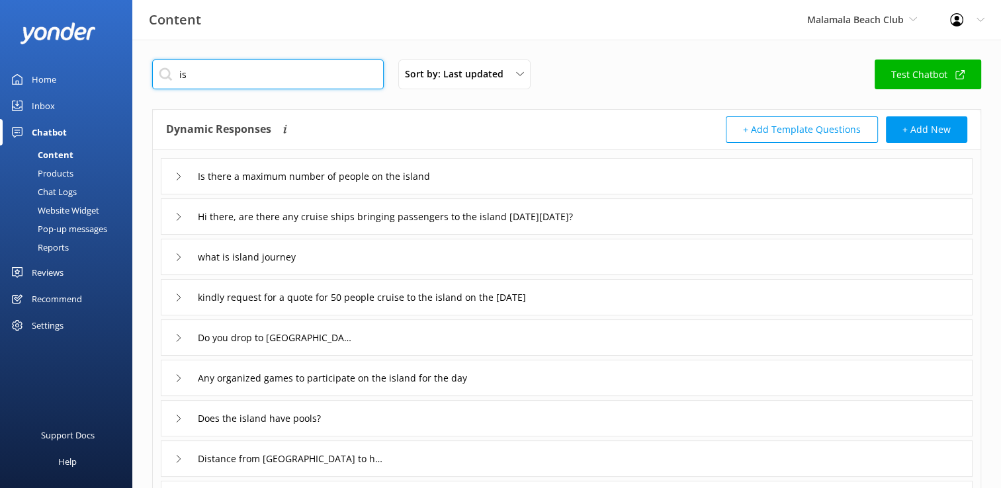
type input "i"
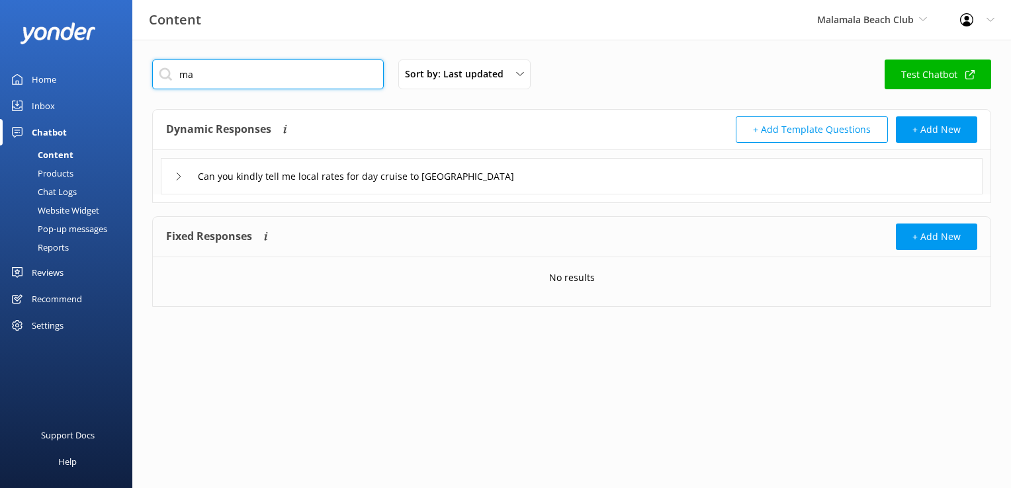
type input "m"
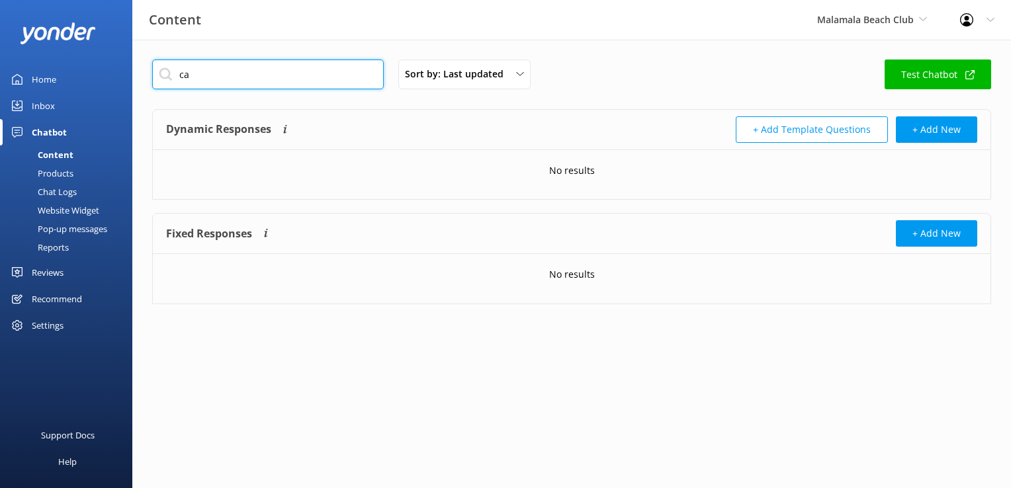
type input "c"
click at [246, 75] on input "island resort to malamala beach club" at bounding box center [267, 75] width 231 height 30
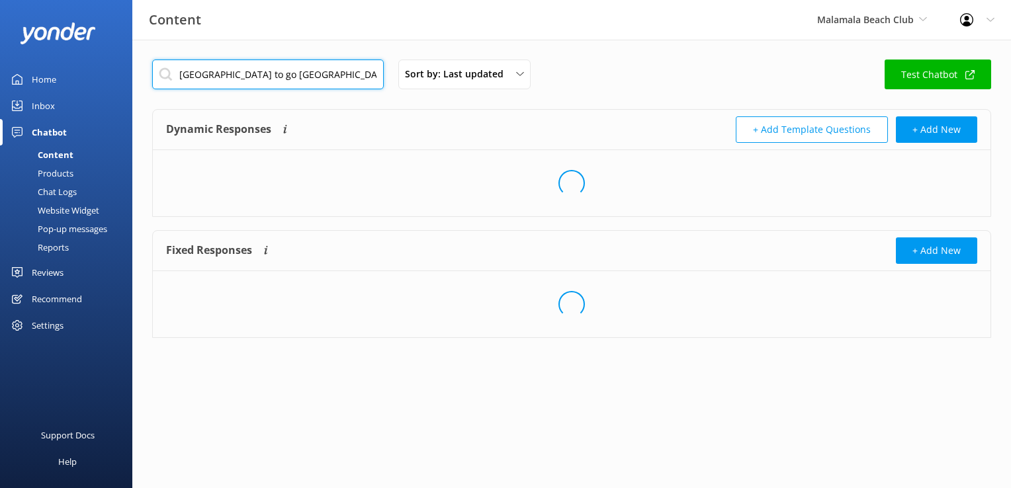
type input "island resort to go to malamala beach club"
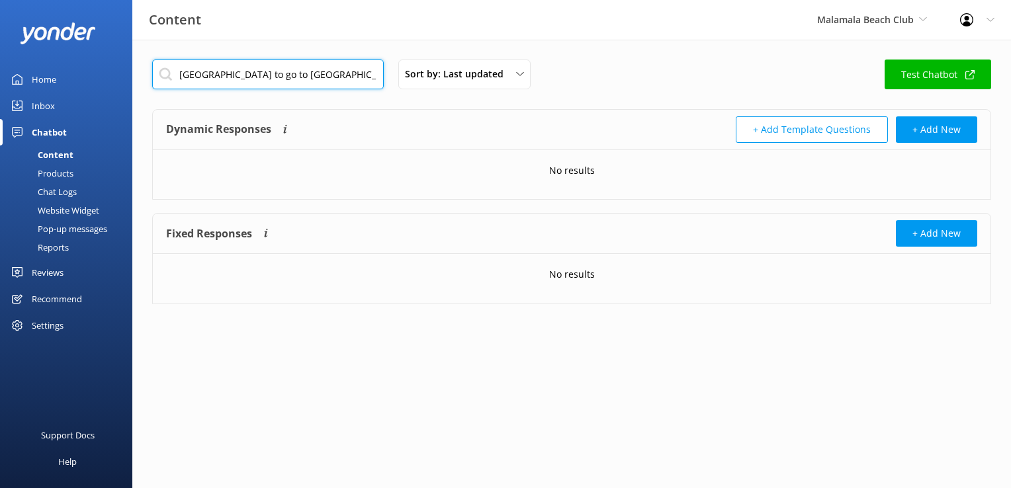
drag, startPoint x: 365, startPoint y: 74, endPoint x: -24, endPoint y: 73, distance: 388.9
click at [0, 73] on html "Content Malamala Beach Club South Sea Sailing South Sea Cruises Malamala Beach …" at bounding box center [505, 244] width 1011 height 488
drag, startPoint x: 214, startPoint y: 73, endPoint x: 223, endPoint y: 83, distance: 12.6
click at [214, 73] on input "check-in at port denarau" at bounding box center [267, 75] width 231 height 30
type input "check-in at port denarau"
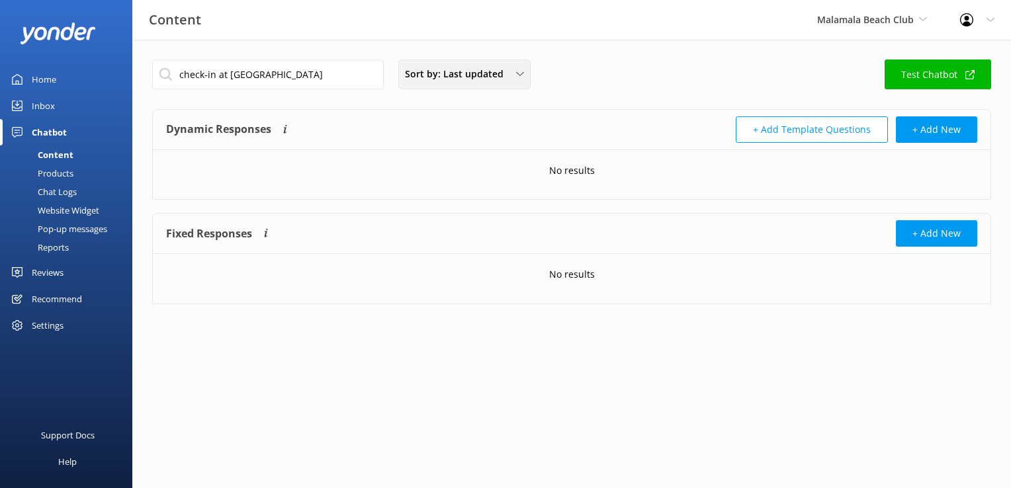
click at [519, 75] on icon at bounding box center [520, 74] width 8 height 8
click at [607, 77] on div "check-in at port denarau Sort by: Last updated Title (A-Z) Last updated Test Ch…" at bounding box center [571, 79] width 839 height 38
click at [960, 73] on link "Test Chatbot" at bounding box center [937, 75] width 106 height 30
click at [32, 106] on div "Inbox" at bounding box center [43, 106] width 23 height 26
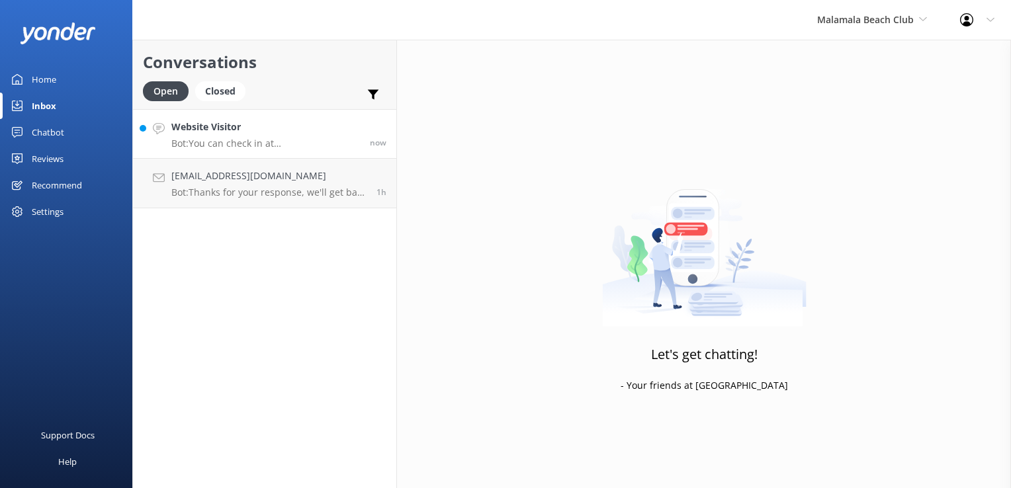
click at [299, 136] on div "Website Visitor Bot: You can check in at Port Denarau from 7.30am to 7pm daily." at bounding box center [265, 134] width 188 height 28
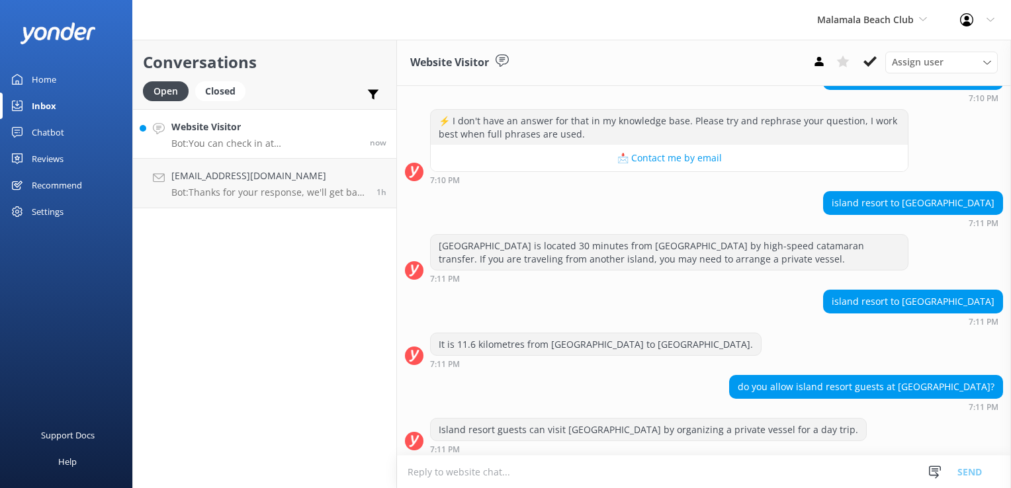
scroll to position [409, 0]
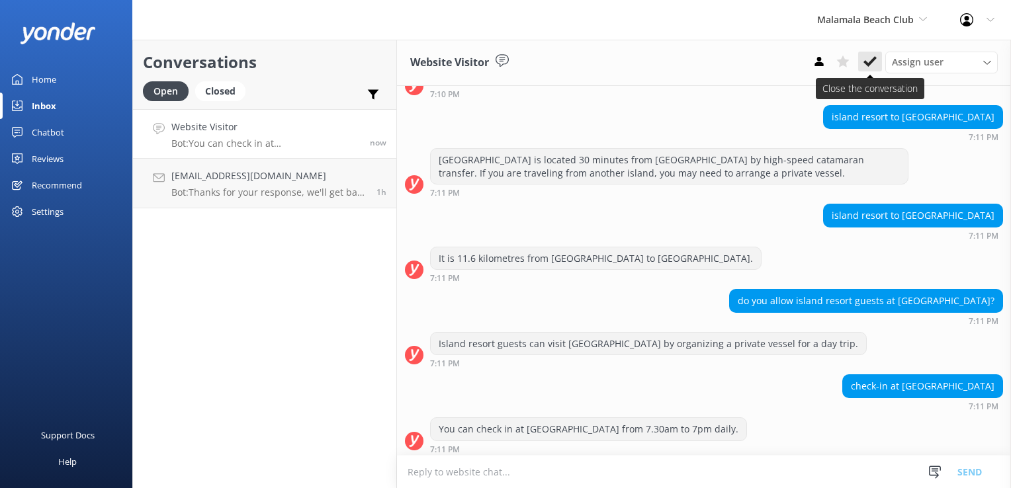
click at [873, 60] on use at bounding box center [869, 61] width 13 height 11
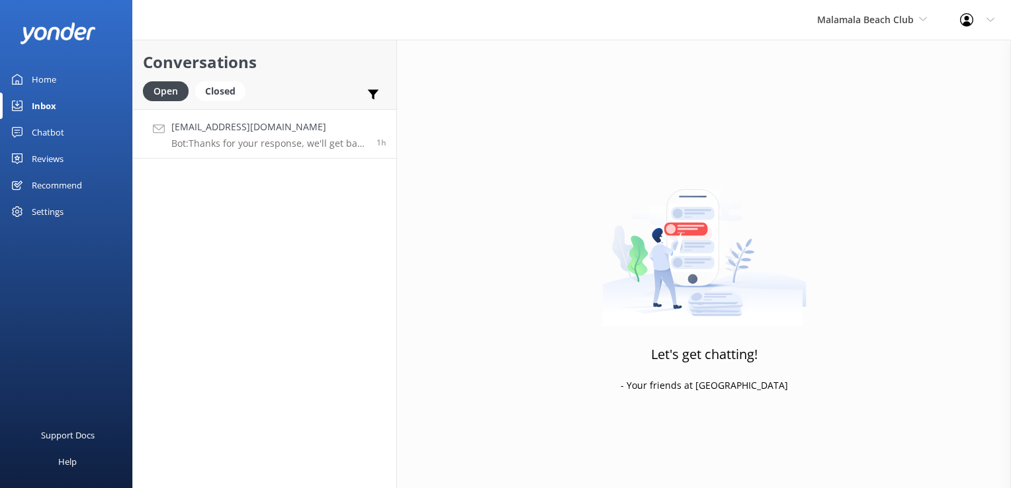
click at [288, 138] on p "Bot: Thanks for your response, we'll get back to you as soon as we can during o…" at bounding box center [268, 144] width 195 height 12
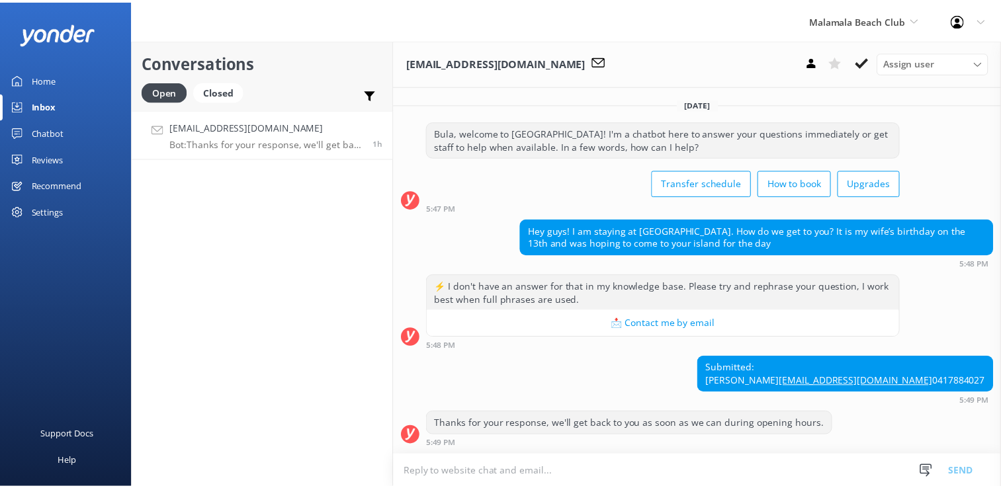
scroll to position [23, 0]
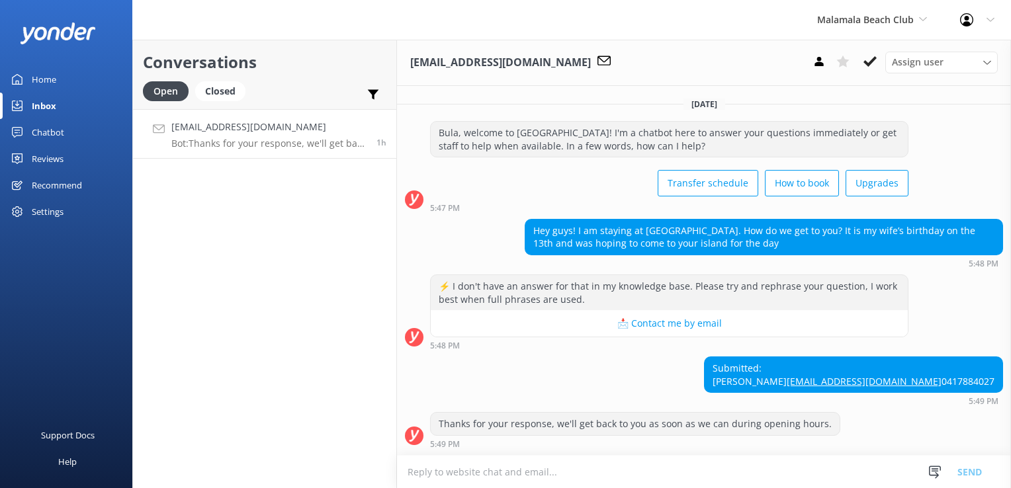
click at [449, 478] on textarea at bounding box center [704, 472] width 614 height 32
type textarea "B"
drag, startPoint x: 868, startPoint y: 54, endPoint x: 865, endPoint y: 80, distance: 25.9
click at [868, 55] on button at bounding box center [870, 62] width 24 height 20
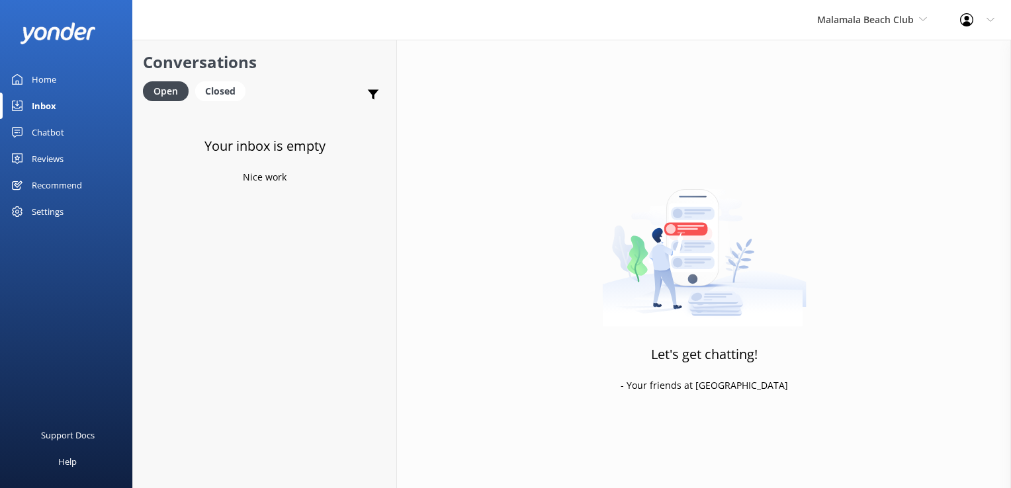
click at [928, 20] on div "Malamala Beach Club South Sea Sailing South Sea Cruises Malamala Beach Club Awe…" at bounding box center [871, 20] width 143 height 40
click at [53, 130] on div "Chatbot" at bounding box center [48, 132] width 32 height 26
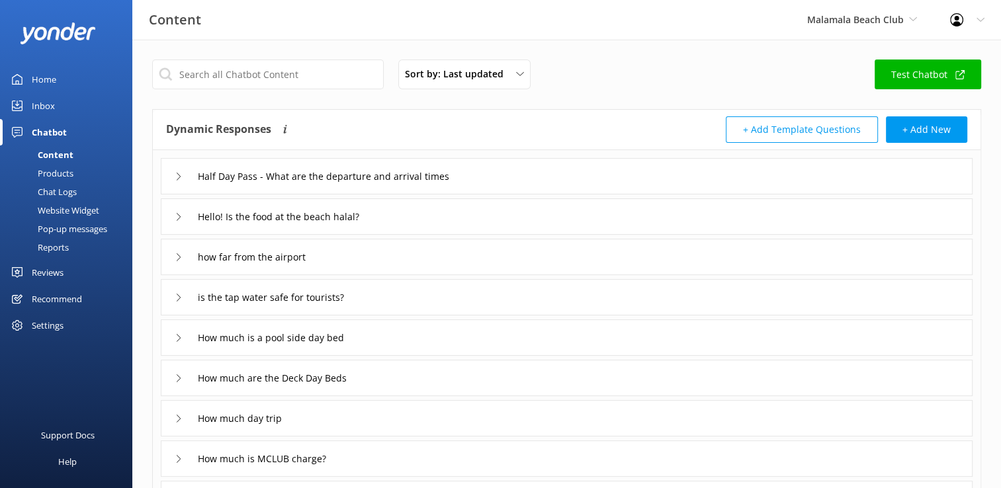
drag, startPoint x: 54, startPoint y: 187, endPoint x: 109, endPoint y: 190, distance: 55.7
click at [54, 187] on div "Chat Logs" at bounding box center [42, 192] width 69 height 19
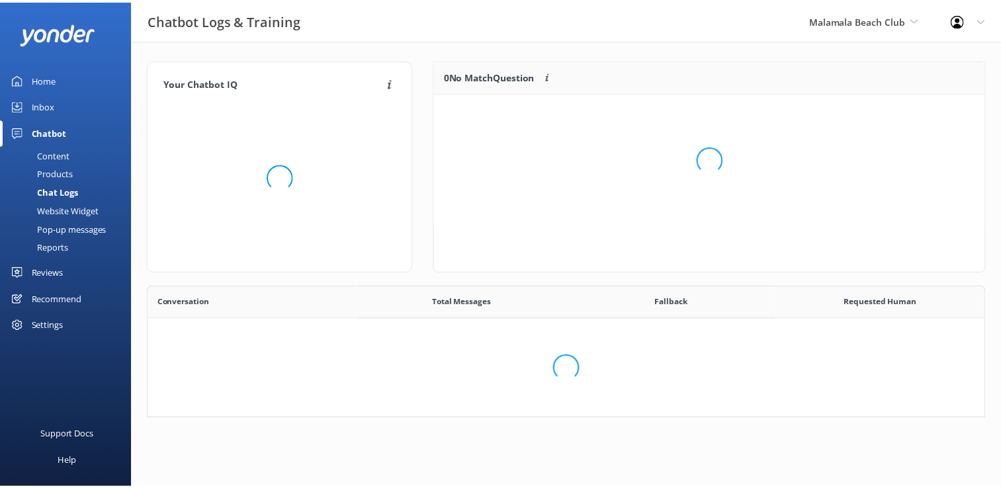
scroll to position [453, 825]
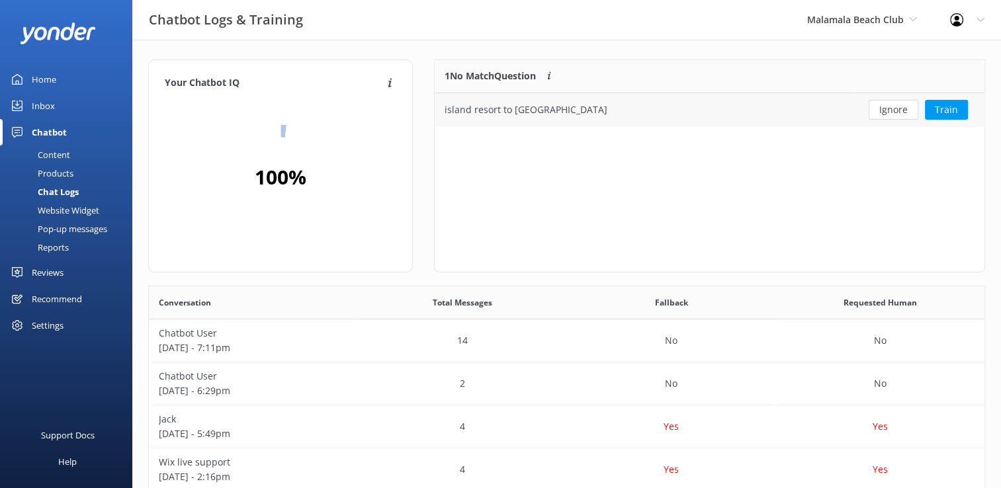
drag, startPoint x: 889, startPoint y: 112, endPoint x: 902, endPoint y: 111, distance: 13.2
click at [889, 111] on button "Ignore" at bounding box center [893, 110] width 50 height 20
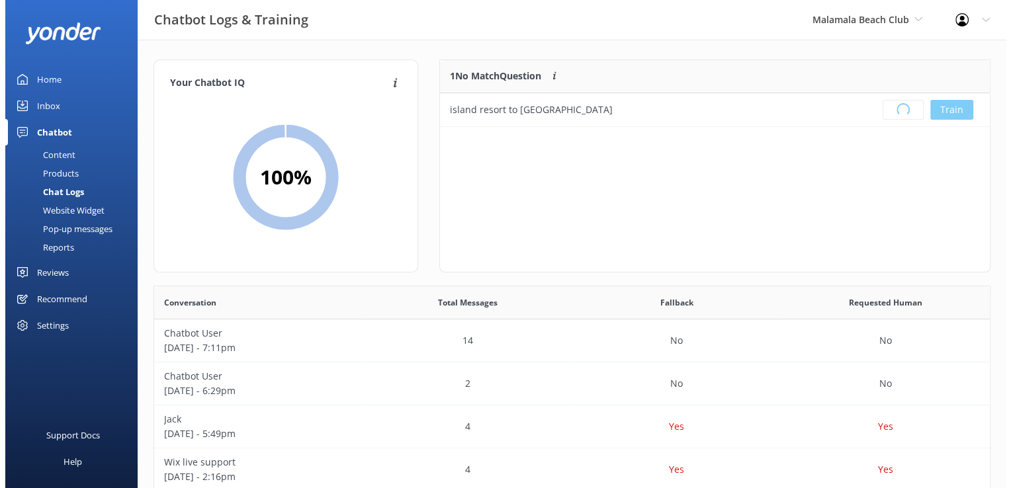
scroll to position [155, 539]
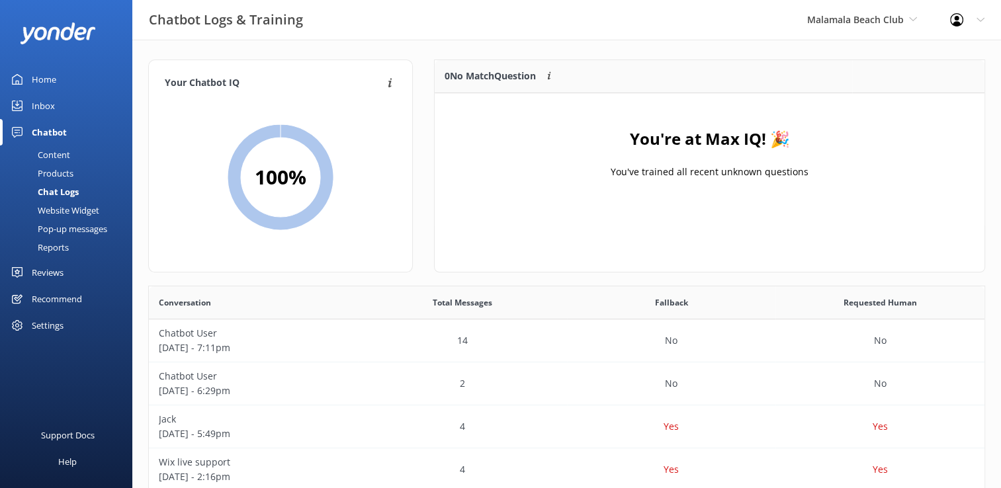
drag, startPoint x: 886, startPoint y: 22, endPoint x: 891, endPoint y: 33, distance: 11.6
click at [886, 22] on span "Malamala Beach Club" at bounding box center [855, 19] width 97 height 13
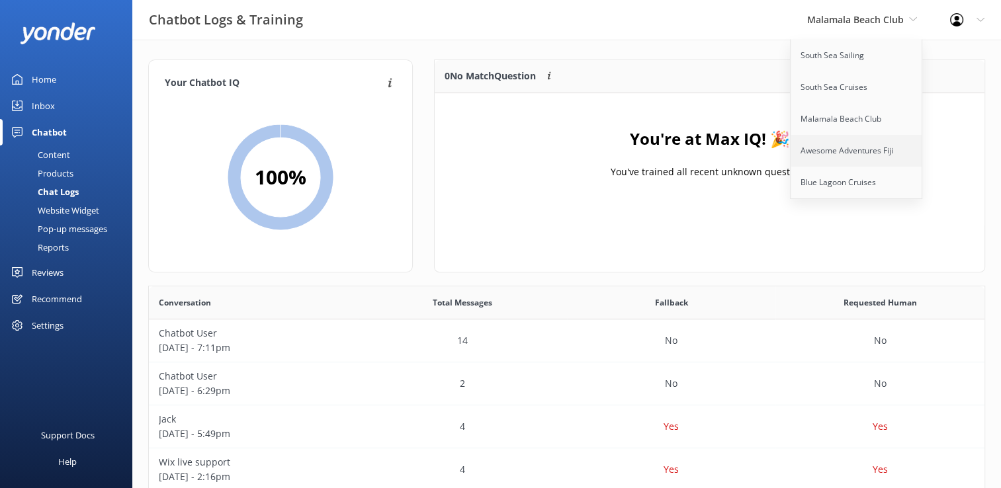
click at [864, 140] on link "Awesome Adventures Fiji" at bounding box center [856, 151] width 132 height 32
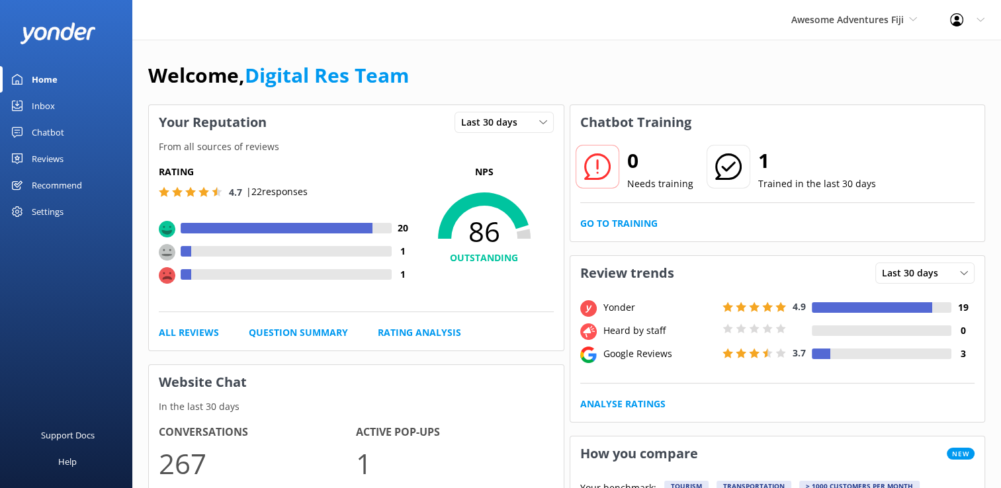
click at [40, 107] on div "Inbox" at bounding box center [43, 106] width 23 height 26
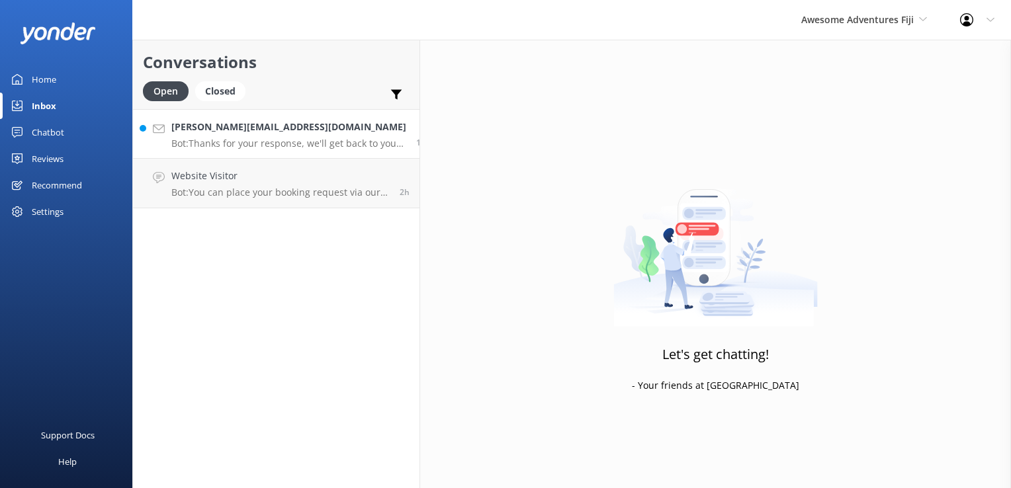
click at [351, 136] on div "[PERSON_NAME][EMAIL_ADDRESS][DOMAIN_NAME] Bot: Thanks for your response, we'll …" at bounding box center [288, 134] width 235 height 28
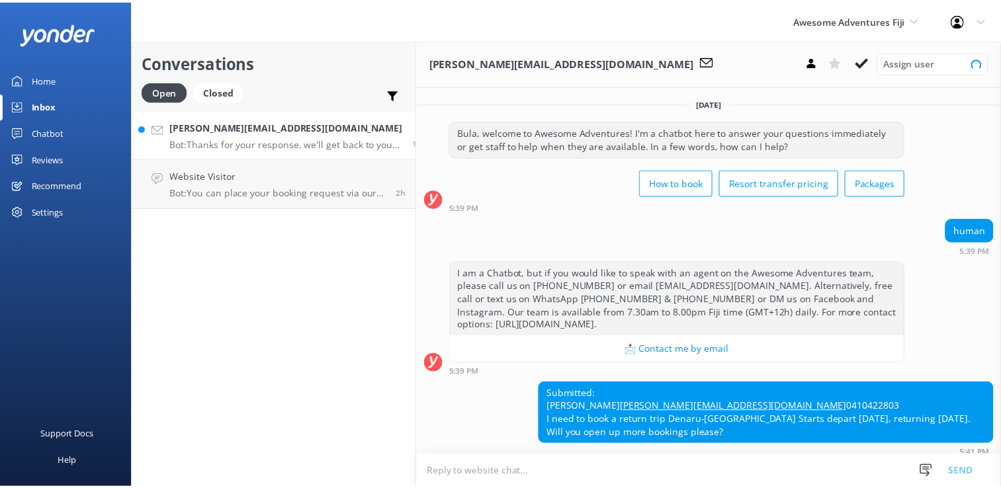
scroll to position [88, 0]
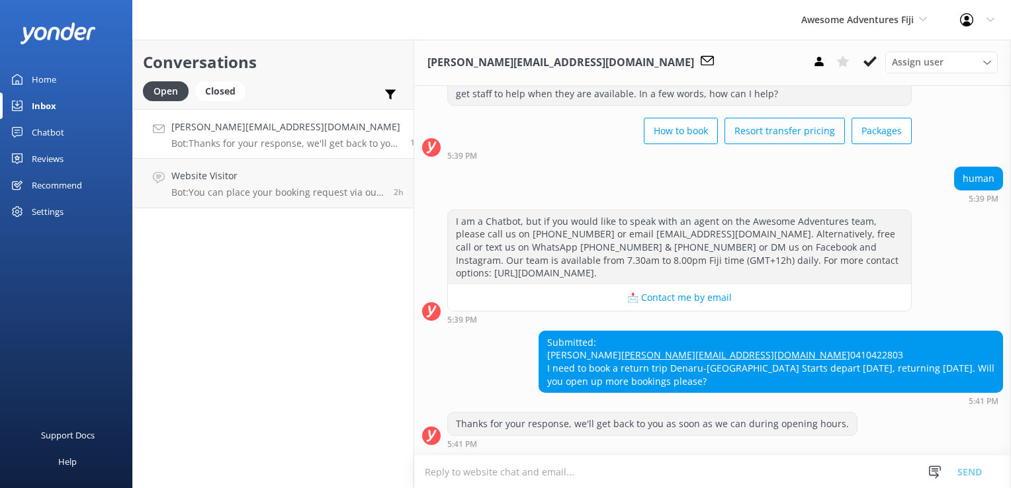
drag, startPoint x: 870, startPoint y: 62, endPoint x: 758, endPoint y: 97, distance: 117.6
click at [870, 62] on use at bounding box center [869, 61] width 13 height 11
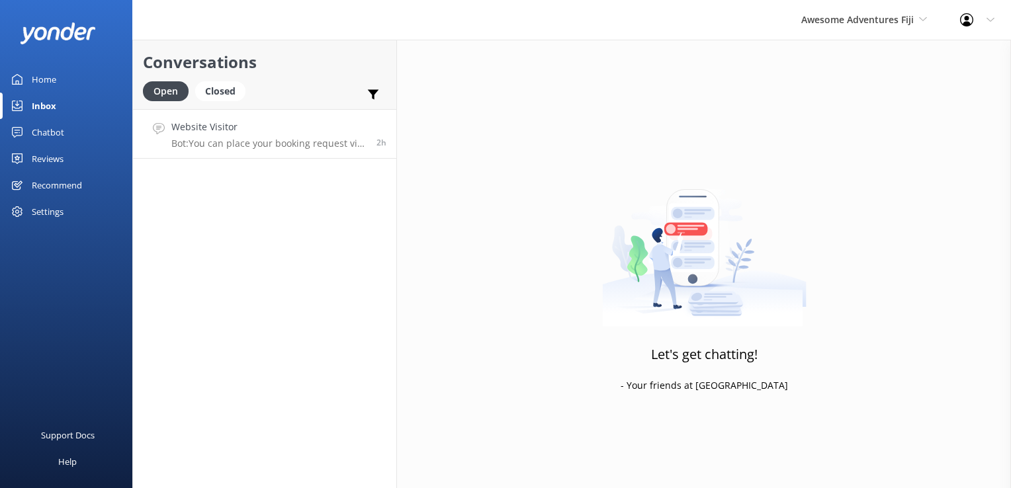
click at [333, 126] on h4 "Website Visitor" at bounding box center [268, 127] width 195 height 15
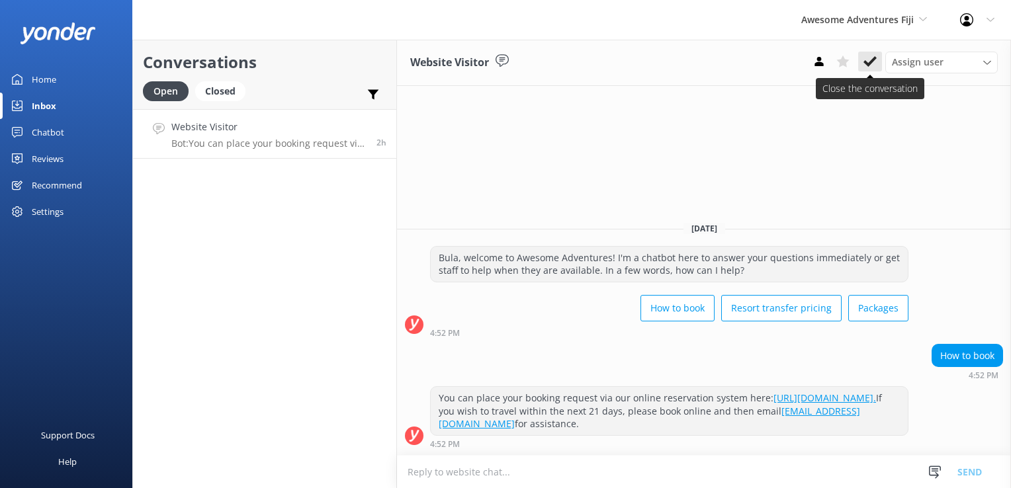
click at [868, 65] on use at bounding box center [869, 61] width 13 height 11
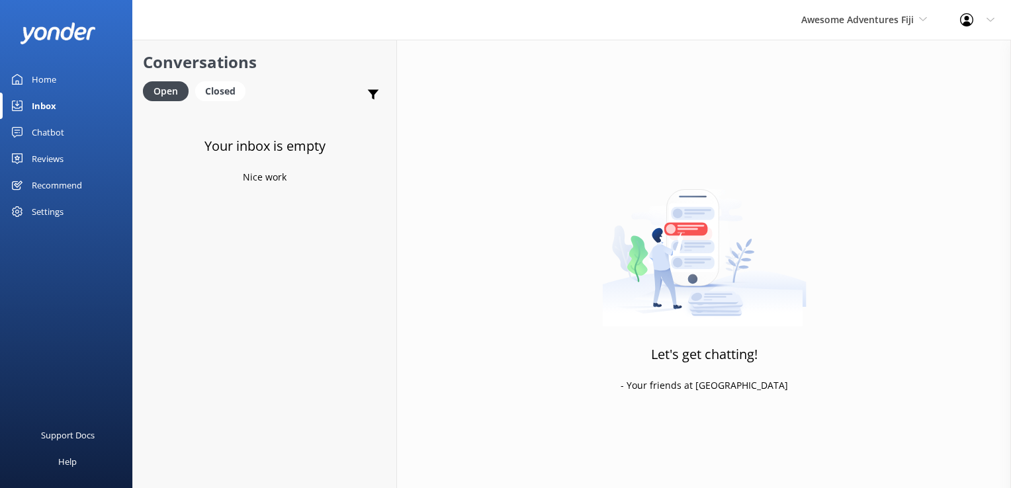
click at [66, 136] on link "Chatbot" at bounding box center [66, 132] width 132 height 26
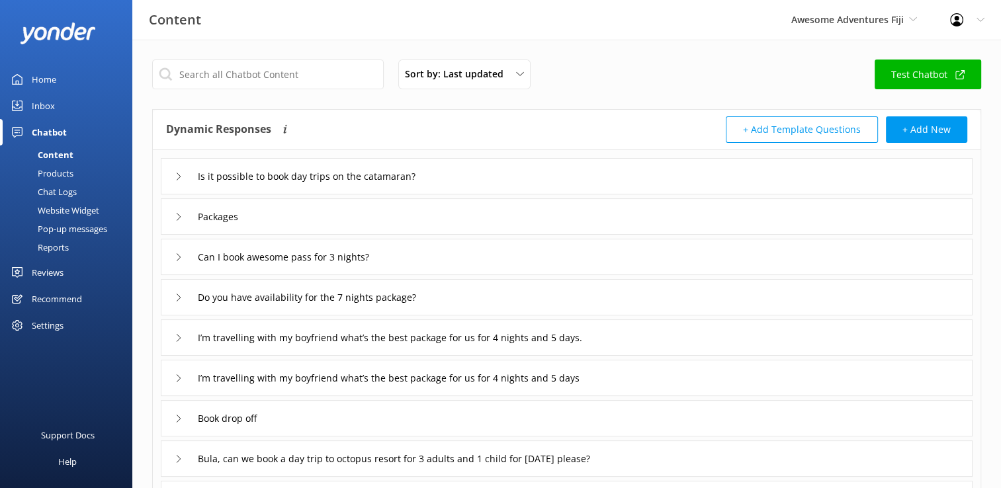
drag, startPoint x: 58, startPoint y: 188, endPoint x: 110, endPoint y: 198, distance: 53.2
click at [58, 188] on div "Chat Logs" at bounding box center [42, 192] width 69 height 19
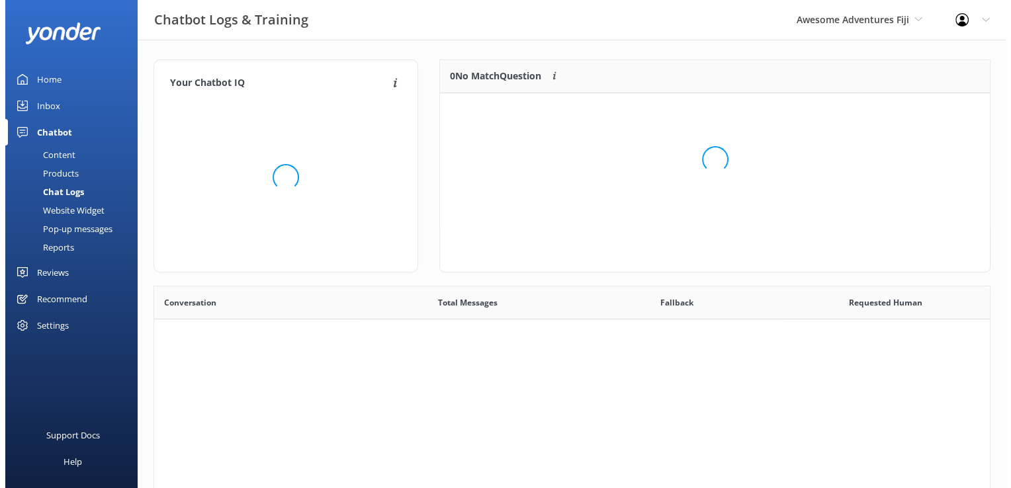
scroll to position [453, 825]
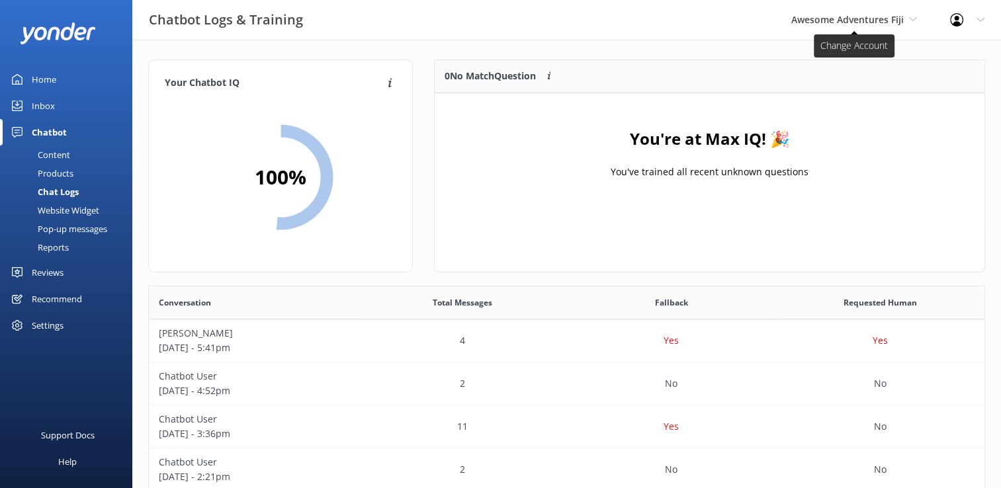
click at [897, 15] on span "Awesome Adventures Fiji" at bounding box center [847, 19] width 112 height 13
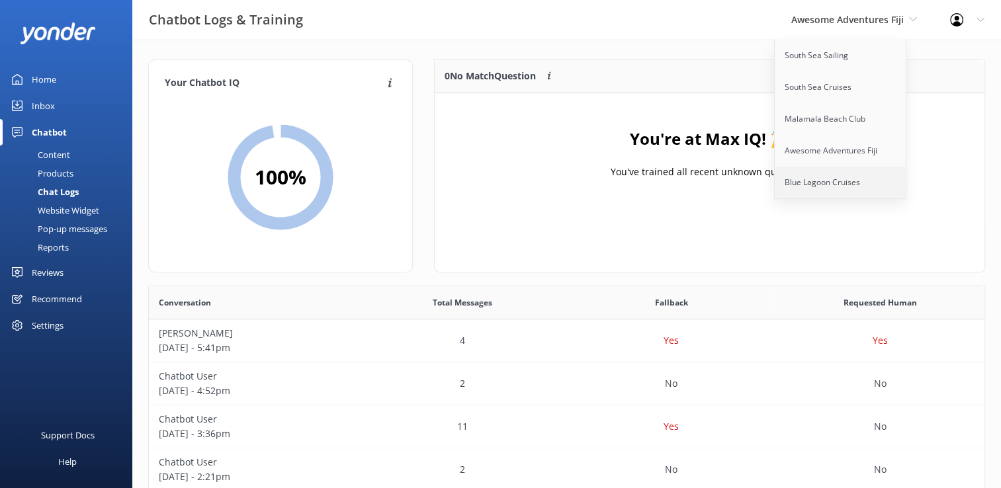
click at [833, 181] on link "Blue Lagoon Cruises" at bounding box center [841, 183] width 132 height 32
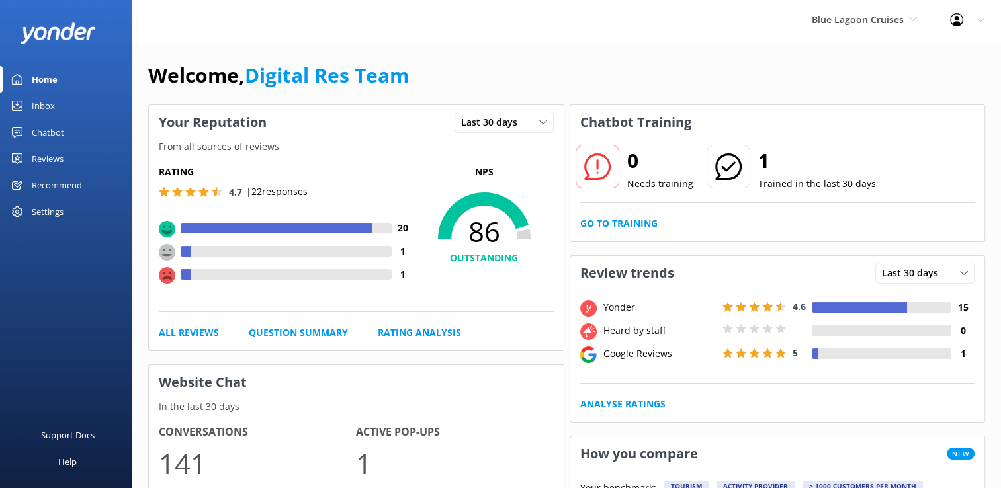
click at [42, 106] on div "Inbox" at bounding box center [43, 106] width 23 height 26
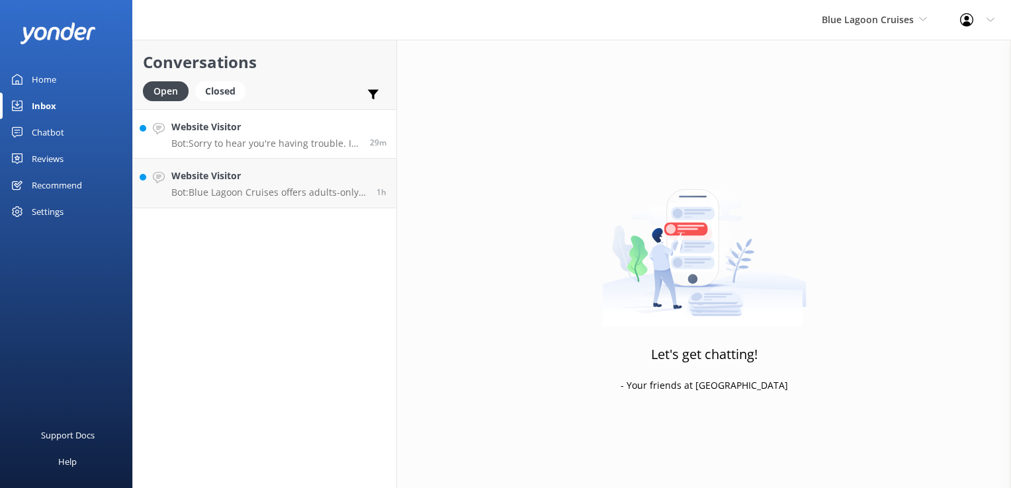
click at [280, 128] on h4 "Website Visitor" at bounding box center [265, 127] width 188 height 15
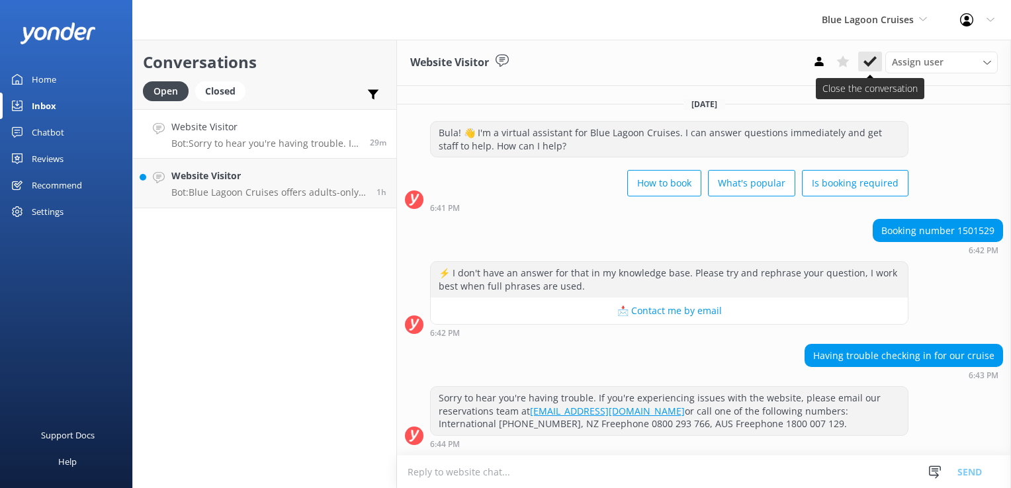
click at [866, 62] on icon at bounding box center [869, 61] width 13 height 13
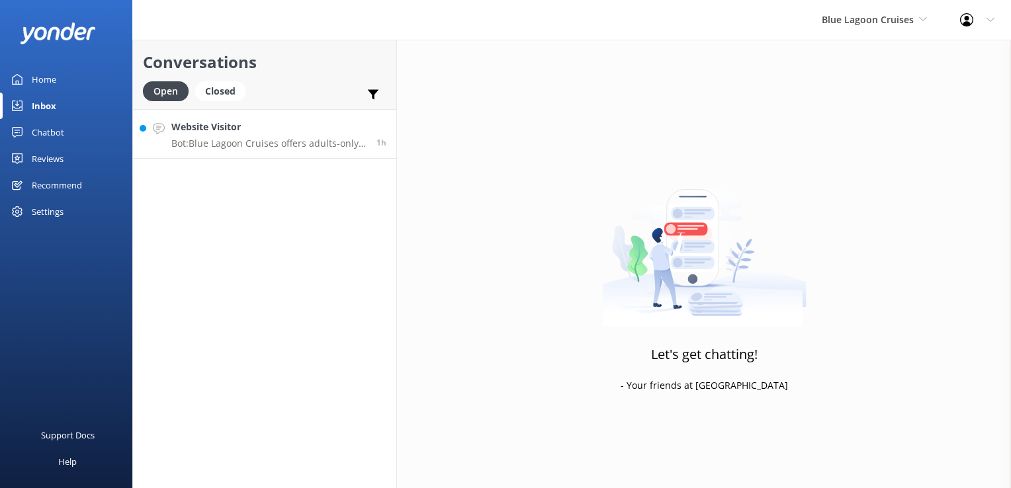
click at [332, 138] on p "Bot: Blue Lagoon Cruises offers adults-only cruises most of the year, except du…" at bounding box center [268, 144] width 195 height 12
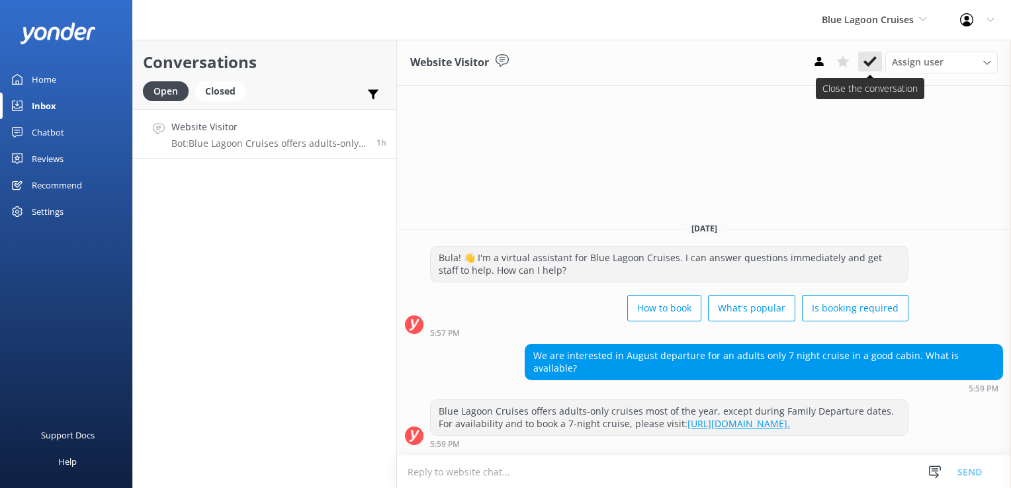
click at [866, 63] on use at bounding box center [869, 61] width 13 height 11
